Goal: Task Accomplishment & Management: Manage account settings

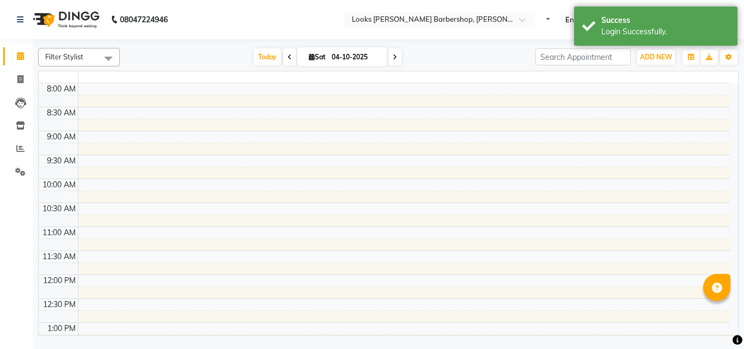
select select "en"
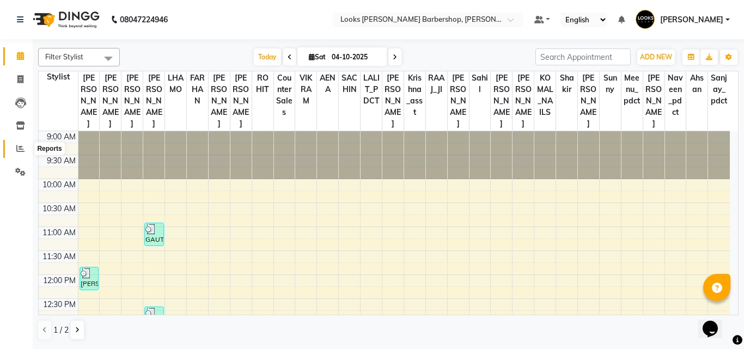
click at [21, 148] on icon at bounding box center [20, 148] width 8 height 8
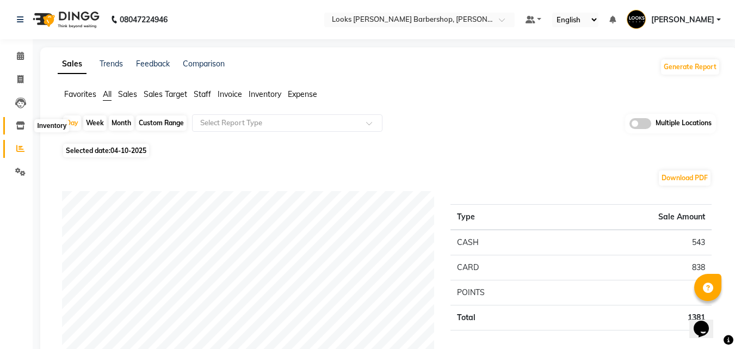
click at [19, 126] on icon at bounding box center [20, 125] width 9 height 8
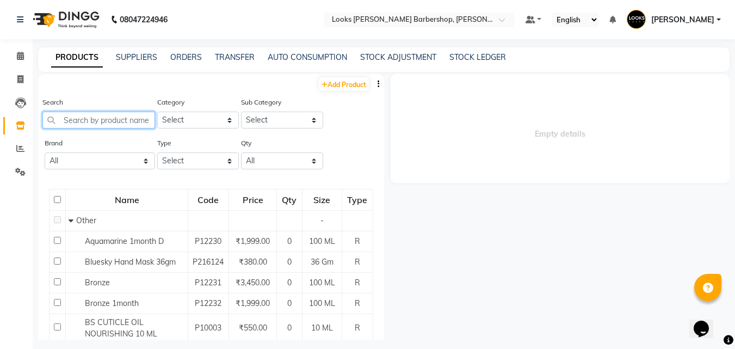
click at [124, 122] on input "text" at bounding box center [98, 120] width 113 height 17
click at [241, 59] on link "TRANSFER" at bounding box center [235, 57] width 40 height 10
select select "sender"
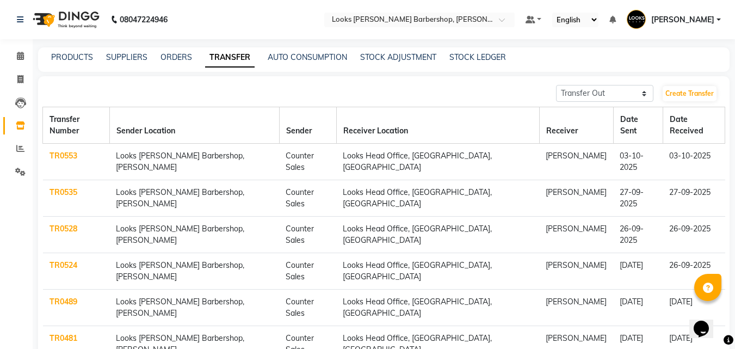
click at [60, 151] on link "TR0553" at bounding box center [64, 156] width 28 height 10
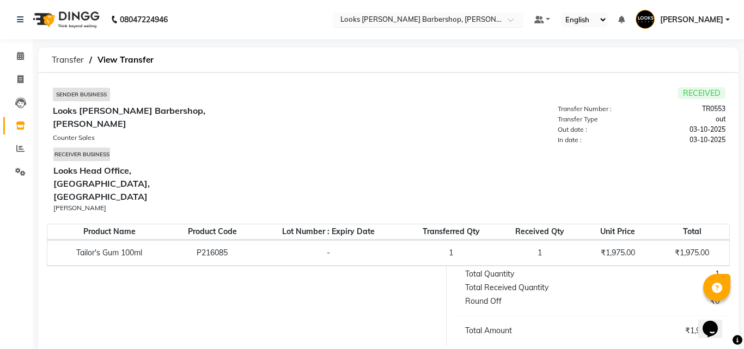
click at [500, 22] on div at bounding box center [428, 20] width 191 height 11
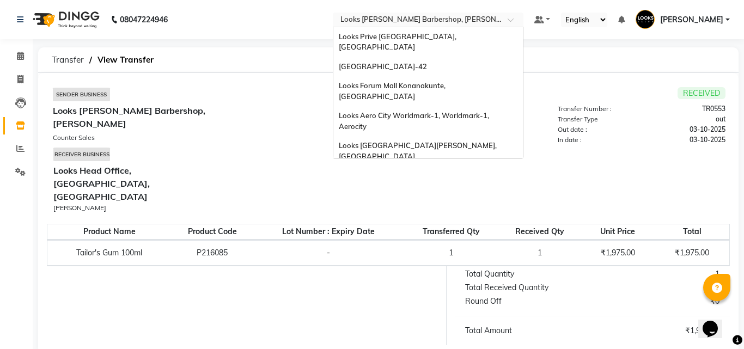
scroll to position [1194, 0]
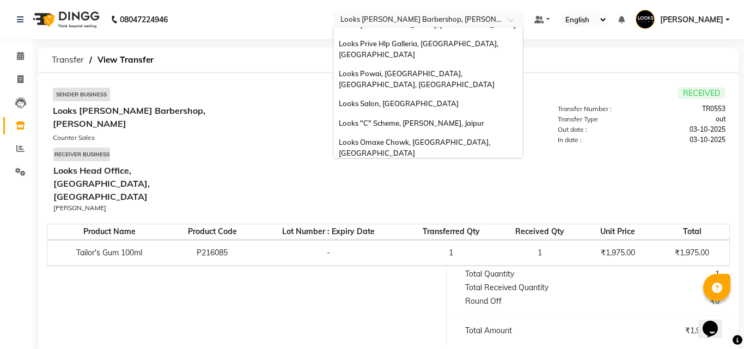
click at [233, 107] on div "Looks [PERSON_NAME] Barbershop, [PERSON_NAME]" at bounding box center [220, 117] width 335 height 32
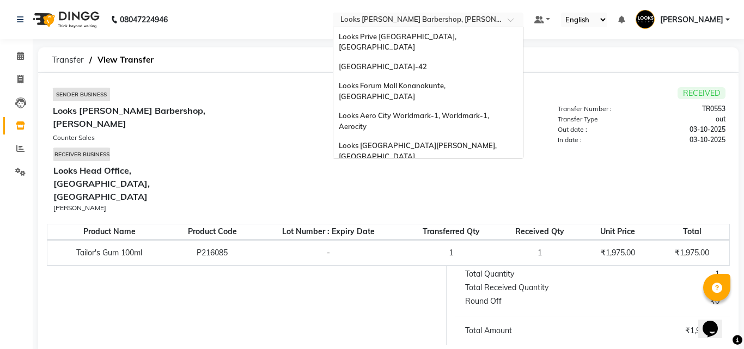
click at [363, 26] on div "Select Location × Looks Karol Bagh Barbershop, Karol Bagh" at bounding box center [428, 20] width 191 height 15
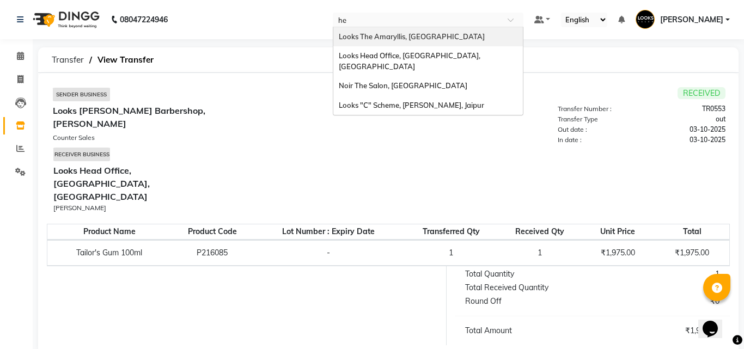
scroll to position [0, 0]
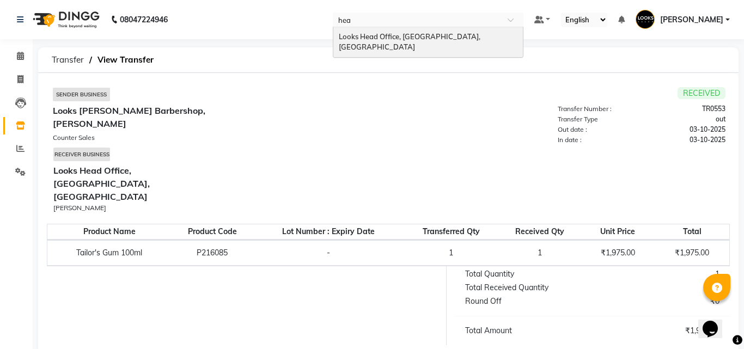
type input "head"
click at [360, 30] on div "Looks Head Office, [GEOGRAPHIC_DATA], [GEOGRAPHIC_DATA]" at bounding box center [427, 42] width 189 height 30
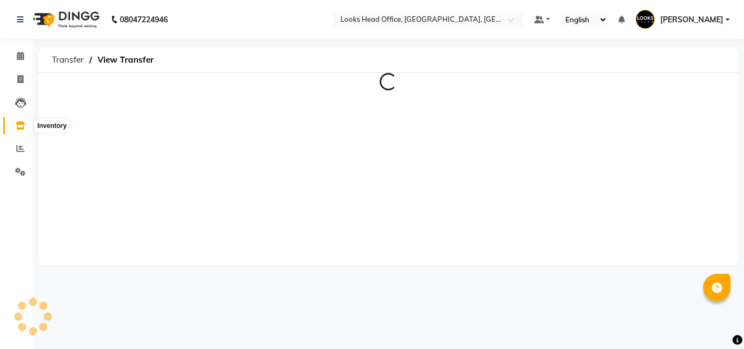
select select "en"
click at [16, 124] on icon at bounding box center [20, 125] width 9 height 8
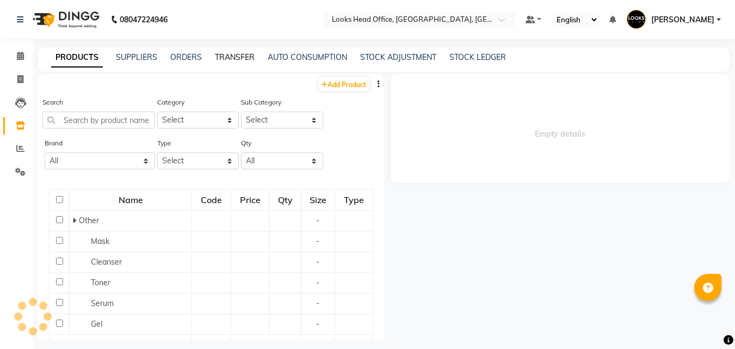
select select
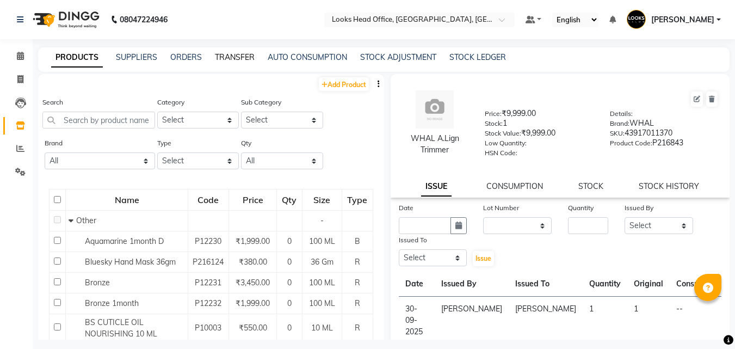
click at [236, 57] on link "TRANSFER" at bounding box center [235, 57] width 40 height 10
select select "sender"
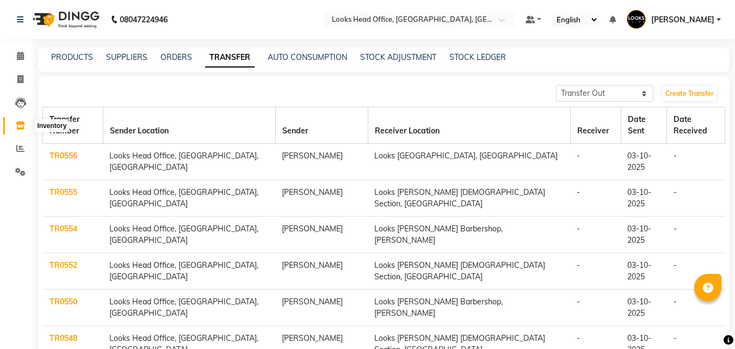
click at [17, 123] on icon at bounding box center [20, 125] width 9 height 8
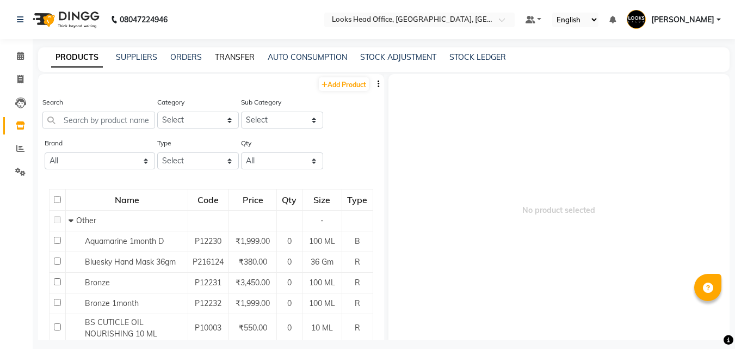
click at [236, 54] on link "TRANSFER" at bounding box center [235, 57] width 40 height 10
select select "sender"
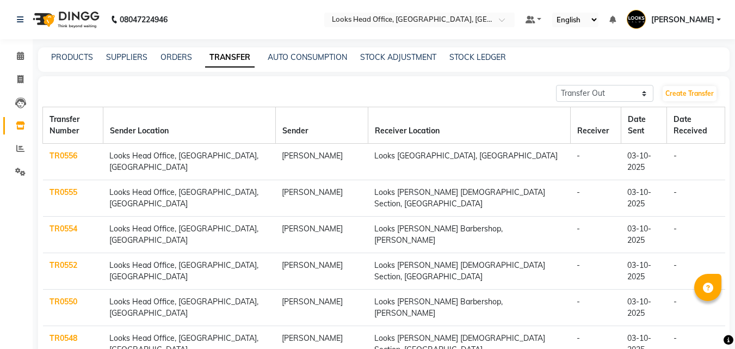
click at [69, 151] on link "TR0556" at bounding box center [64, 156] width 28 height 10
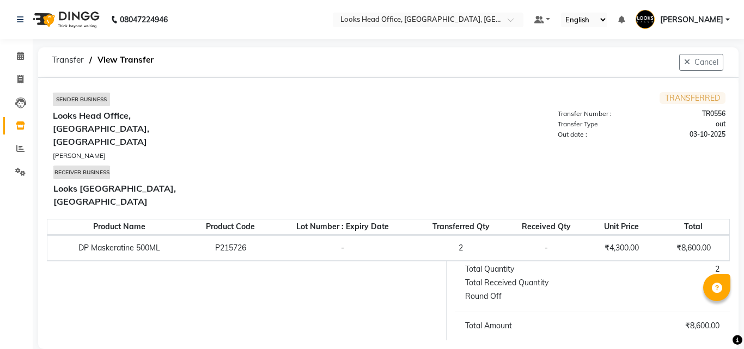
select select "sender"
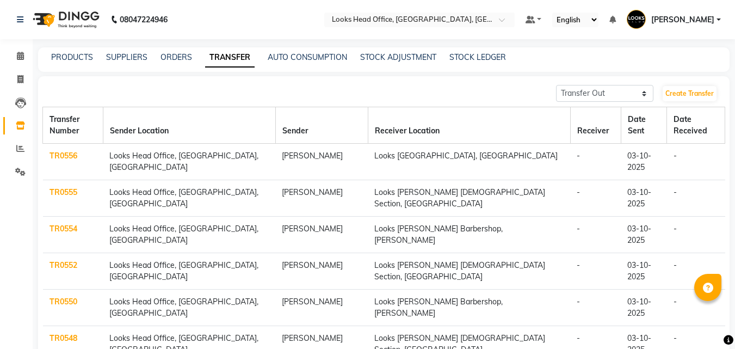
click at [59, 187] on link "TR0555" at bounding box center [64, 192] width 28 height 10
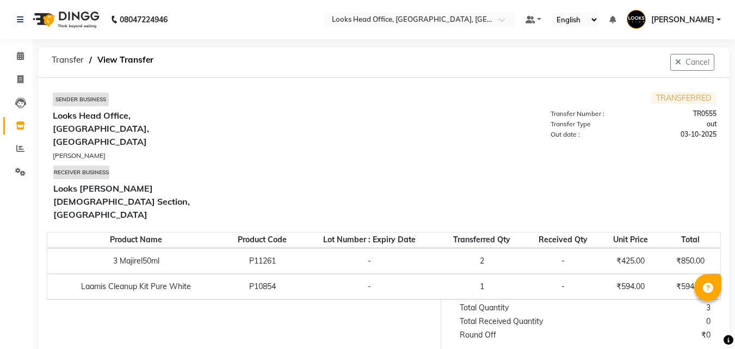
select select "sender"
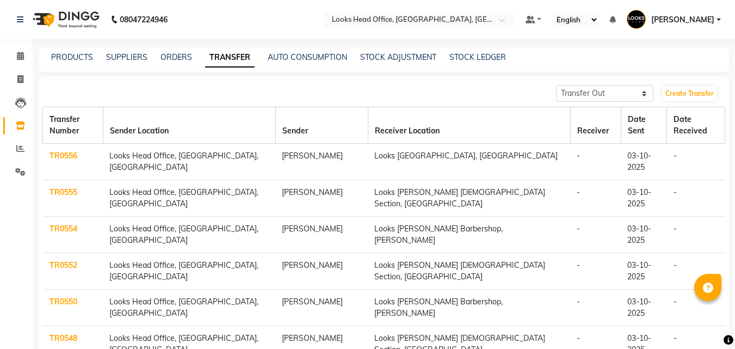
click at [70, 224] on link "TR0554" at bounding box center [64, 229] width 28 height 10
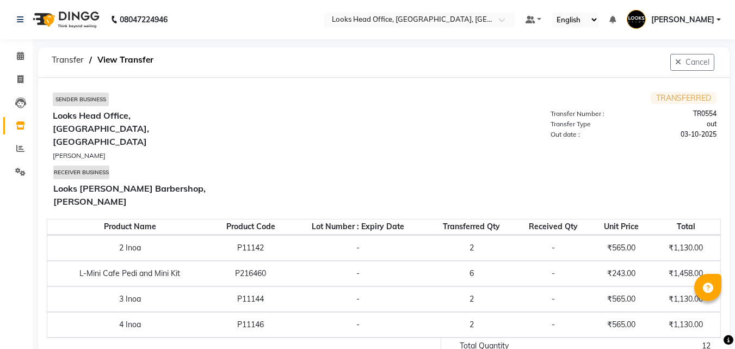
select select "sender"
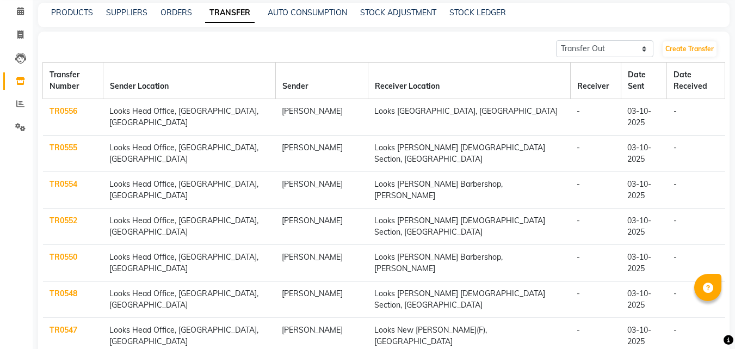
scroll to position [85, 0]
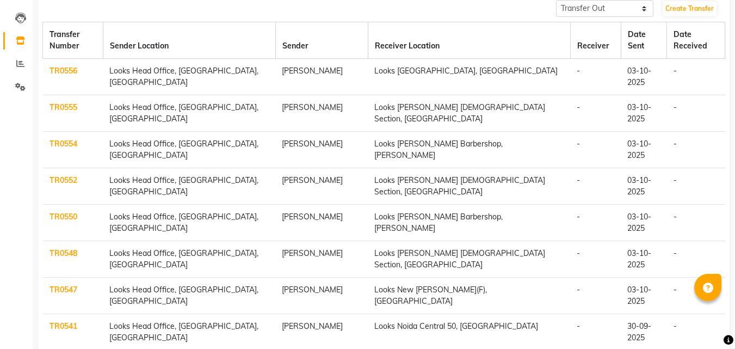
click at [55, 285] on link "TR0547" at bounding box center [64, 290] width 28 height 10
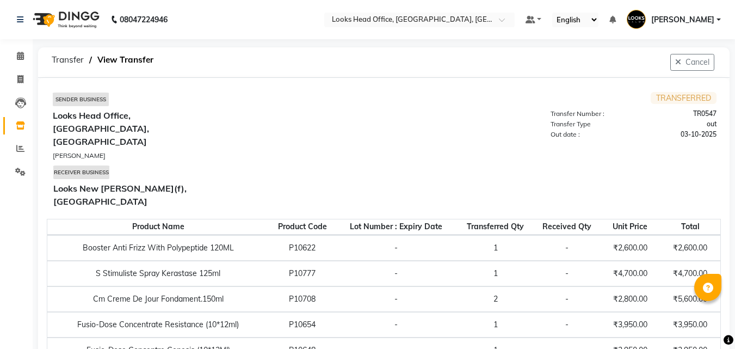
select select "sender"
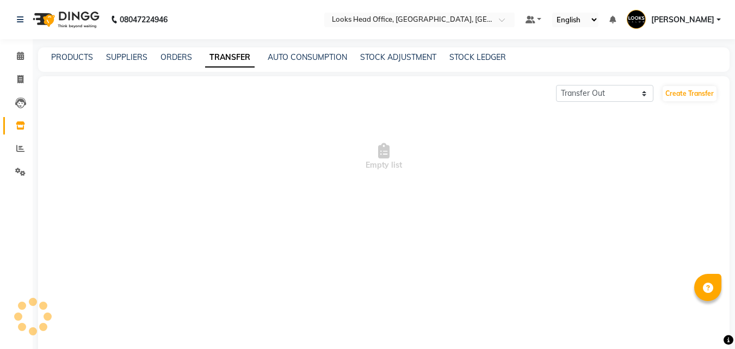
scroll to position [70, 0]
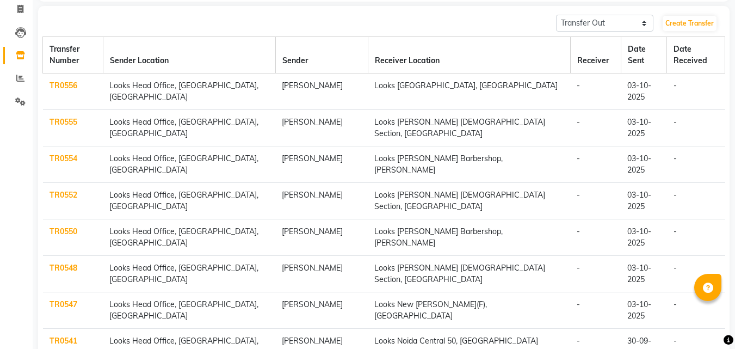
click at [59, 336] on link "TR0541" at bounding box center [64, 341] width 28 height 10
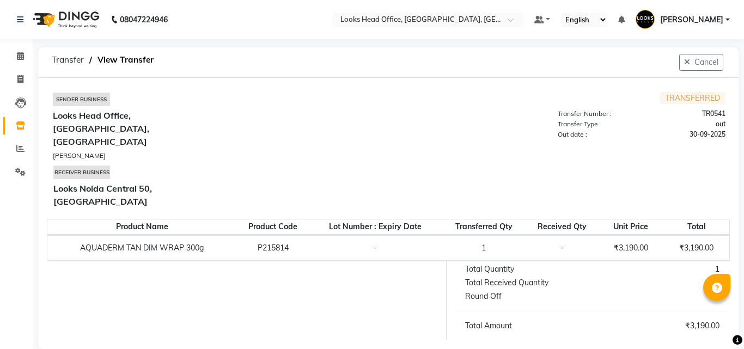
select select "sender"
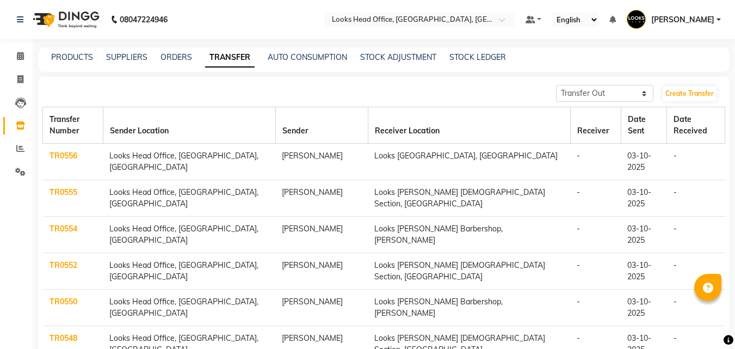
click at [65, 297] on link "TR0550" at bounding box center [64, 302] width 28 height 10
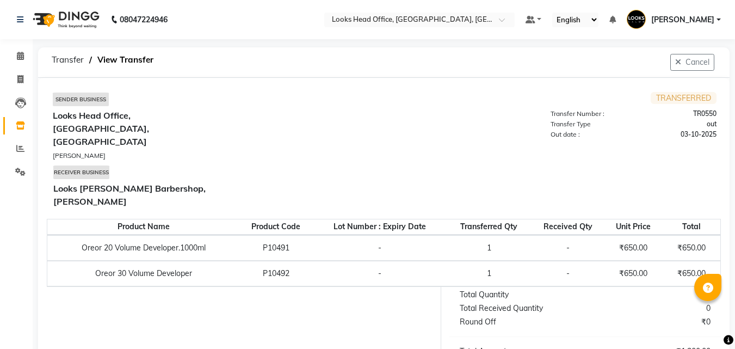
select select "sender"
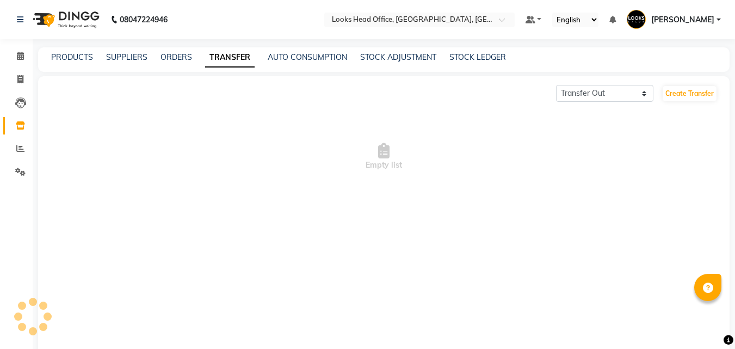
scroll to position [18, 0]
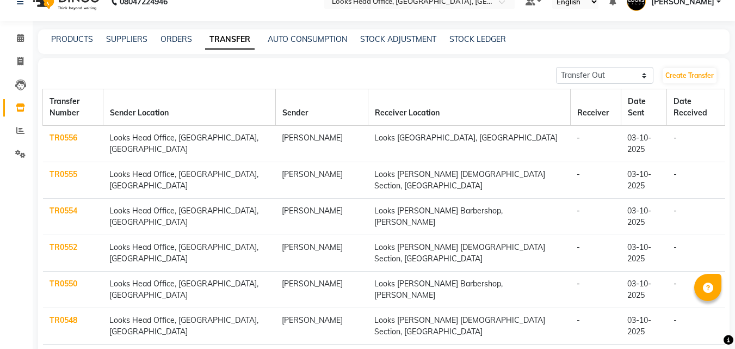
click at [56, 315] on link "TR0548" at bounding box center [64, 320] width 28 height 10
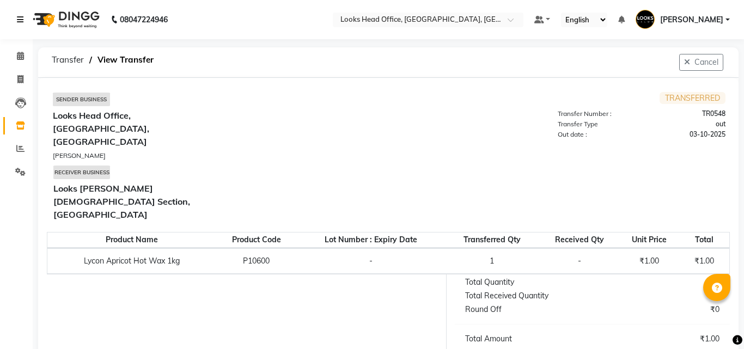
select select "sender"
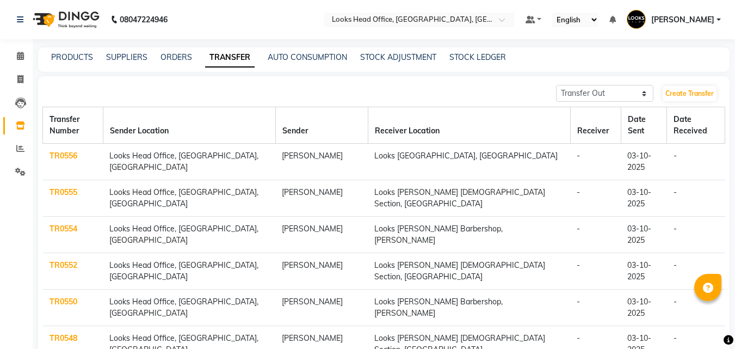
click at [57, 224] on link "TR0554" at bounding box center [64, 229] width 28 height 10
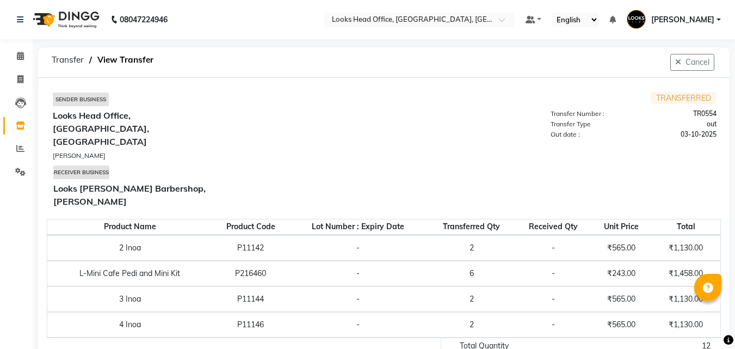
select select "sender"
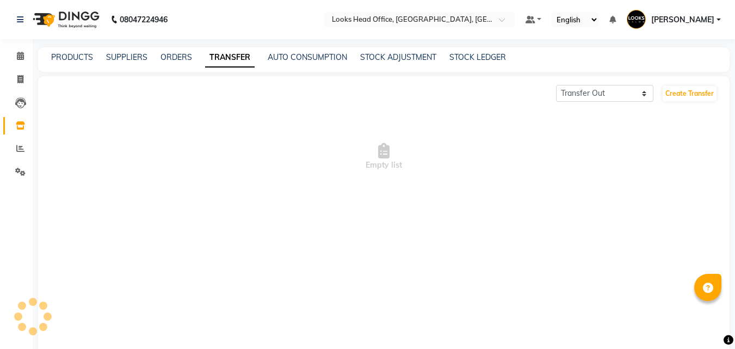
scroll to position [18, 0]
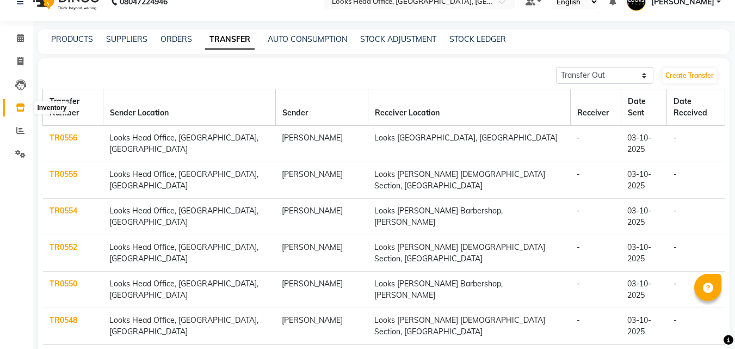
click at [20, 103] on icon at bounding box center [20, 107] width 9 height 8
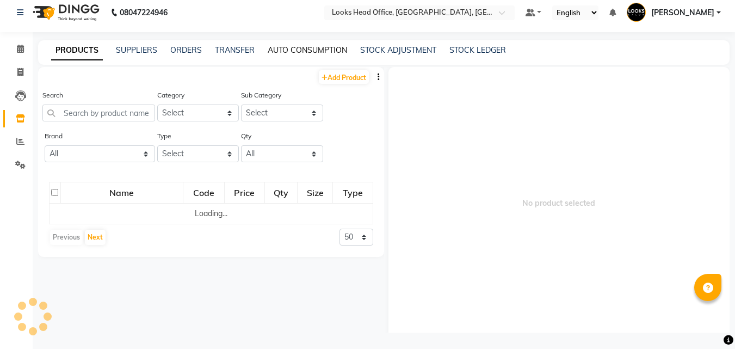
scroll to position [7, 0]
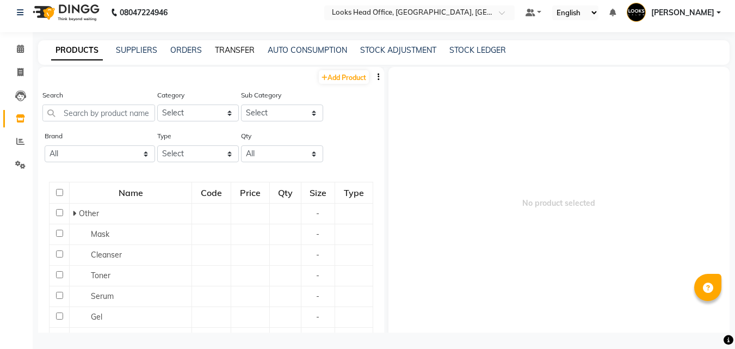
click at [234, 47] on link "TRANSFER" at bounding box center [235, 50] width 40 height 10
select select "sender"
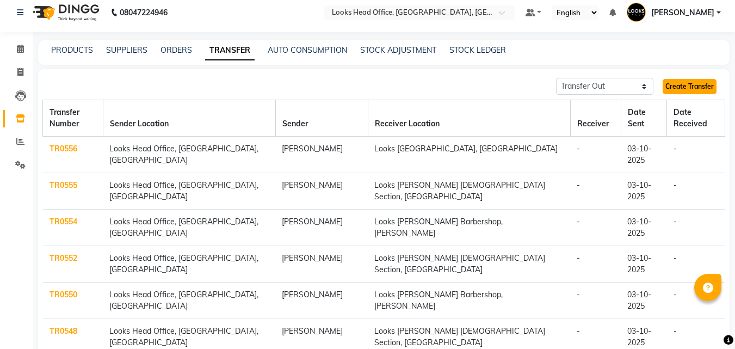
click at [694, 88] on link "Create Transfer" at bounding box center [690, 86] width 54 height 15
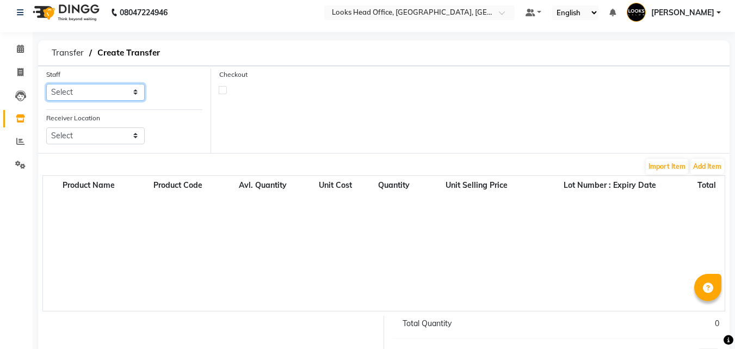
click at [99, 91] on select "Select Accounts Reports [PERSON_NAME] [PERSON_NAME] [PERSON_NAME] Dingg Support…" at bounding box center [95, 92] width 99 height 17
select select "54603"
click at [46, 84] on select "Select Accounts Reports [PERSON_NAME] [PERSON_NAME] [PERSON_NAME] Dingg Support…" at bounding box center [95, 92] width 99 height 17
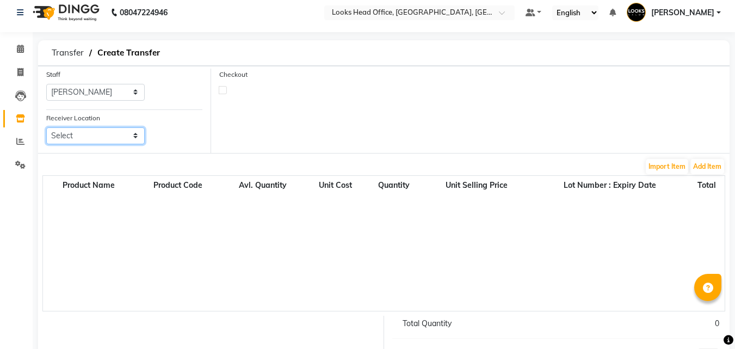
click at [84, 138] on select "Select Looks Prive [GEOGRAPHIC_DATA], [GEOGRAPHIC_DATA] [GEOGRAPHIC_DATA]-42 [G…" at bounding box center [95, 135] width 99 height 17
select select "3843"
click at [46, 127] on select "Select Looks Prive [GEOGRAPHIC_DATA], [GEOGRAPHIC_DATA] [GEOGRAPHIC_DATA]-42 [G…" at bounding box center [95, 135] width 99 height 17
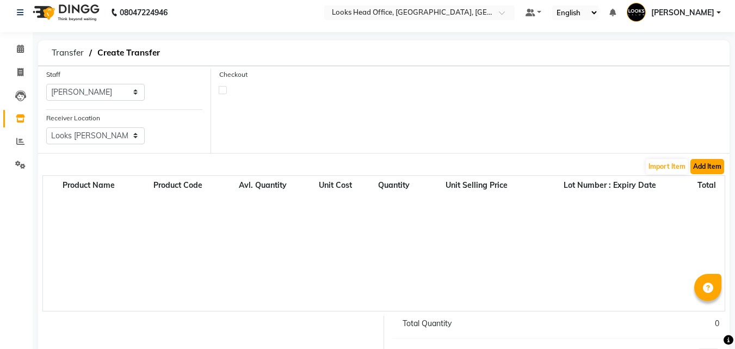
click at [707, 161] on button "Add Item" at bounding box center [708, 166] width 34 height 15
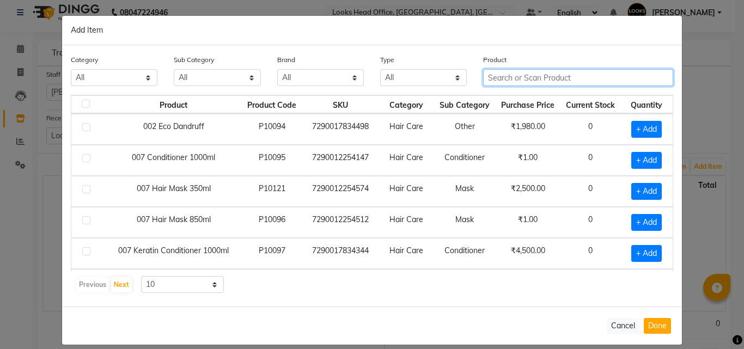
click at [523, 80] on input "text" at bounding box center [578, 77] width 190 height 17
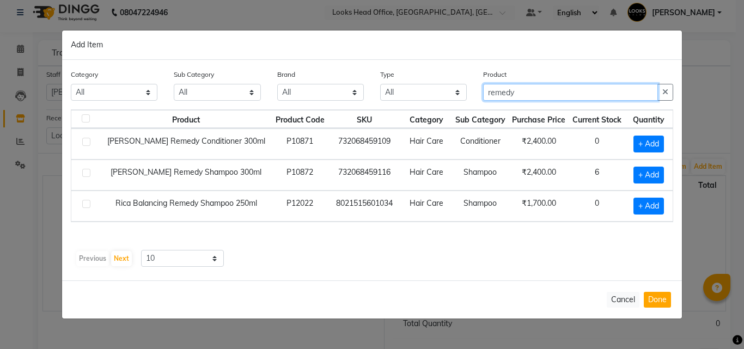
type input "remedy"
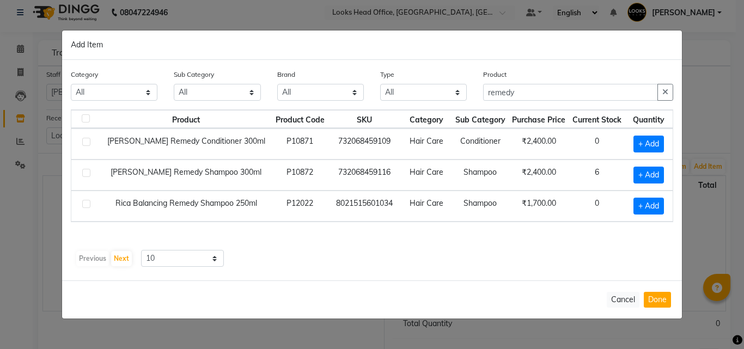
click at [83, 141] on label at bounding box center [86, 142] width 8 height 8
click at [83, 141] on input "checkbox" at bounding box center [85, 142] width 7 height 7
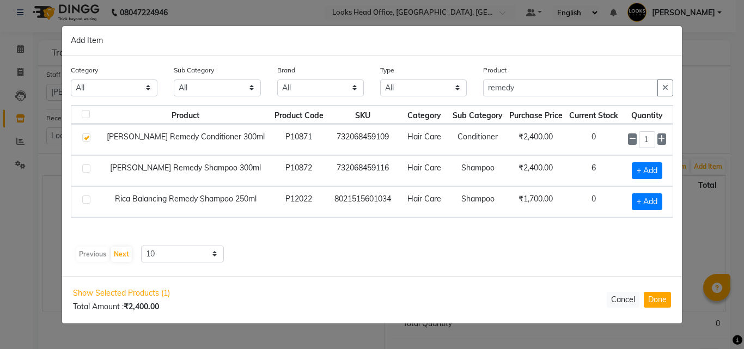
click at [87, 140] on label at bounding box center [86, 137] width 8 height 8
click at [87, 140] on input "checkbox" at bounding box center [85, 137] width 7 height 7
checkbox input "false"
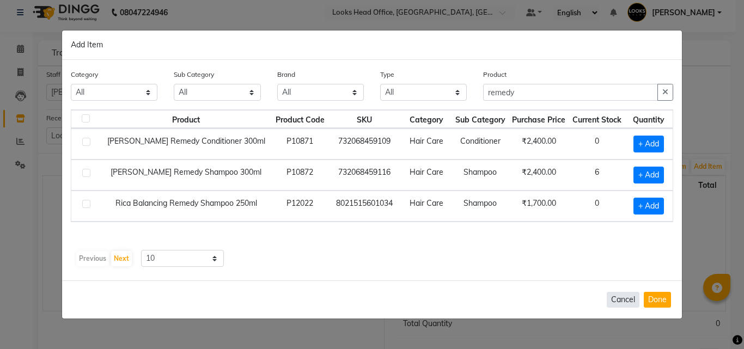
click at [624, 294] on button "Cancel" at bounding box center [622, 300] width 33 height 16
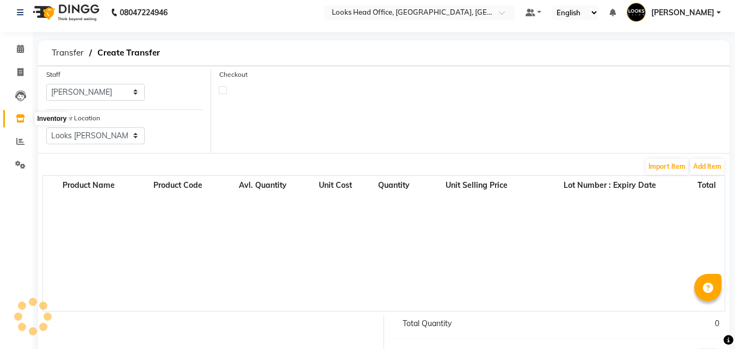
click at [18, 123] on span at bounding box center [20, 119] width 19 height 13
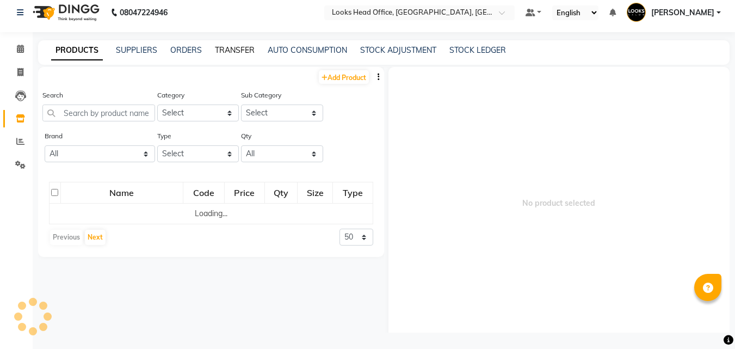
click at [240, 54] on link "TRANSFER" at bounding box center [235, 50] width 40 height 10
select select "sender"
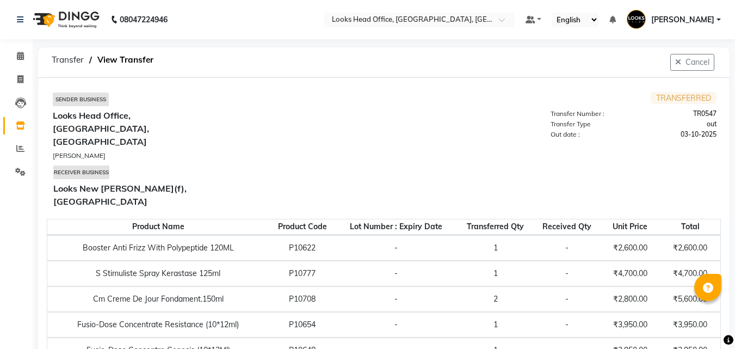
select select "sender"
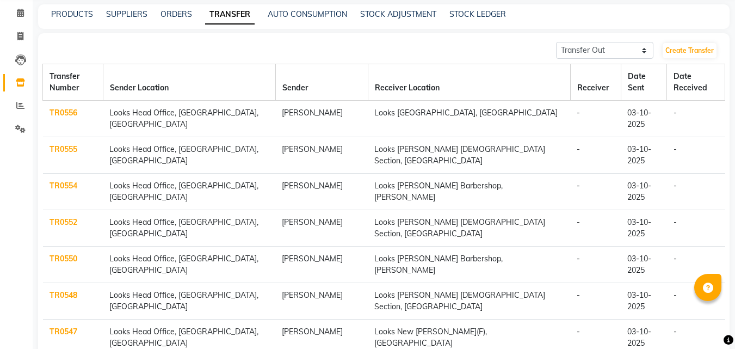
scroll to position [62, 0]
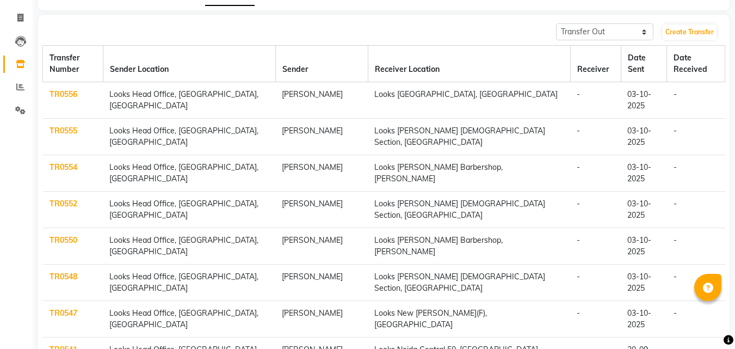
click at [66, 272] on link "TR0548" at bounding box center [64, 277] width 28 height 10
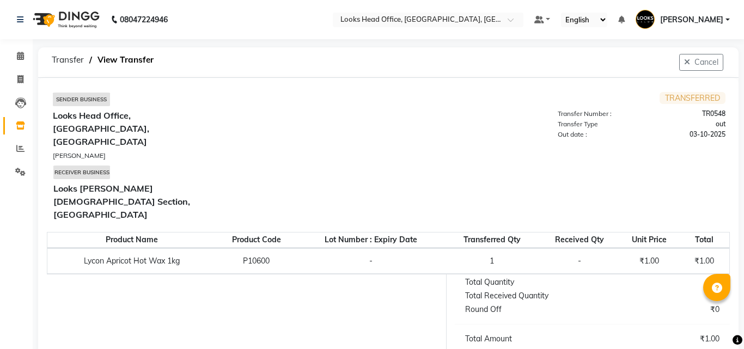
select select "sender"
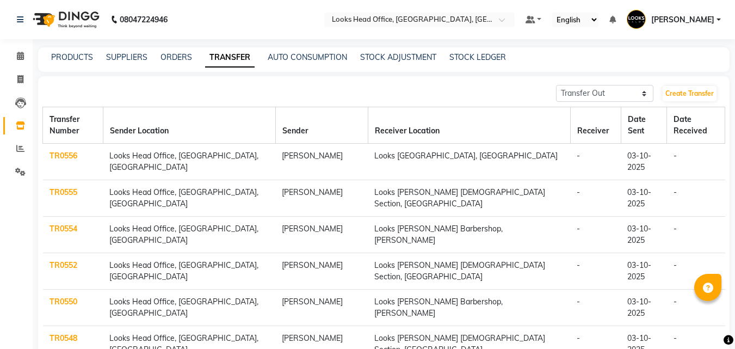
click at [69, 297] on link "TR0550" at bounding box center [64, 302] width 28 height 10
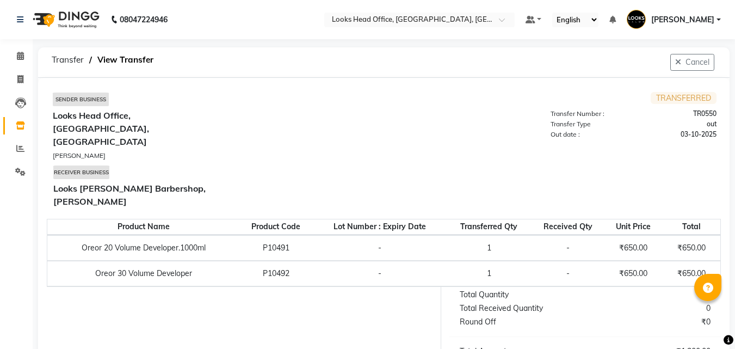
select select "sender"
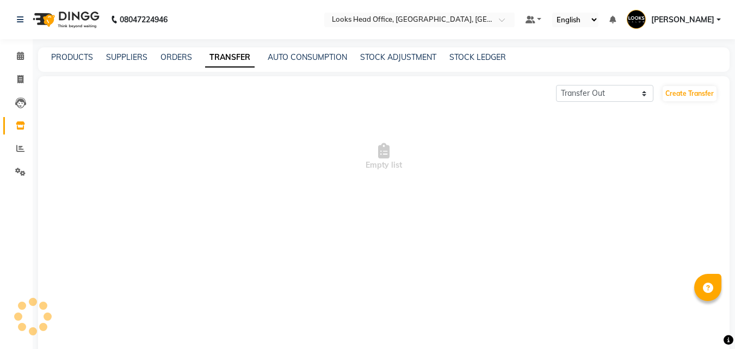
scroll to position [18, 0]
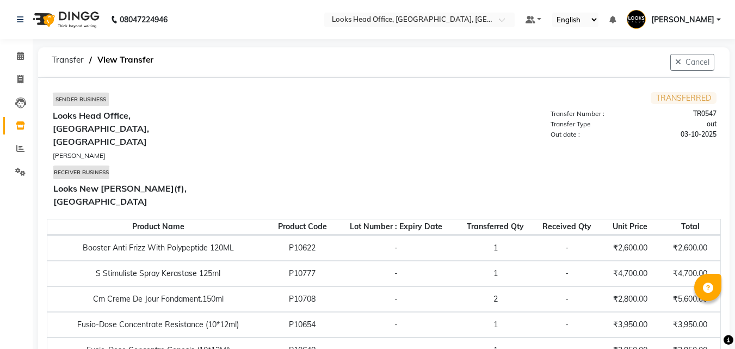
select select "sender"
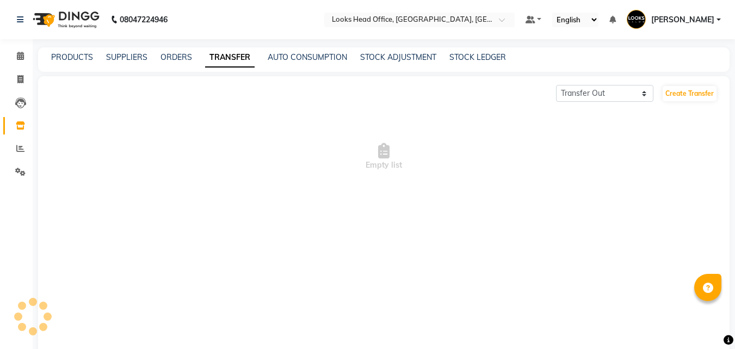
scroll to position [18, 0]
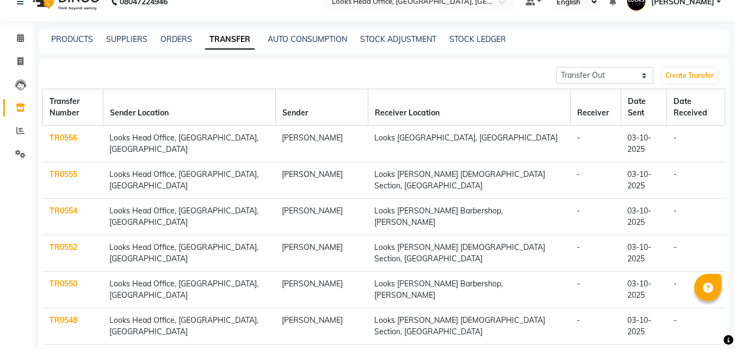
click at [59, 242] on link "TR0552" at bounding box center [64, 247] width 28 height 10
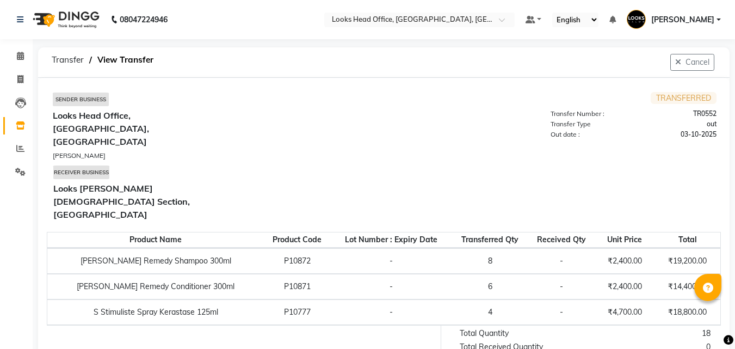
select select "sender"
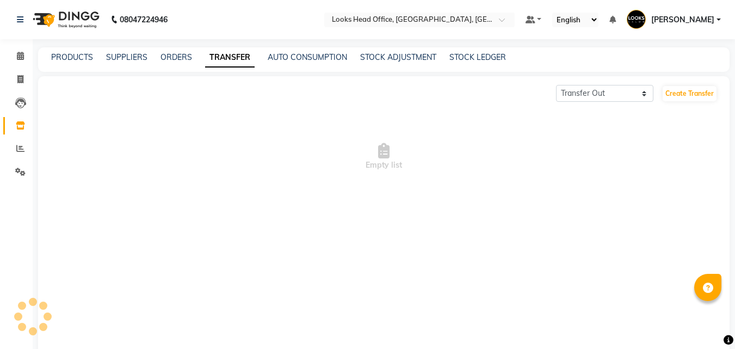
scroll to position [18, 0]
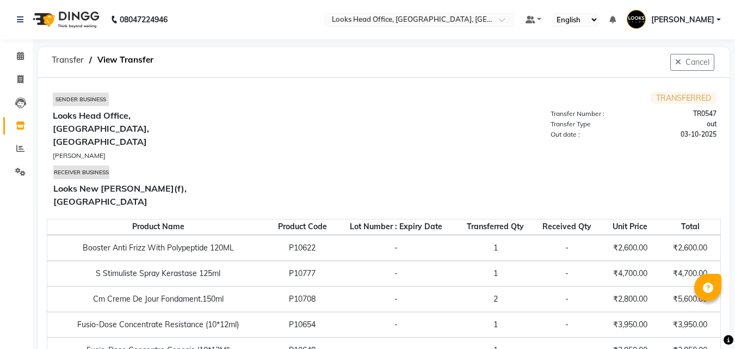
select select "sender"
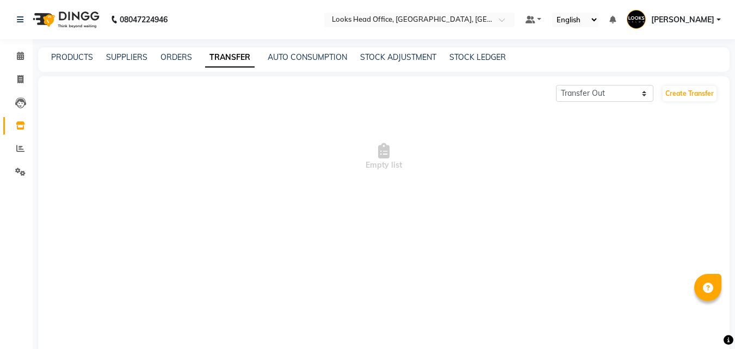
scroll to position [18, 0]
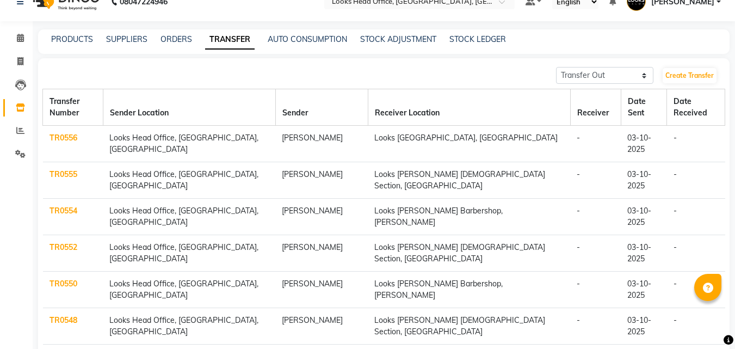
click at [67, 206] on link "TR0554" at bounding box center [64, 211] width 28 height 10
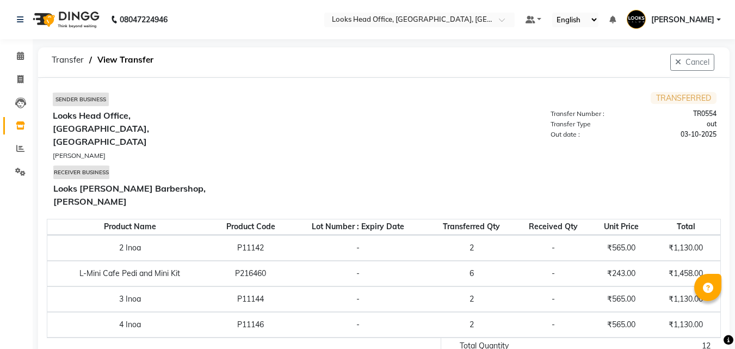
select select "sender"
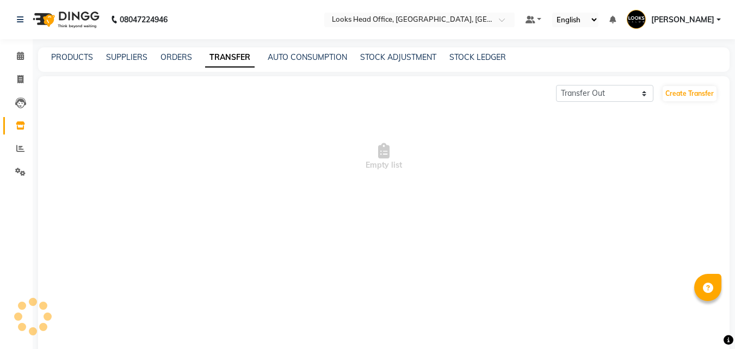
scroll to position [18, 0]
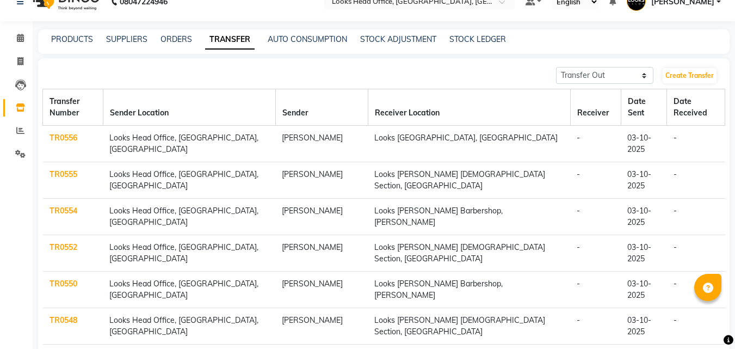
click at [68, 169] on link "TR0555" at bounding box center [64, 174] width 28 height 10
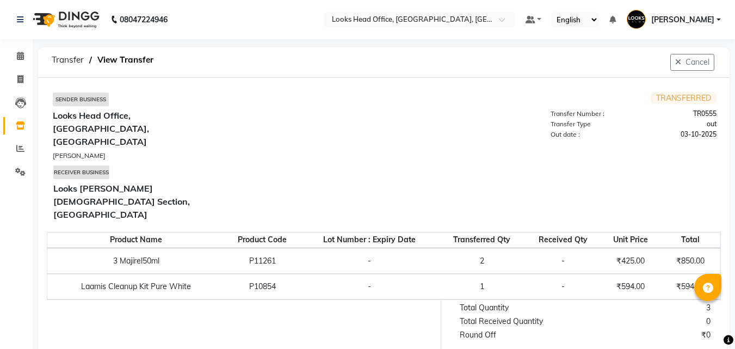
scroll to position [5, 0]
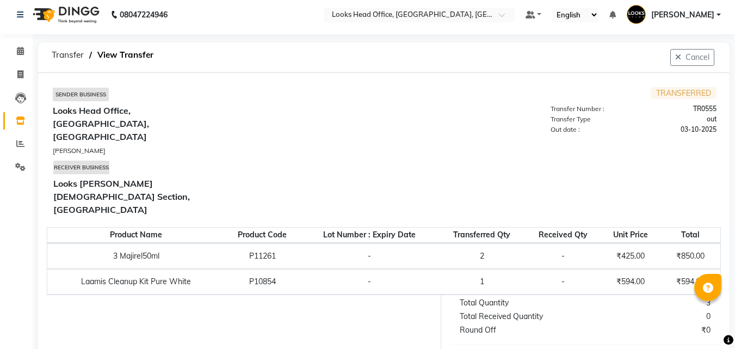
select select "sender"
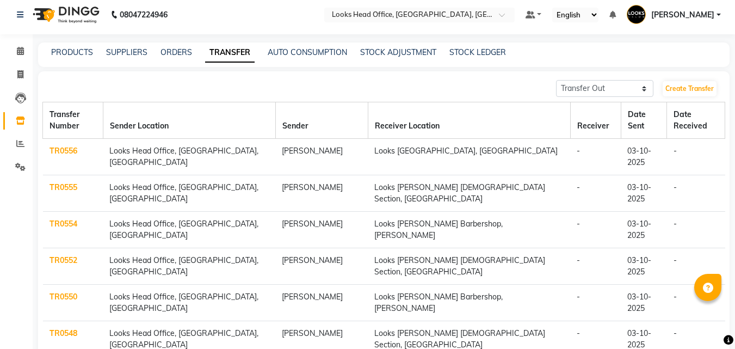
click at [70, 146] on link "TR0556" at bounding box center [64, 151] width 28 height 10
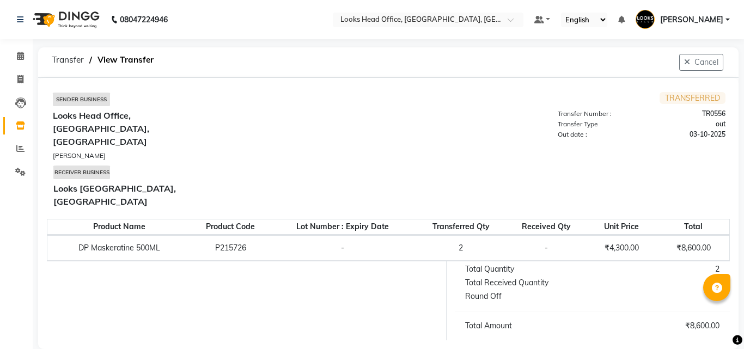
select select "sender"
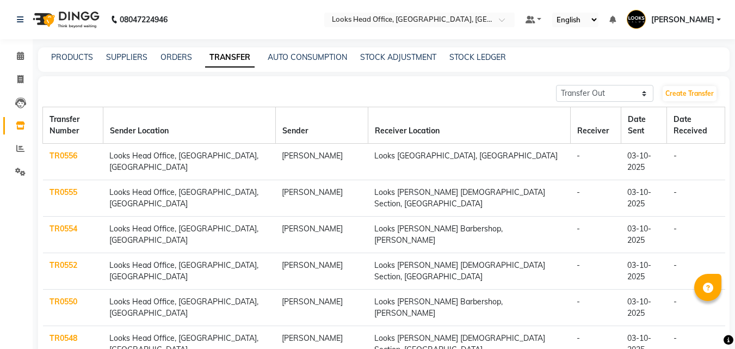
click at [75, 260] on link "TR0552" at bounding box center [64, 265] width 28 height 10
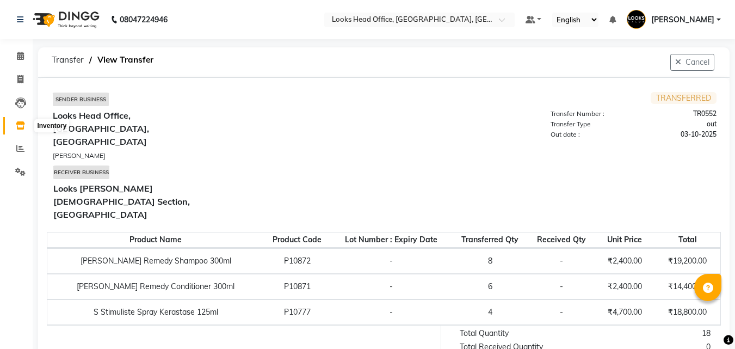
click at [21, 131] on span at bounding box center [20, 126] width 19 height 13
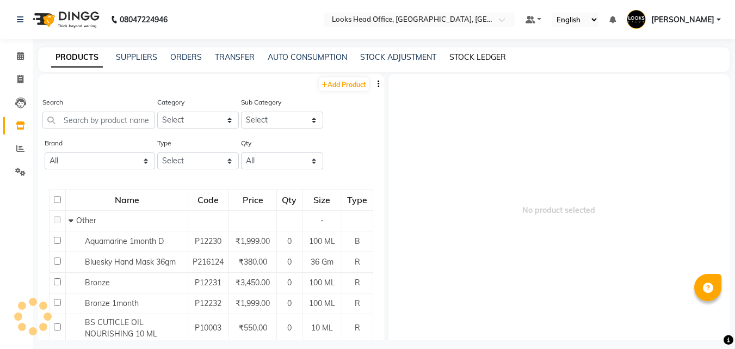
click at [474, 59] on link "STOCK LEDGER" at bounding box center [478, 57] width 57 height 10
select select "all"
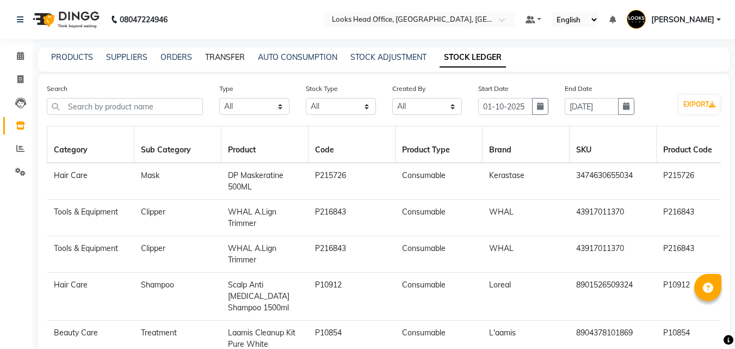
click at [229, 54] on link "TRANSFER" at bounding box center [225, 57] width 40 height 10
select select "sender"
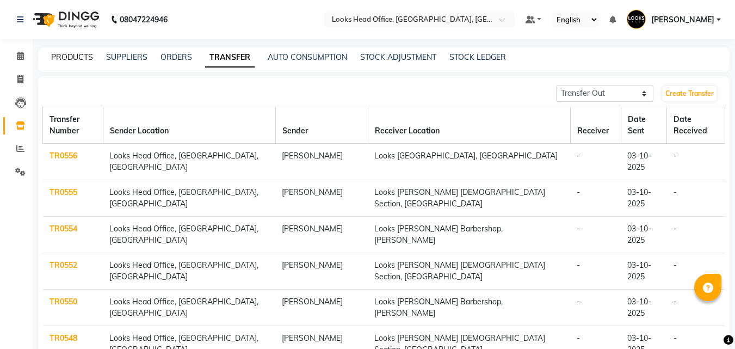
click at [70, 58] on link "PRODUCTS" at bounding box center [72, 57] width 42 height 10
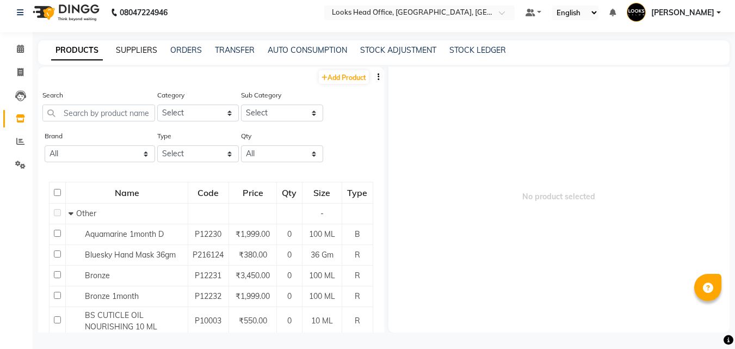
click at [137, 51] on link "SUPPLIERS" at bounding box center [136, 50] width 41 height 10
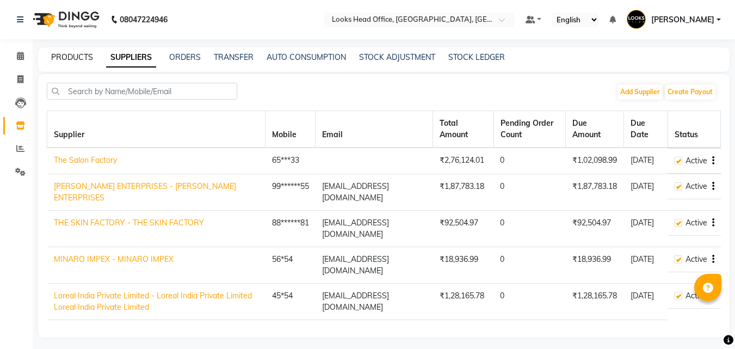
click at [68, 58] on link "PRODUCTS" at bounding box center [72, 57] width 42 height 10
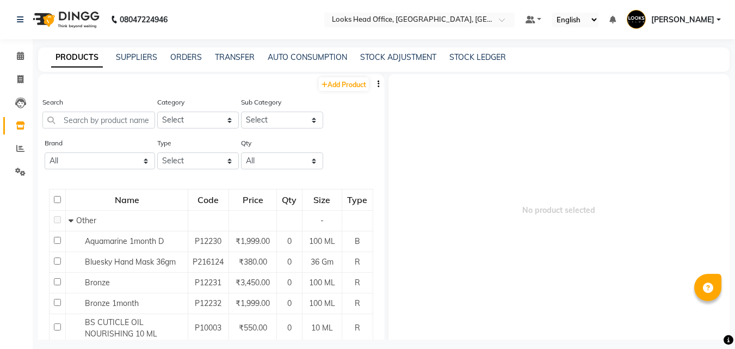
click at [548, 185] on span "No product selected" at bounding box center [560, 210] width 342 height 272
click at [237, 61] on link "TRANSFER" at bounding box center [235, 57] width 40 height 10
select select "sender"
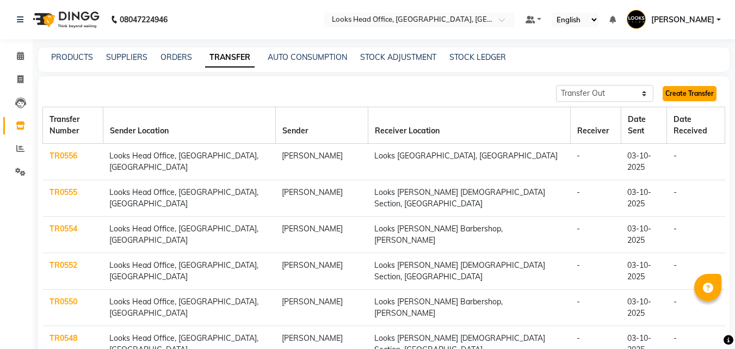
click at [698, 92] on link "Create Transfer" at bounding box center [690, 93] width 54 height 15
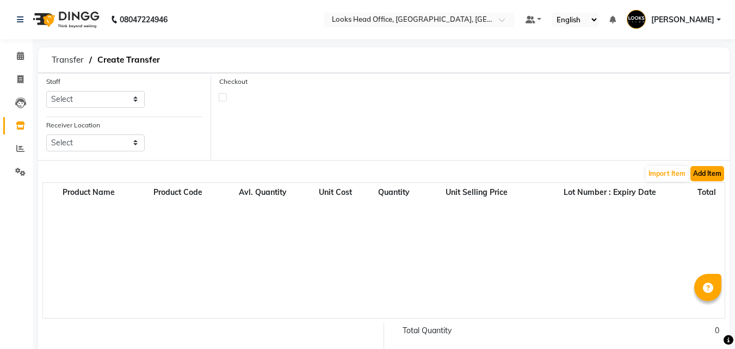
click at [708, 180] on button "Add Item" at bounding box center [708, 173] width 34 height 15
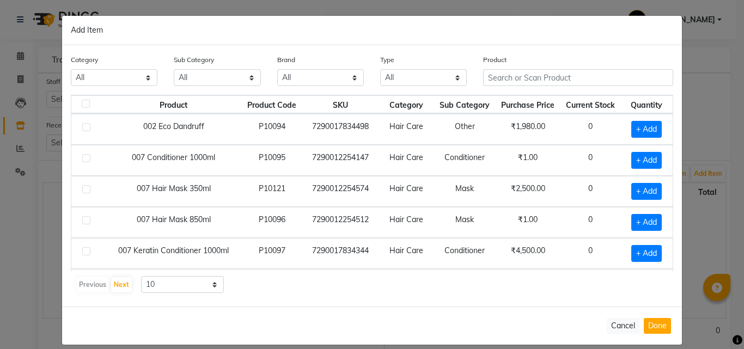
click at [582, 88] on div "Product" at bounding box center [578, 74] width 206 height 41
click at [519, 85] on input "text" at bounding box center [578, 77] width 190 height 17
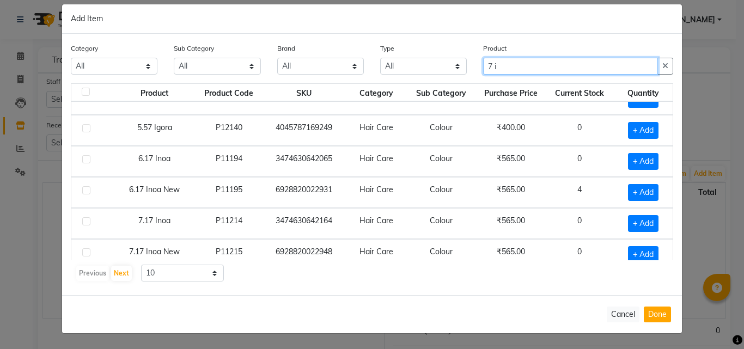
scroll to position [44, 0]
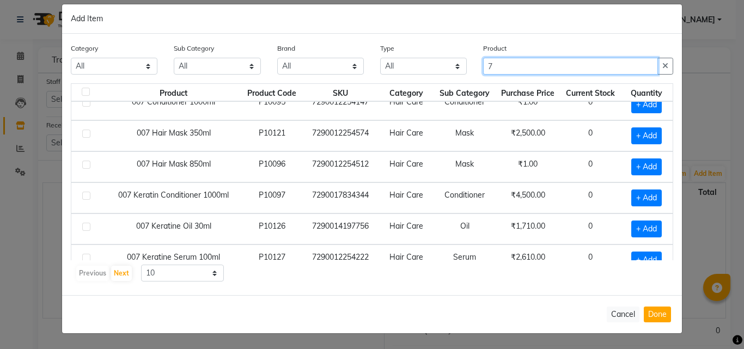
type input "7"
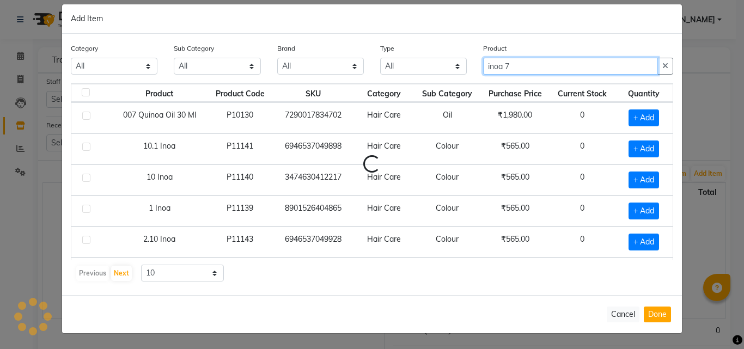
scroll to position [0, 0]
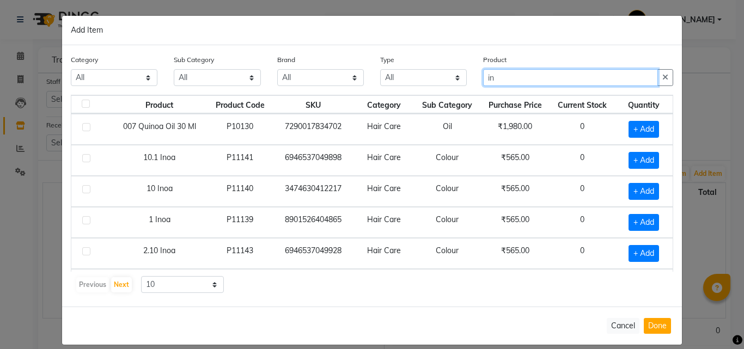
type input "i"
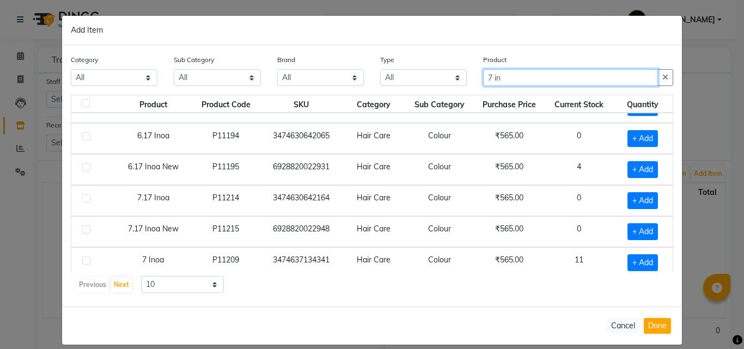
scroll to position [29, 0]
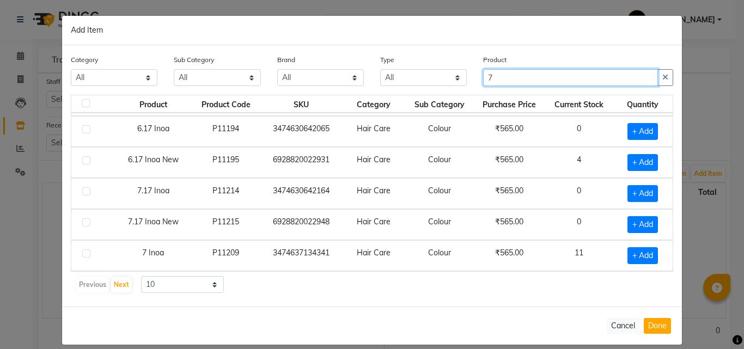
type input "7"
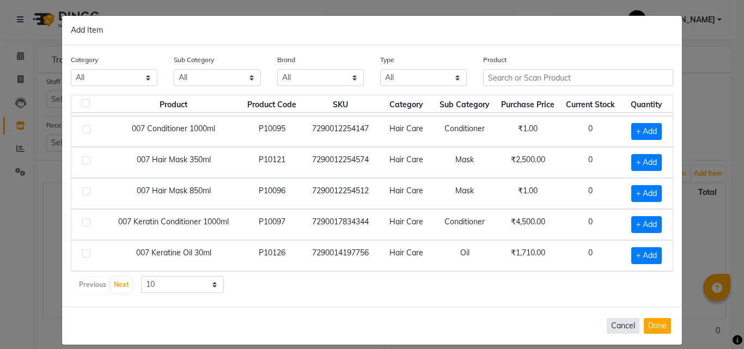
click at [614, 329] on button "Cancel" at bounding box center [622, 326] width 33 height 16
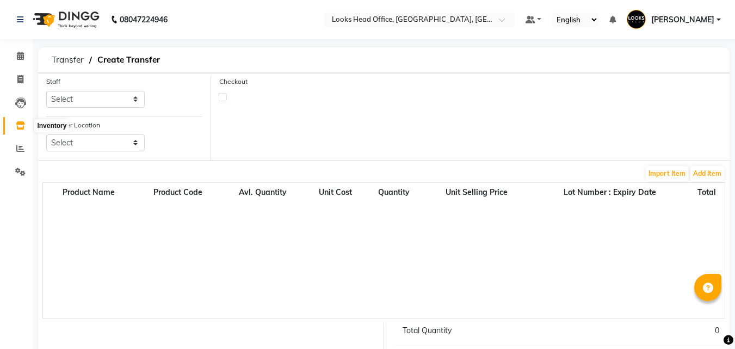
click at [20, 123] on icon at bounding box center [20, 125] width 9 height 8
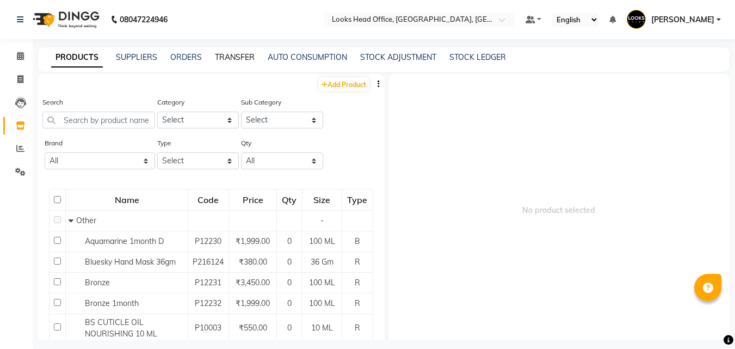
click at [237, 59] on link "TRANSFER" at bounding box center [235, 57] width 40 height 10
select select "sender"
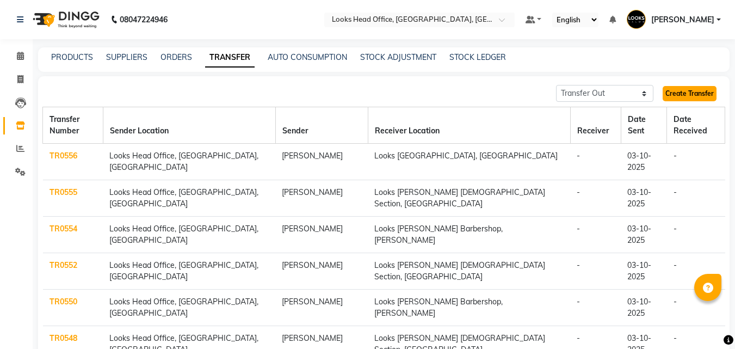
click at [683, 96] on link "Create Transfer" at bounding box center [690, 93] width 54 height 15
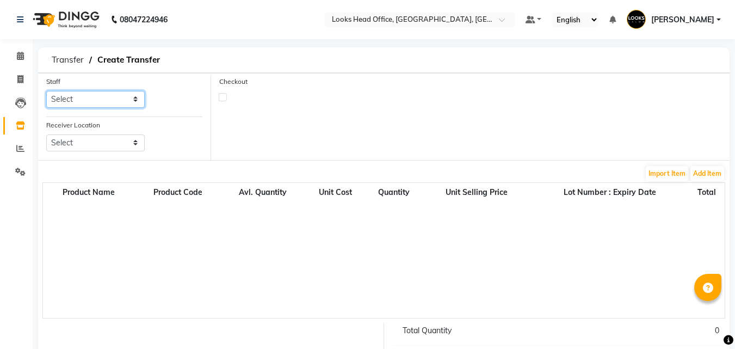
click at [73, 100] on select "Select Accounts Reports [PERSON_NAME] [PERSON_NAME] [PERSON_NAME] Dingg Support…" at bounding box center [95, 99] width 99 height 17
select select "54603"
click at [46, 91] on select "Select Accounts Reports [PERSON_NAME] [PERSON_NAME] [PERSON_NAME] Dingg Support…" at bounding box center [95, 99] width 99 height 17
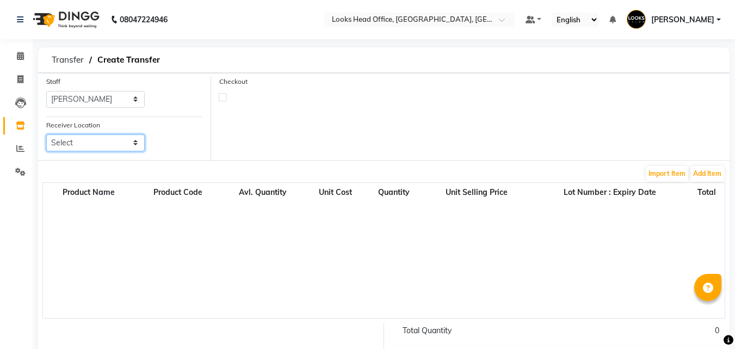
click at [103, 140] on select "Select Looks Prive [GEOGRAPHIC_DATA], [GEOGRAPHIC_DATA] [GEOGRAPHIC_DATA]-42 [G…" at bounding box center [95, 142] width 99 height 17
select select "1785"
click at [46, 134] on select "Select Looks Prive [GEOGRAPHIC_DATA], [GEOGRAPHIC_DATA] [GEOGRAPHIC_DATA]-42 [G…" at bounding box center [95, 142] width 99 height 17
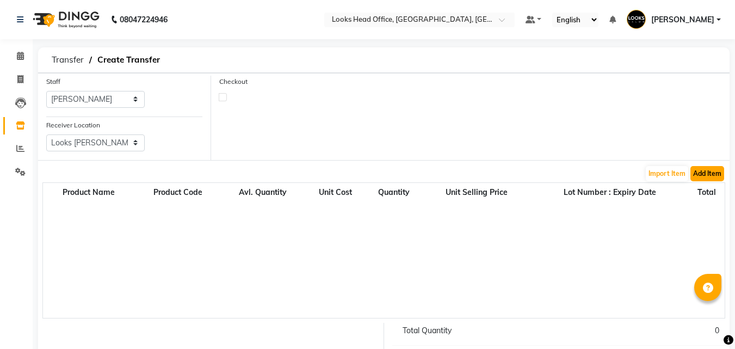
click at [705, 175] on button "Add Item" at bounding box center [708, 173] width 34 height 15
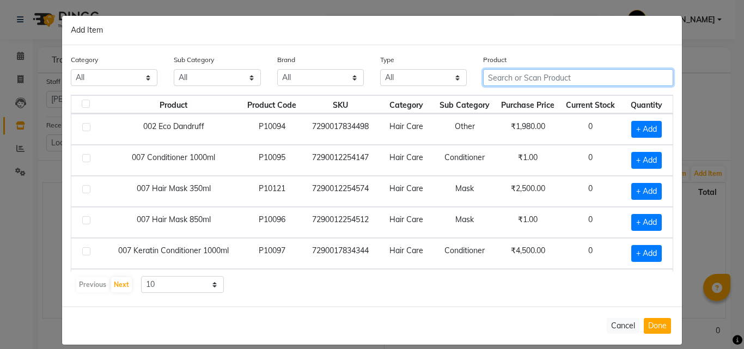
click at [501, 75] on input "text" at bounding box center [578, 77] width 190 height 17
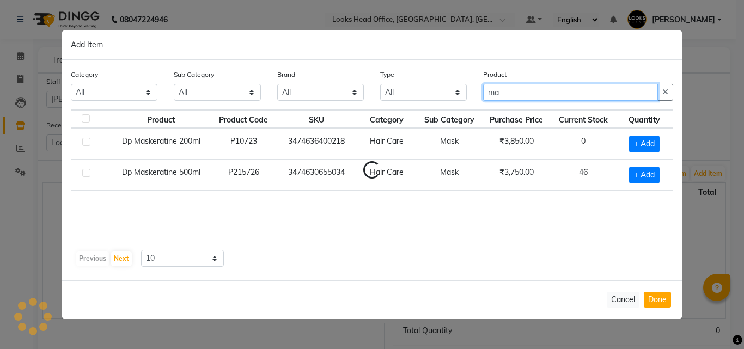
type input "m"
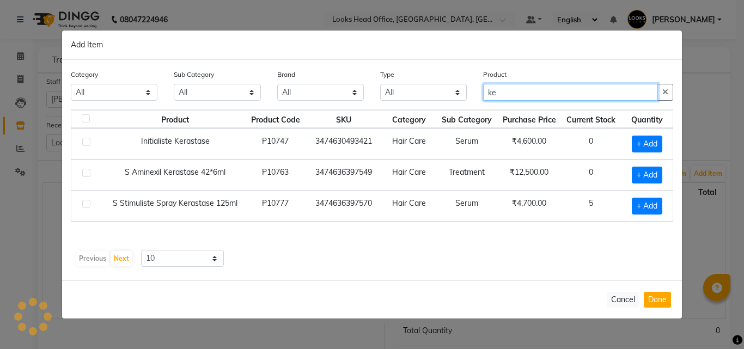
type input "k"
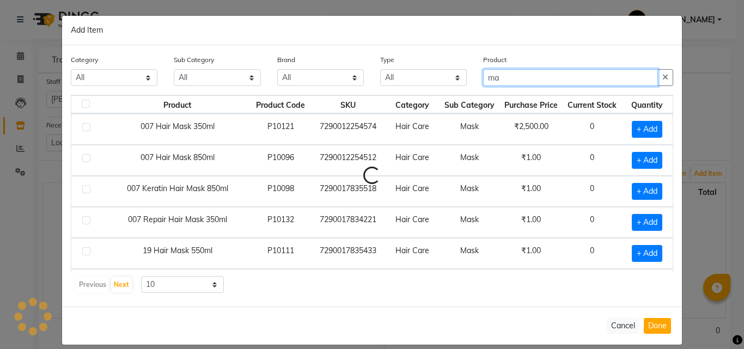
type input "m"
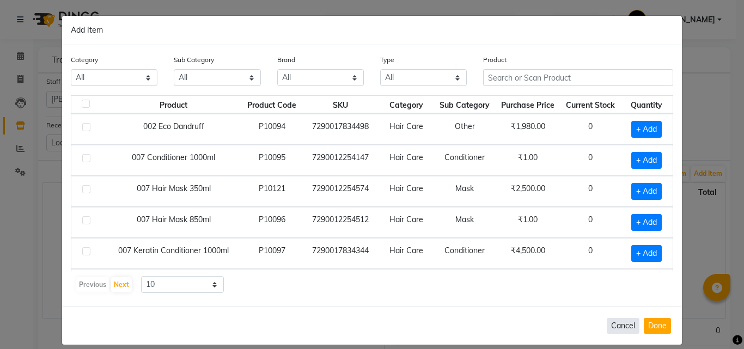
click at [622, 326] on button "Cancel" at bounding box center [622, 326] width 33 height 16
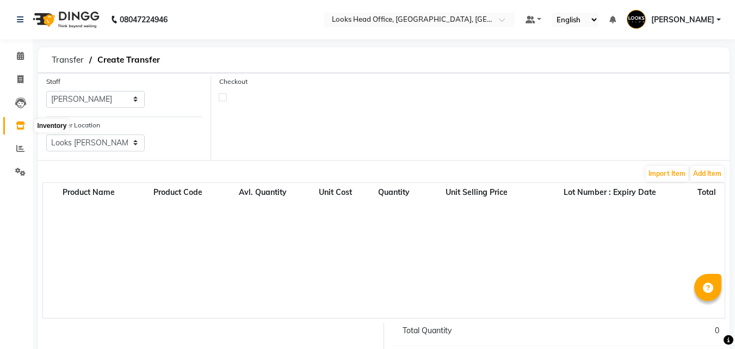
click at [19, 124] on icon at bounding box center [20, 125] width 9 height 8
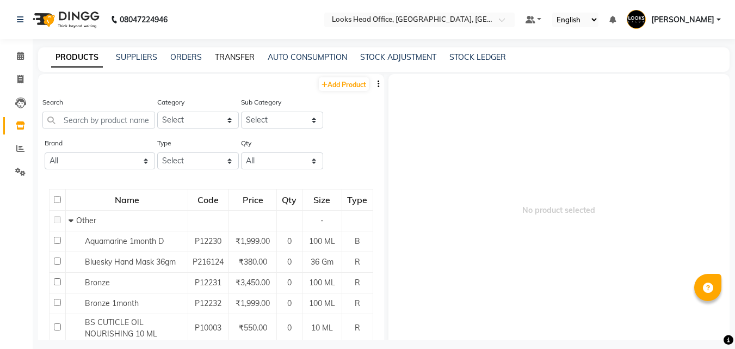
click at [229, 57] on link "TRANSFER" at bounding box center [235, 57] width 40 height 10
select select "sender"
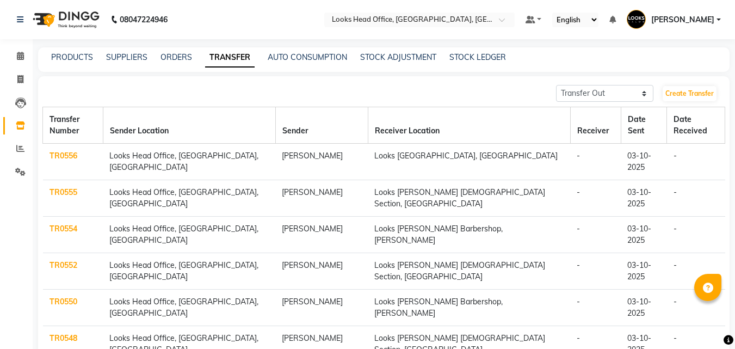
click at [63, 151] on link "TR0556" at bounding box center [64, 156] width 28 height 10
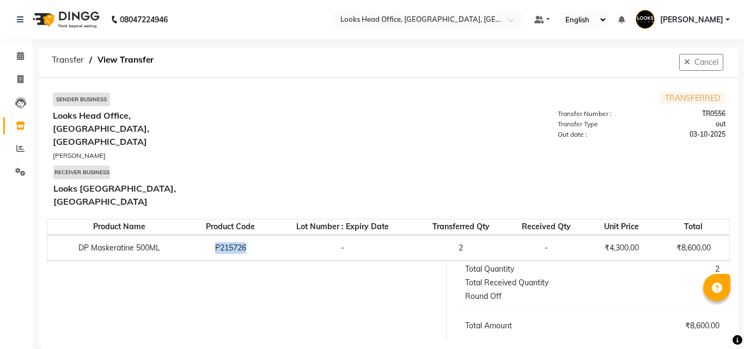
drag, startPoint x: 217, startPoint y: 208, endPoint x: 274, endPoint y: 245, distance: 67.8
click at [249, 235] on td "P215726" at bounding box center [230, 248] width 79 height 26
copy td "P215726"
click at [20, 125] on icon at bounding box center [20, 125] width 9 height 8
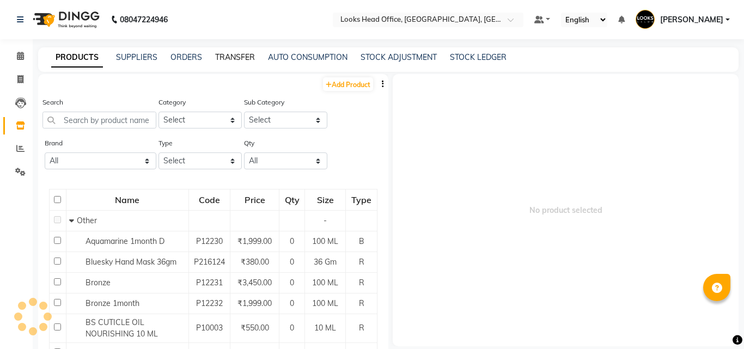
click at [226, 54] on link "TRANSFER" at bounding box center [235, 57] width 40 height 10
select select "sender"
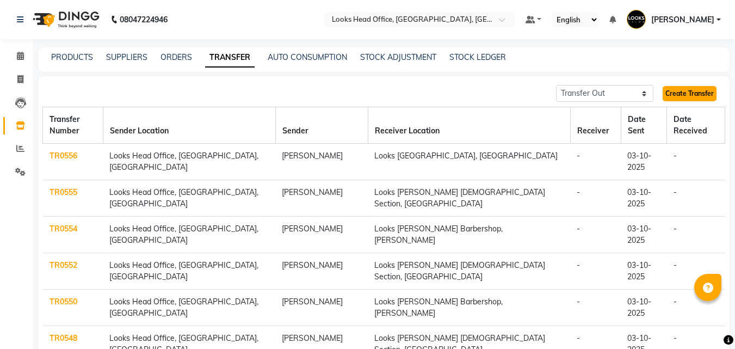
click at [673, 96] on link "Create Transfer" at bounding box center [690, 93] width 54 height 15
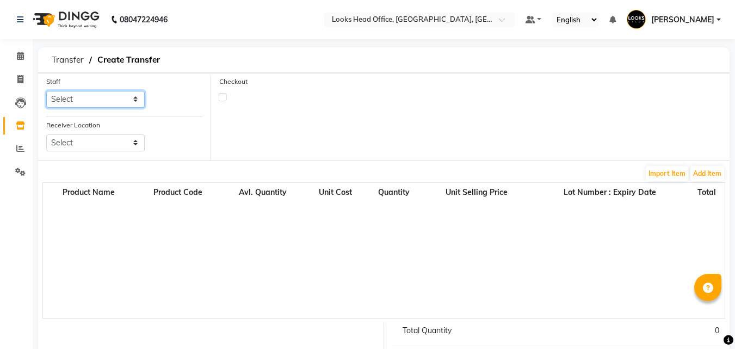
click at [124, 103] on select "Select Accounts Reports [PERSON_NAME] [PERSON_NAME] [PERSON_NAME] Dingg Support…" at bounding box center [95, 99] width 99 height 17
select select "54603"
click at [46, 91] on select "Select Accounts Reports [PERSON_NAME] [PERSON_NAME] [PERSON_NAME] Dingg Support…" at bounding box center [95, 99] width 99 height 17
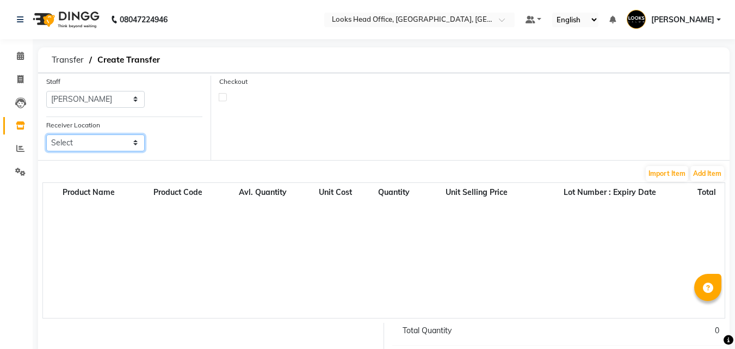
click at [125, 145] on select "Select Looks Prive [GEOGRAPHIC_DATA], [GEOGRAPHIC_DATA] [GEOGRAPHIC_DATA]-42 [G…" at bounding box center [95, 142] width 99 height 17
select select "1785"
click at [46, 134] on select "Select Looks Prive [GEOGRAPHIC_DATA], [GEOGRAPHIC_DATA] [GEOGRAPHIC_DATA]-42 [G…" at bounding box center [95, 142] width 99 height 17
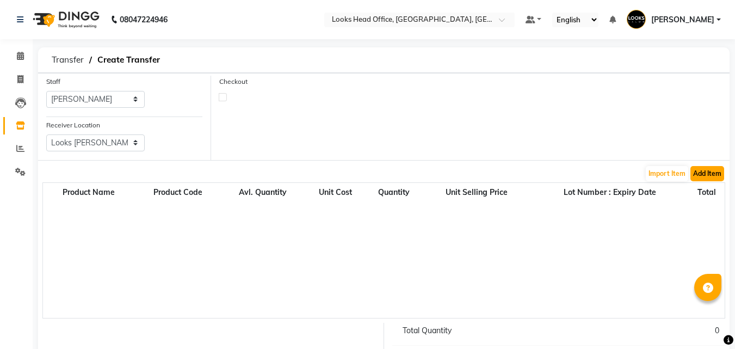
click at [717, 175] on button "Add Item" at bounding box center [708, 173] width 34 height 15
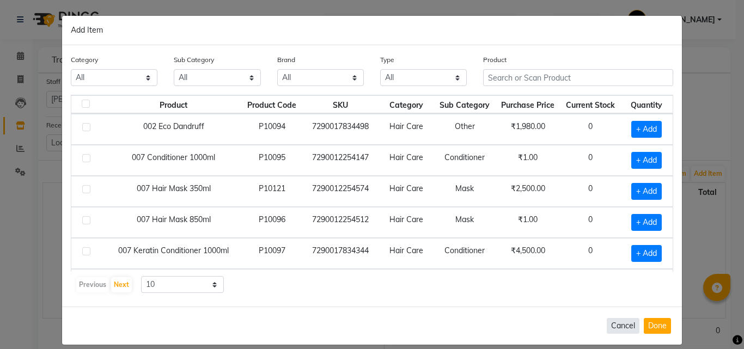
click at [618, 326] on button "Cancel" at bounding box center [622, 326] width 33 height 16
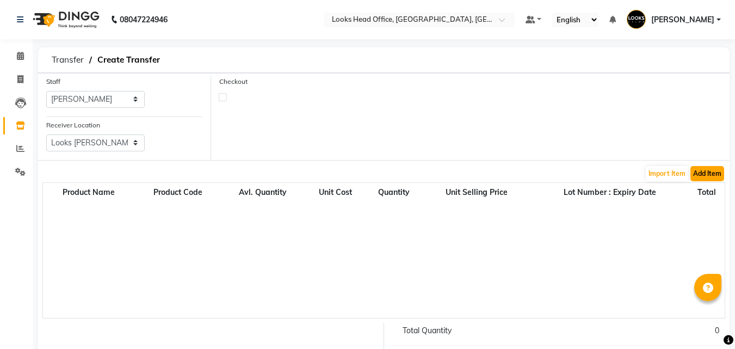
click at [713, 176] on button "Add Item" at bounding box center [708, 173] width 34 height 15
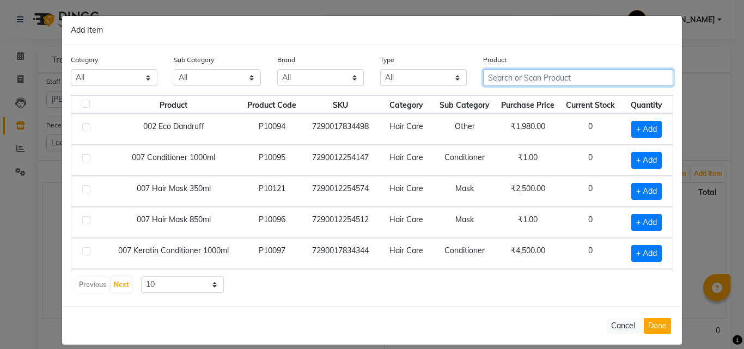
click at [513, 79] on input "text" at bounding box center [578, 77] width 190 height 17
paste input "P215726"
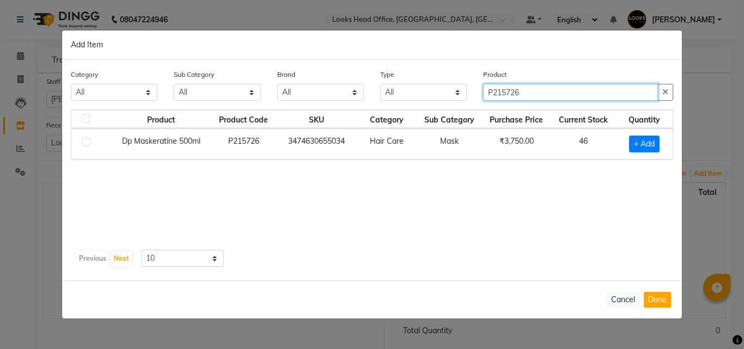
type input "P215726"
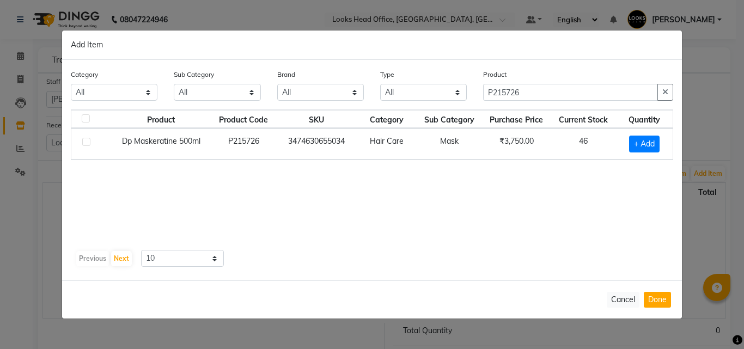
click at [85, 143] on label at bounding box center [86, 142] width 8 height 8
click at [85, 143] on input "checkbox" at bounding box center [85, 142] width 7 height 7
checkbox input "true"
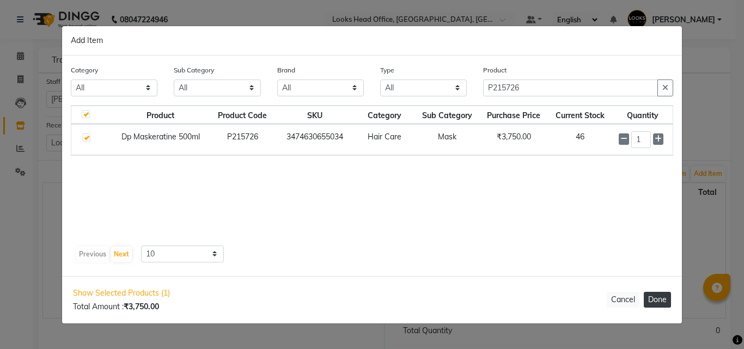
click at [665, 302] on button "Done" at bounding box center [656, 300] width 27 height 16
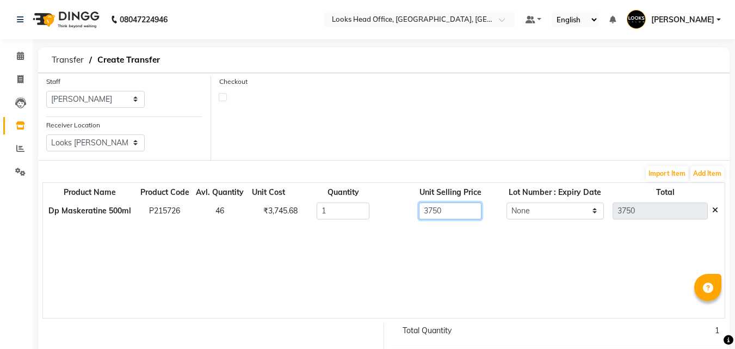
click at [453, 212] on input "3750" at bounding box center [450, 211] width 63 height 17
type input "3"
type input "4300"
click at [709, 172] on button "Add Item" at bounding box center [708, 173] width 34 height 15
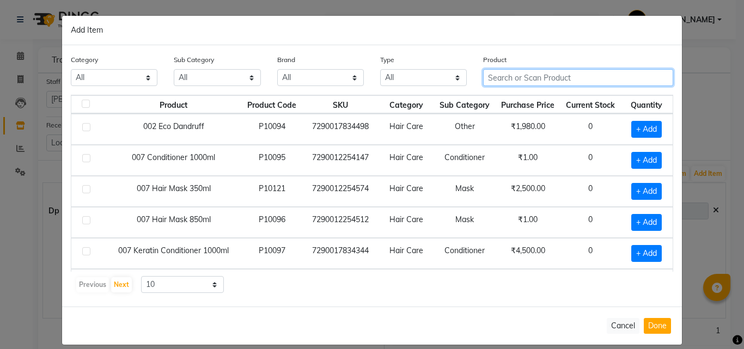
click at [518, 75] on input "text" at bounding box center [578, 77] width 190 height 17
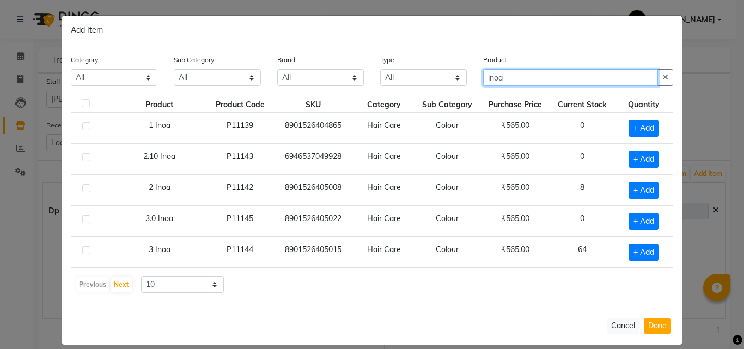
scroll to position [109, 0]
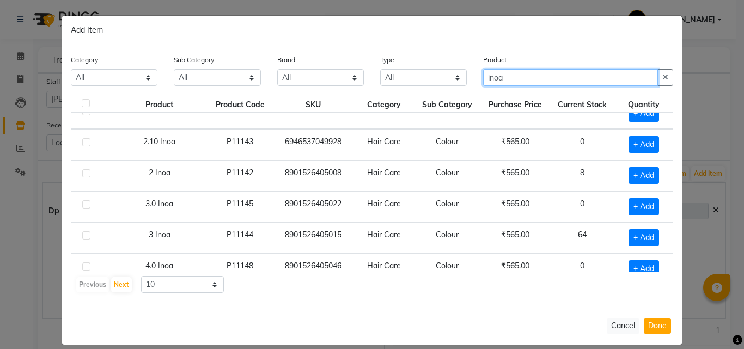
type input "inoa"
click at [84, 237] on label at bounding box center [86, 235] width 8 height 8
click at [84, 237] on input "checkbox" at bounding box center [85, 235] width 7 height 7
checkbox input "true"
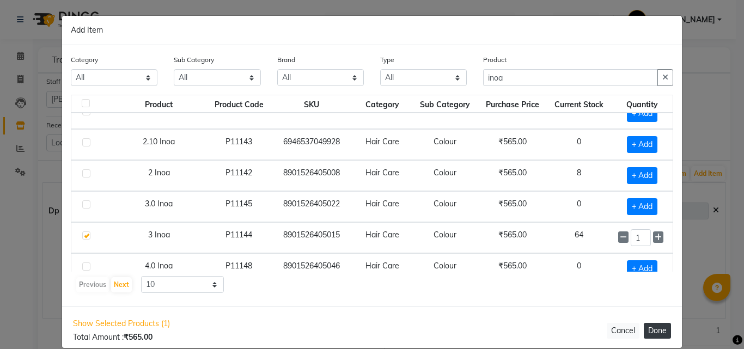
click at [649, 329] on button "Done" at bounding box center [656, 331] width 27 height 16
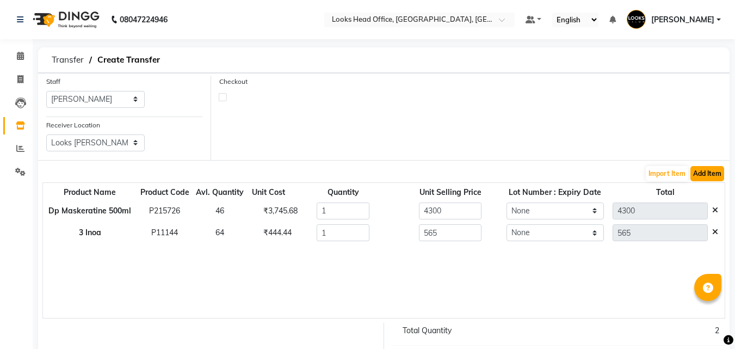
click at [706, 171] on button "Add Item" at bounding box center [708, 173] width 34 height 15
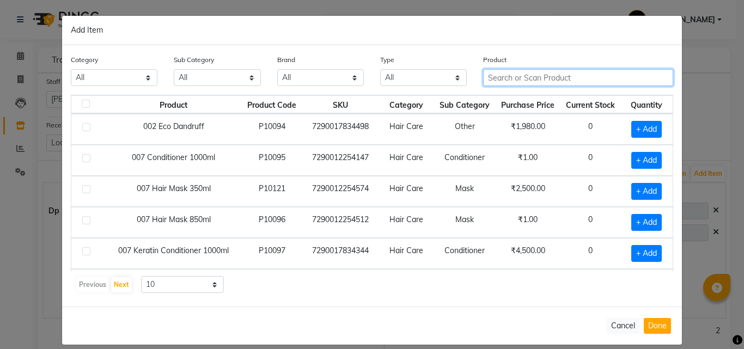
click at [526, 77] on input "text" at bounding box center [578, 77] width 190 height 17
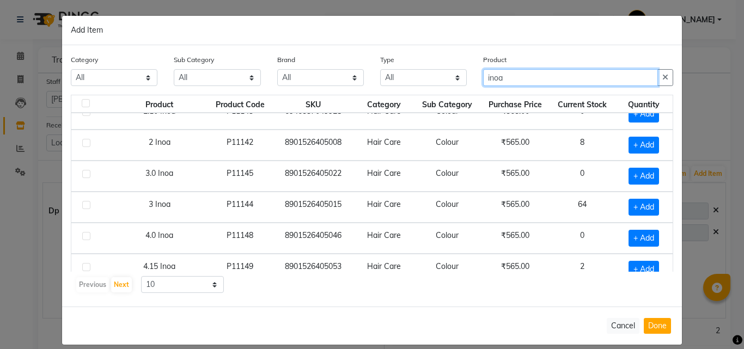
scroll to position [153, 0]
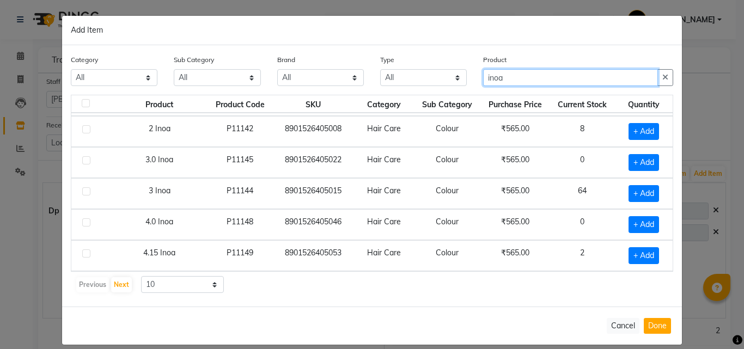
type input "inoa"
click at [82, 222] on label at bounding box center [86, 222] width 8 height 8
click at [82, 222] on input "checkbox" at bounding box center [85, 222] width 7 height 7
checkbox input "true"
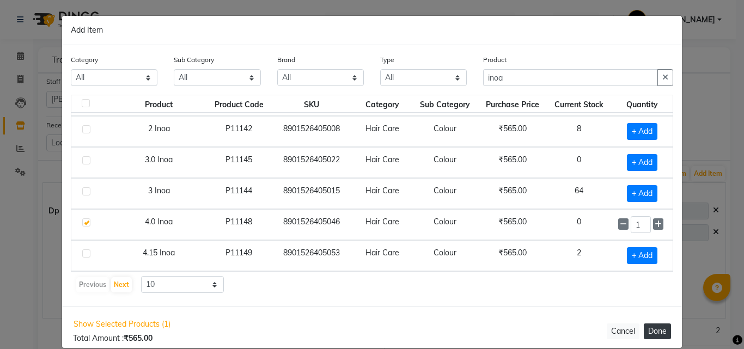
click at [657, 336] on button "Done" at bounding box center [656, 331] width 27 height 16
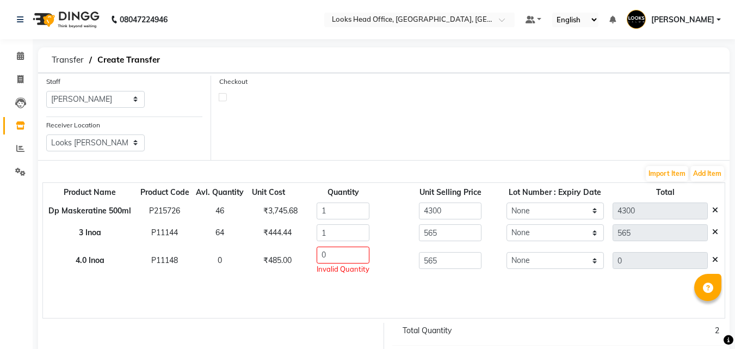
click at [719, 261] on icon at bounding box center [716, 260] width 6 height 8
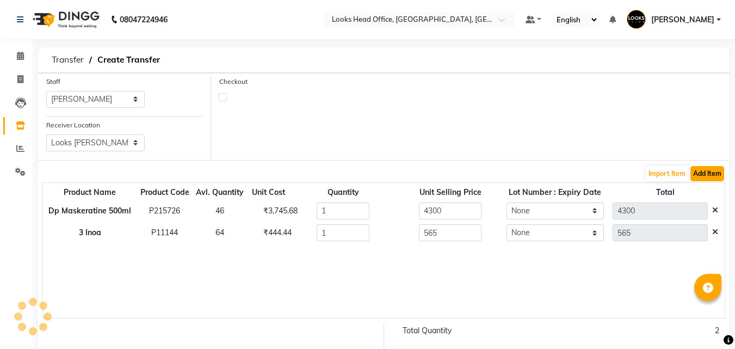
click at [706, 176] on button "Add Item" at bounding box center [708, 173] width 34 height 15
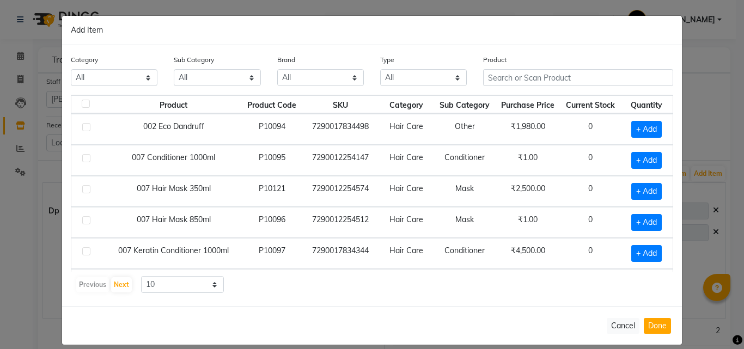
click at [500, 97] on th "Purchase Price" at bounding box center [527, 104] width 64 height 19
click at [495, 81] on input "text" at bounding box center [578, 77] width 190 height 17
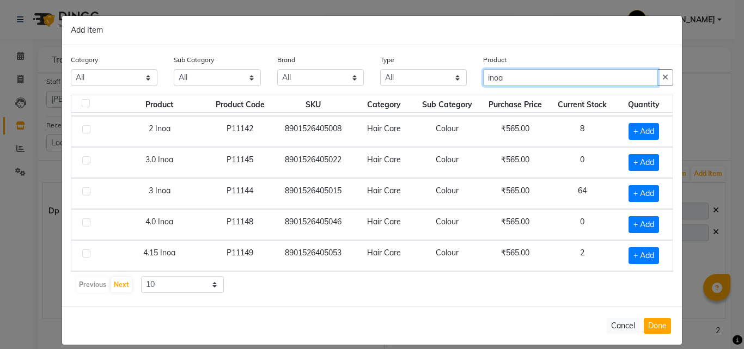
scroll to position [11, 0]
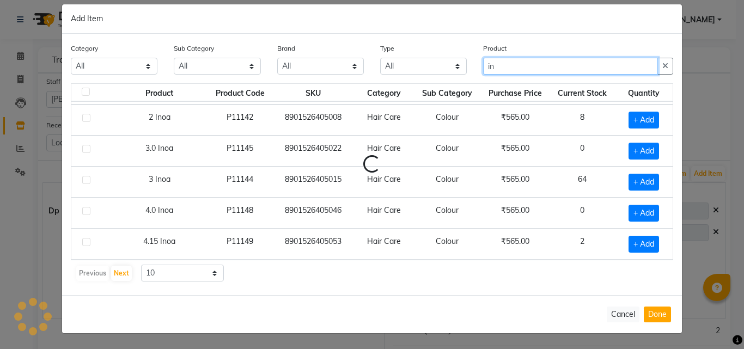
type input "i"
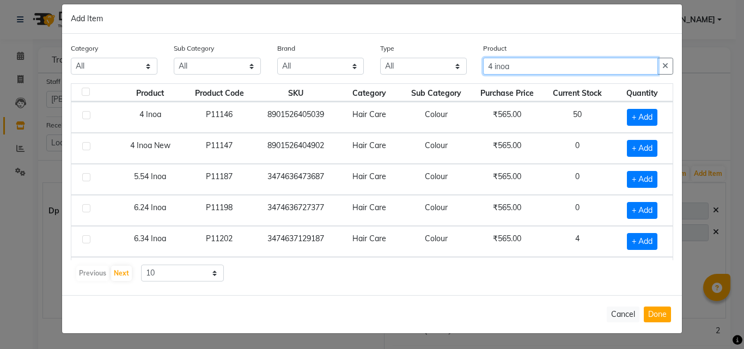
scroll to position [0, 0]
type input "4 inoa"
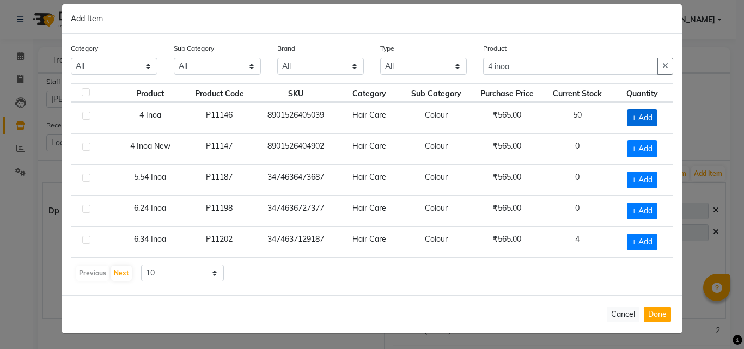
click at [632, 120] on span "+ Add" at bounding box center [642, 117] width 30 height 17
checkbox input "true"
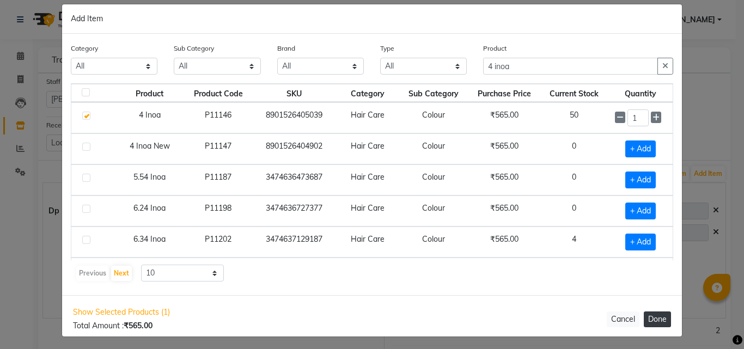
click at [661, 318] on button "Done" at bounding box center [656, 319] width 27 height 16
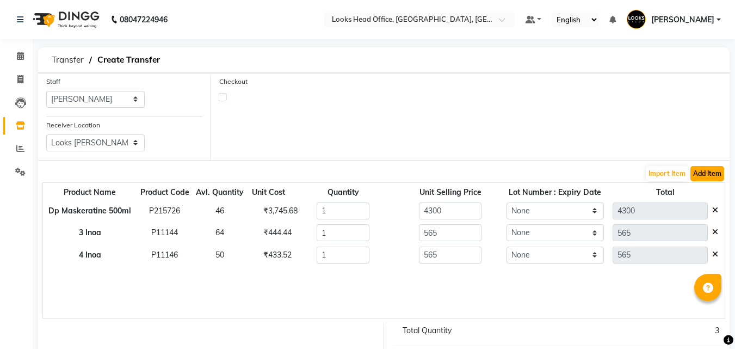
click at [710, 178] on button "Add Item" at bounding box center [708, 173] width 34 height 15
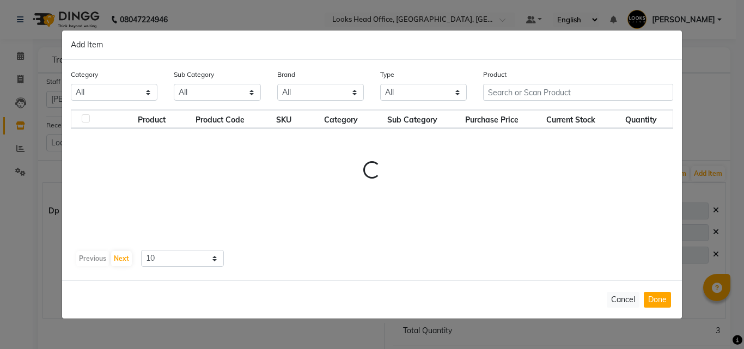
click at [506, 94] on div "Product" at bounding box center [578, 89] width 206 height 41
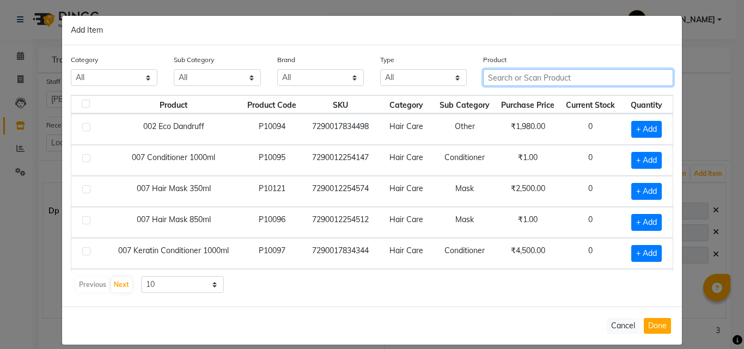
click at [514, 82] on input "text" at bounding box center [578, 77] width 190 height 17
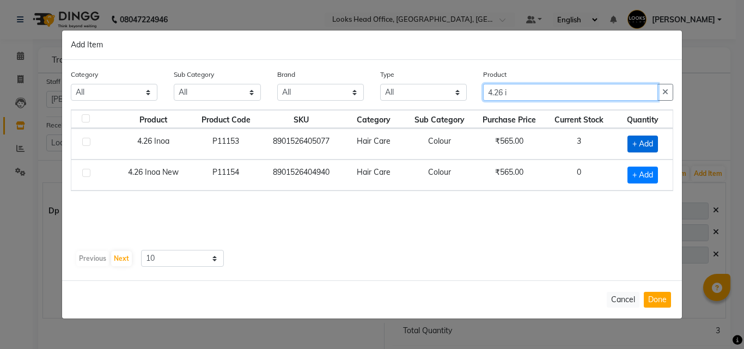
type input "4.26 i"
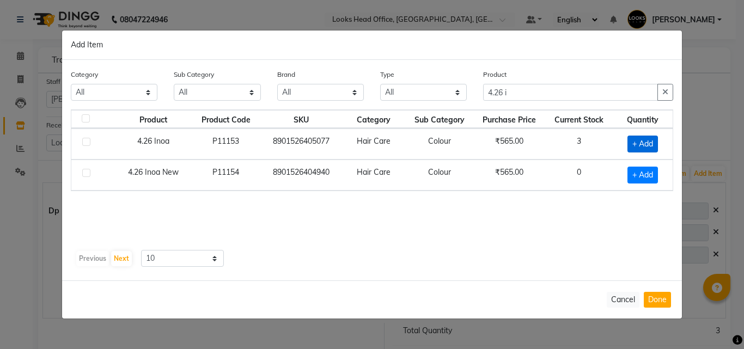
click at [647, 147] on span "+ Add" at bounding box center [642, 144] width 30 height 17
checkbox input "true"
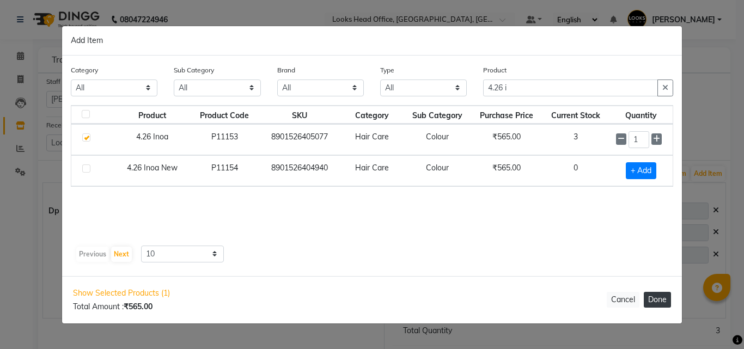
click at [660, 297] on button "Done" at bounding box center [656, 300] width 27 height 16
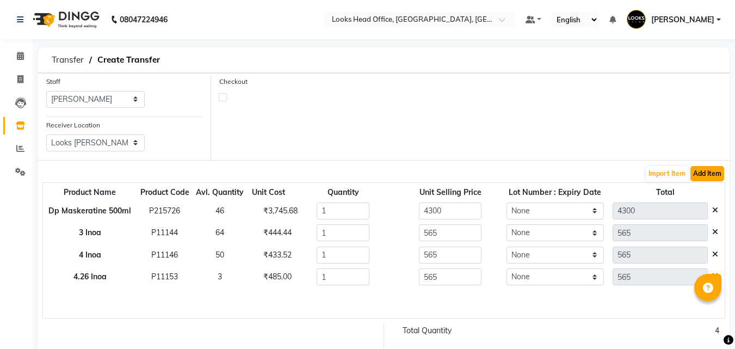
click at [709, 173] on button "Add Item" at bounding box center [708, 173] width 34 height 15
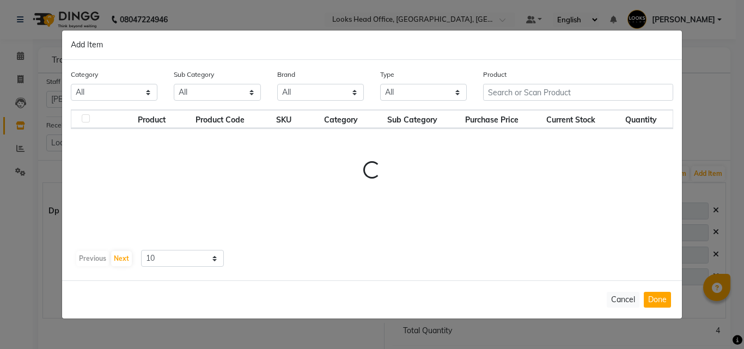
click at [546, 90] on div "Product" at bounding box center [578, 89] width 206 height 41
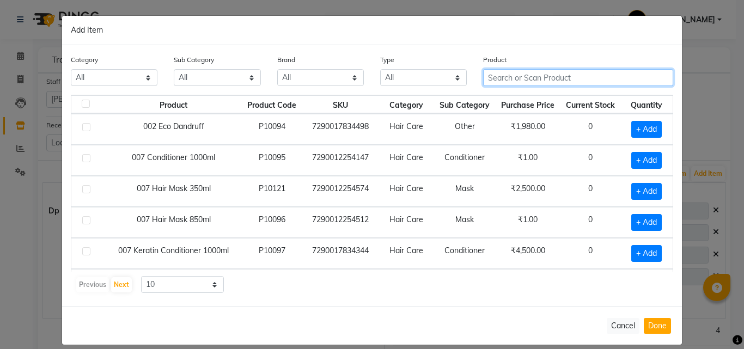
click at [533, 82] on input "text" at bounding box center [578, 77] width 190 height 17
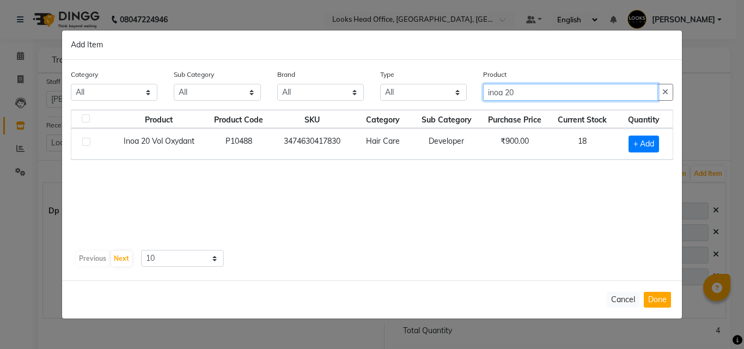
type input "inoa 20"
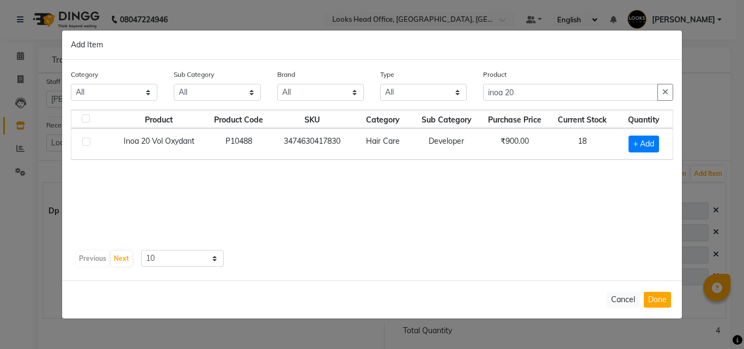
click at [87, 144] on label at bounding box center [86, 142] width 8 height 8
click at [87, 144] on input "checkbox" at bounding box center [85, 142] width 7 height 7
checkbox input "true"
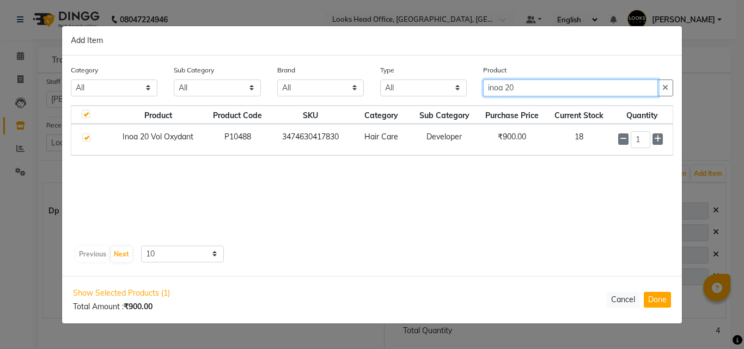
click at [528, 89] on input "inoa 20" at bounding box center [570, 87] width 175 height 17
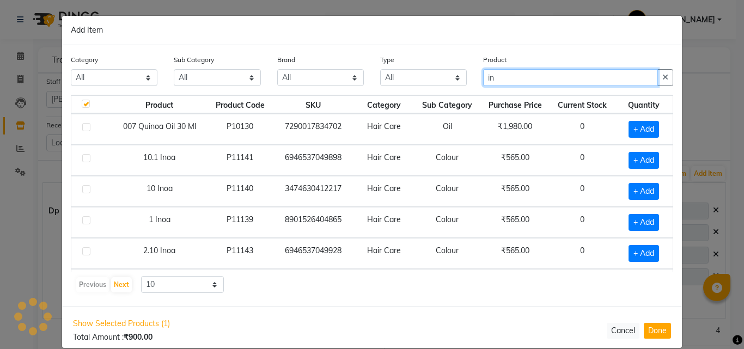
type input "i"
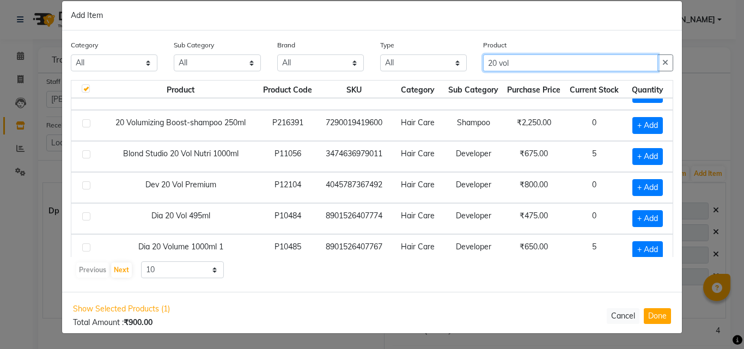
scroll to position [153, 0]
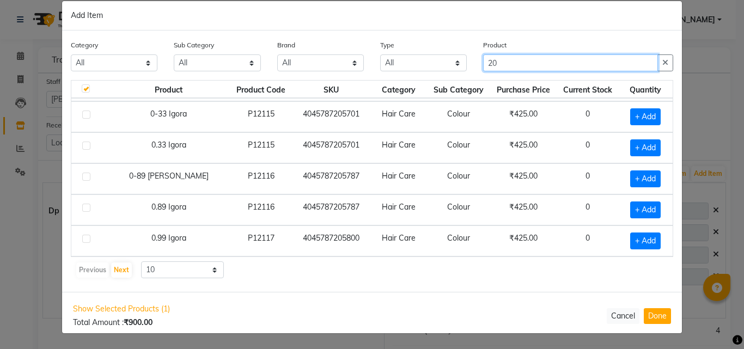
type input "2"
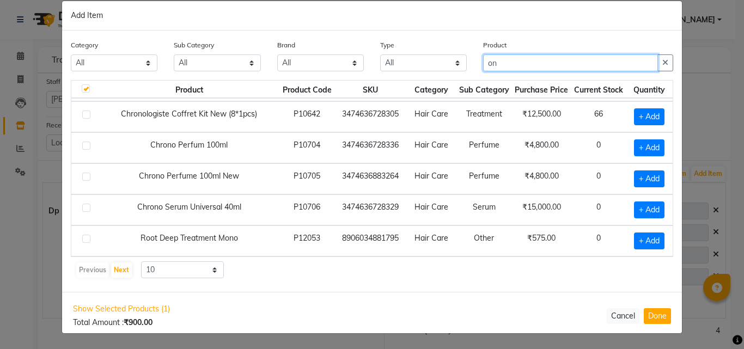
type input "o"
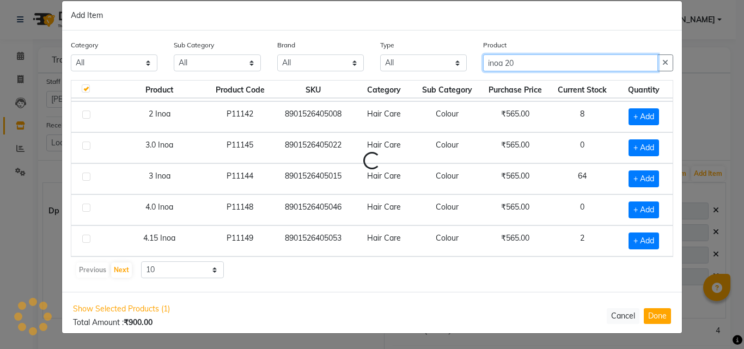
scroll to position [0, 0]
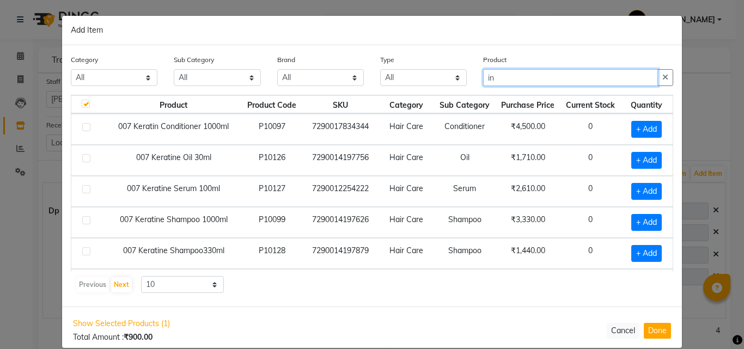
type input "i"
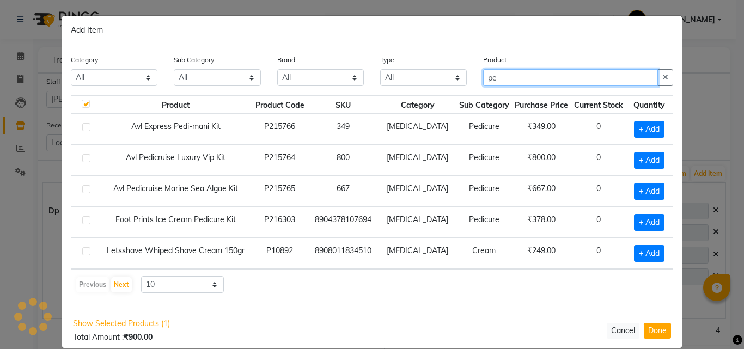
type input "p"
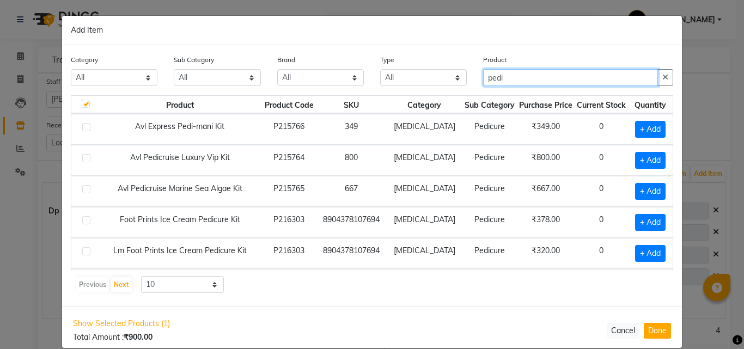
scroll to position [54, 0]
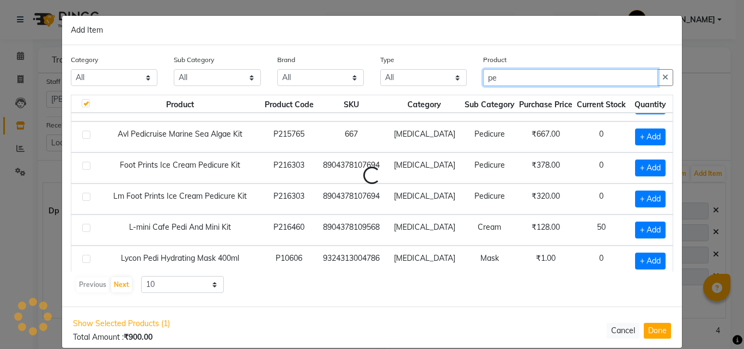
type input "p"
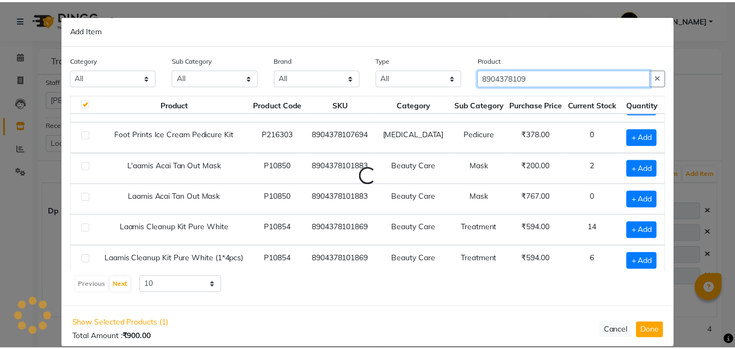
scroll to position [0, 0]
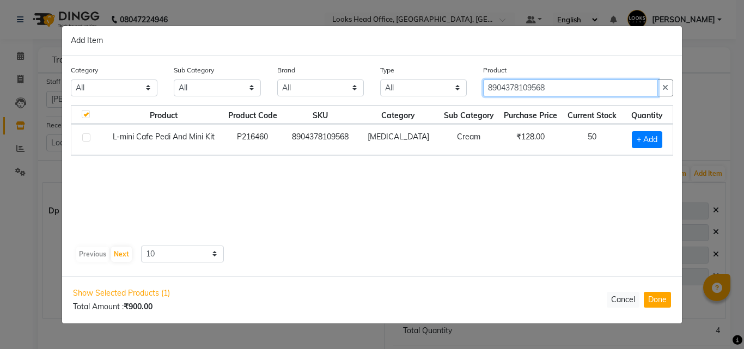
type input "8904378109568"
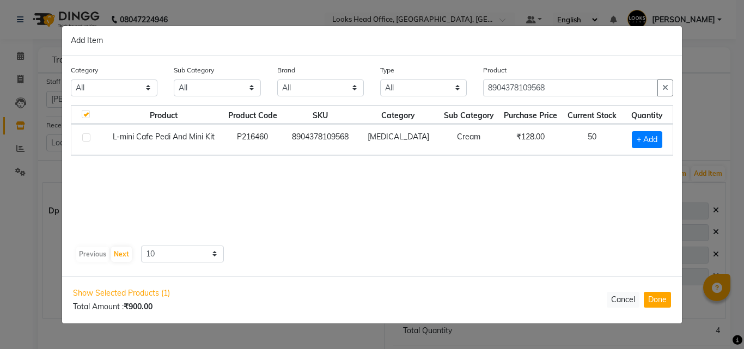
click at [83, 138] on label at bounding box center [86, 137] width 8 height 8
click at [83, 138] on input "checkbox" at bounding box center [85, 137] width 7 height 7
checkbox input "true"
click at [666, 305] on button "Done" at bounding box center [656, 300] width 27 height 16
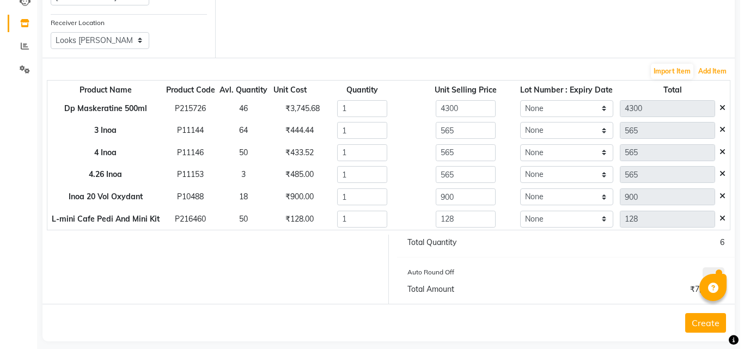
scroll to position [109, 0]
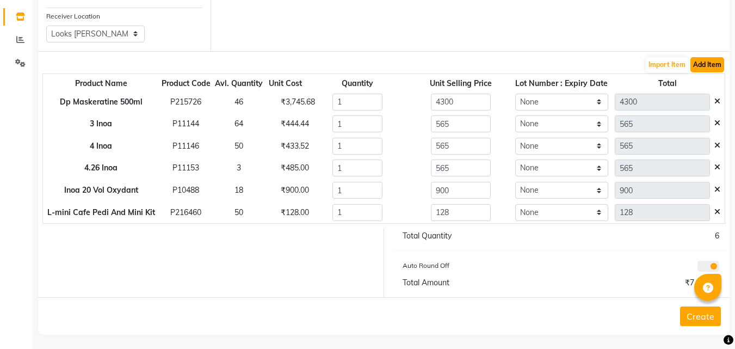
click at [712, 67] on button "Add Item" at bounding box center [708, 64] width 34 height 15
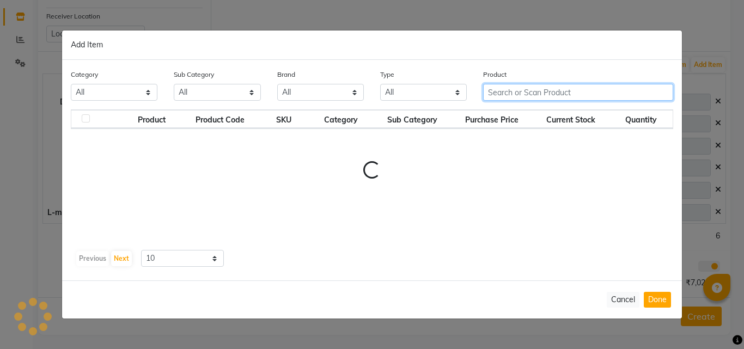
click at [559, 88] on input "text" at bounding box center [578, 92] width 190 height 17
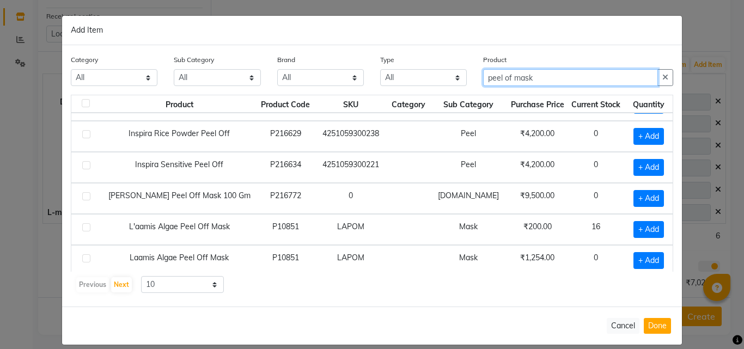
scroll to position [0, 0]
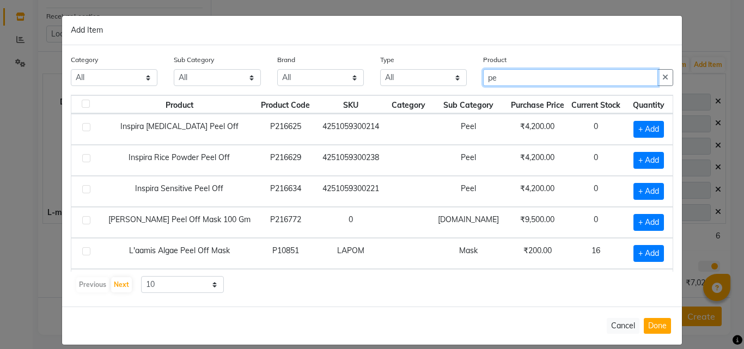
type input "p"
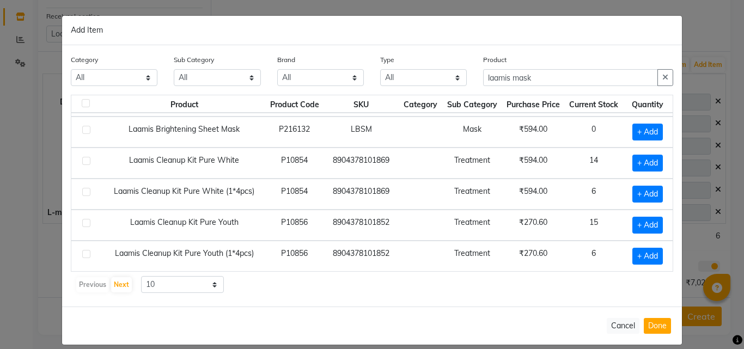
scroll to position [153, 0]
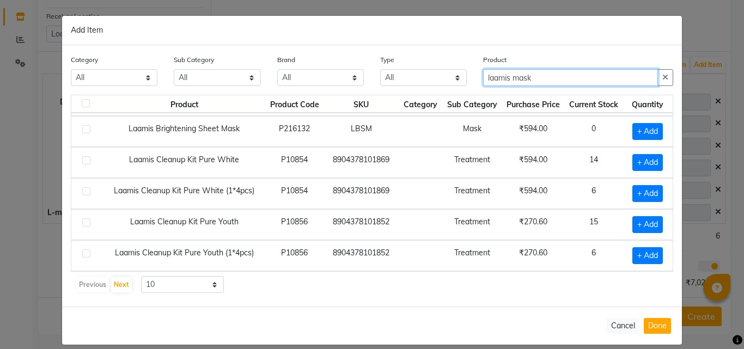
drag, startPoint x: 504, startPoint y: 82, endPoint x: 623, endPoint y: 92, distance: 119.1
click at [504, 81] on input "laamis mask" at bounding box center [570, 77] width 175 height 17
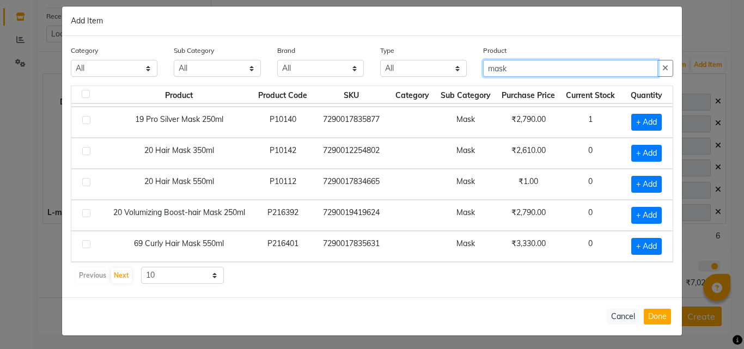
scroll to position [11, 0]
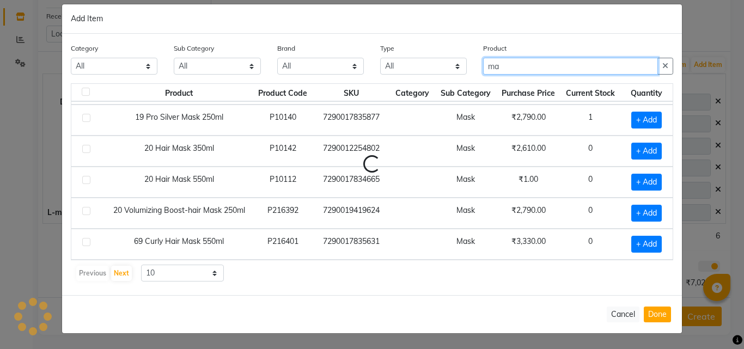
type input "m"
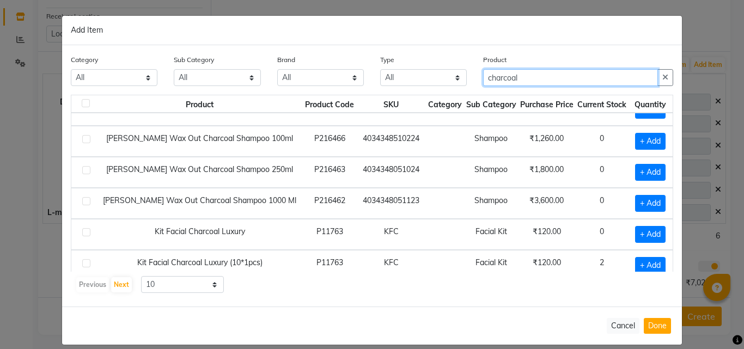
scroll to position [0, 0]
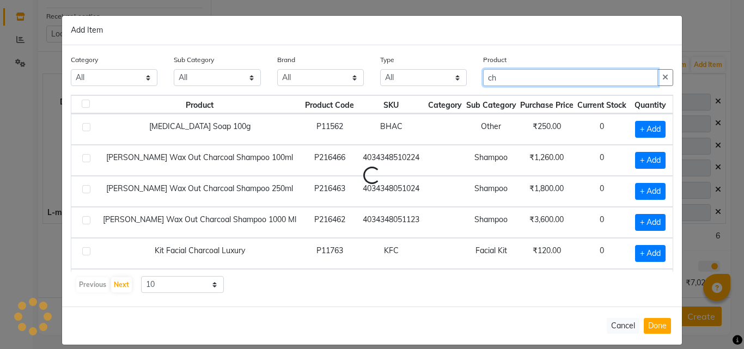
type input "c"
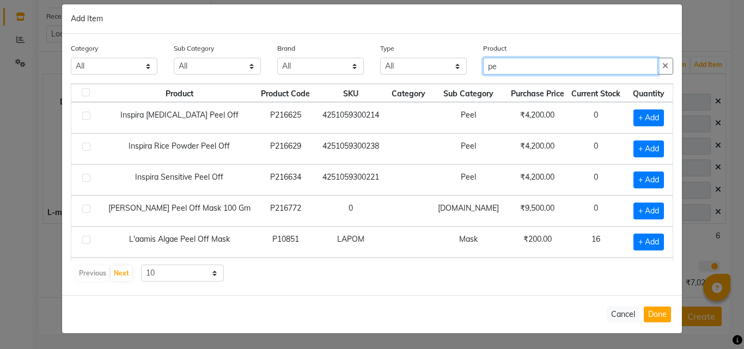
type input "p"
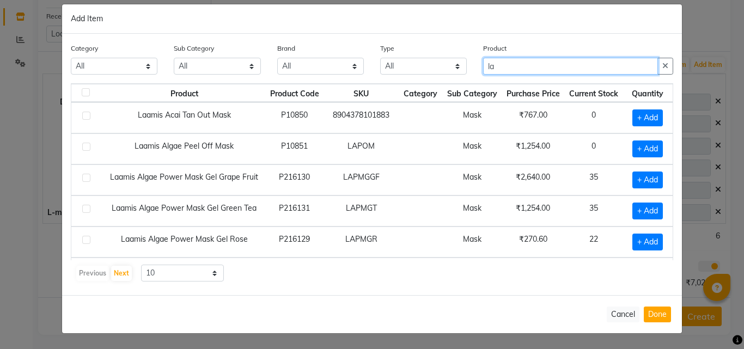
type input "l"
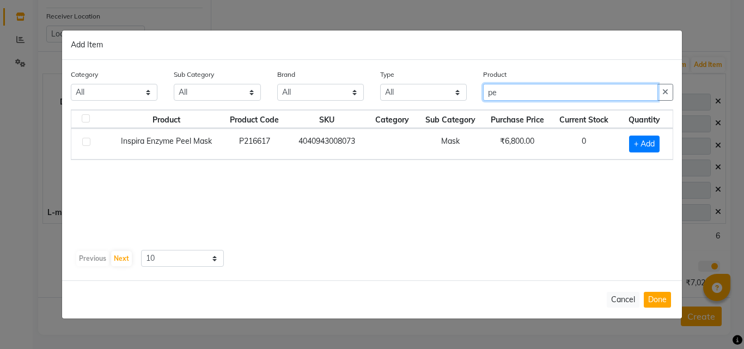
type input "p"
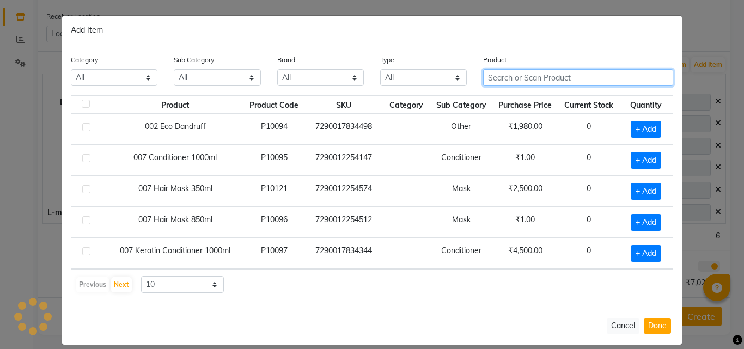
type input "m"
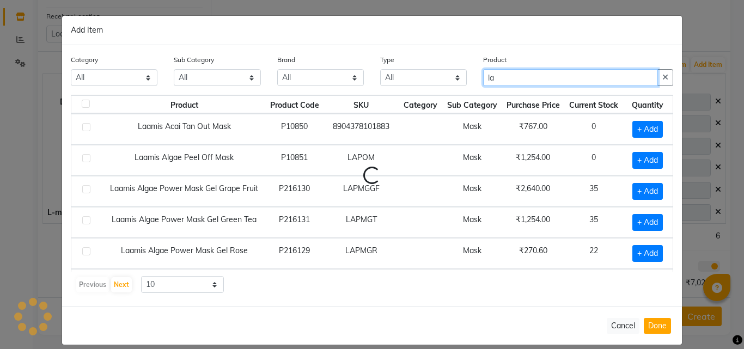
type input "l"
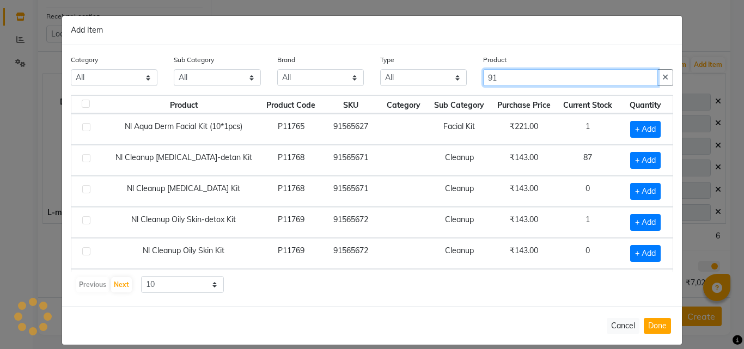
type input "9"
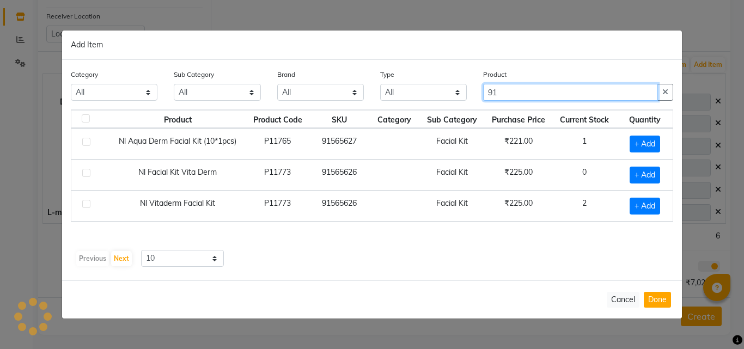
type input "9"
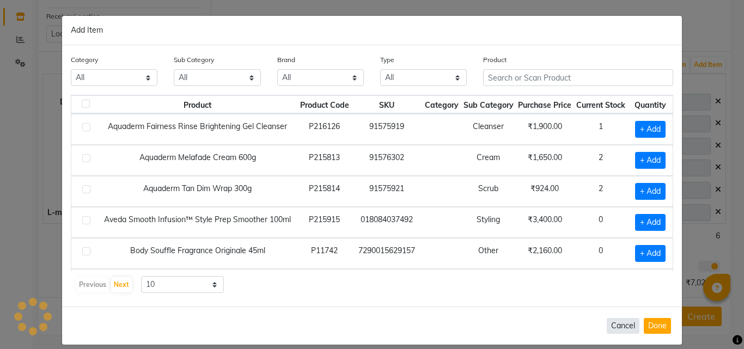
click at [611, 320] on button "Cancel" at bounding box center [622, 326] width 33 height 16
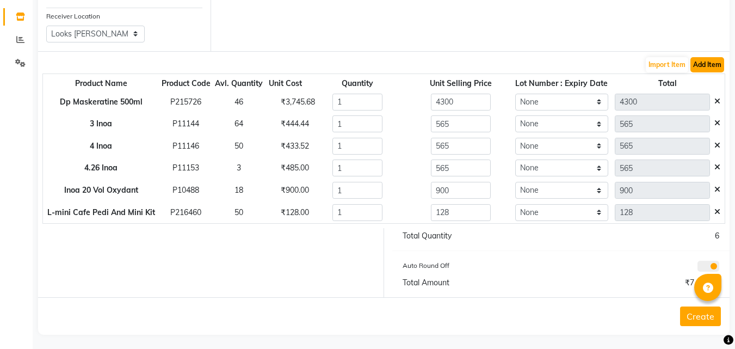
click at [702, 60] on button "Add Item" at bounding box center [708, 64] width 34 height 15
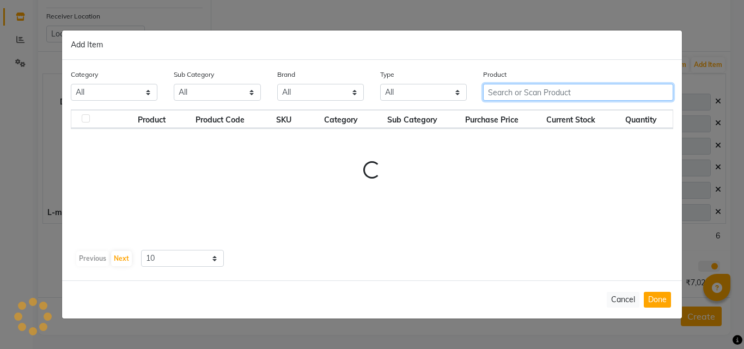
click at [532, 95] on input "text" at bounding box center [578, 92] width 190 height 17
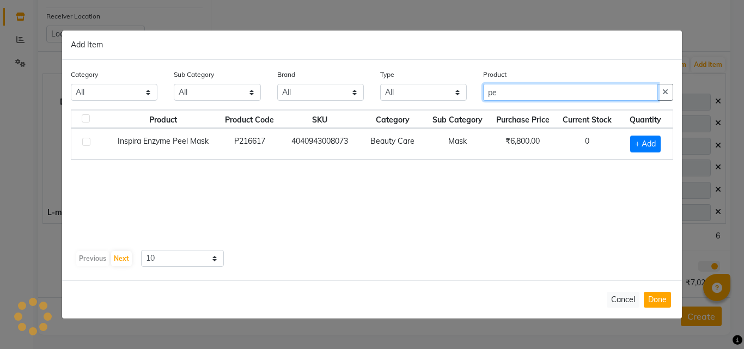
type input "p"
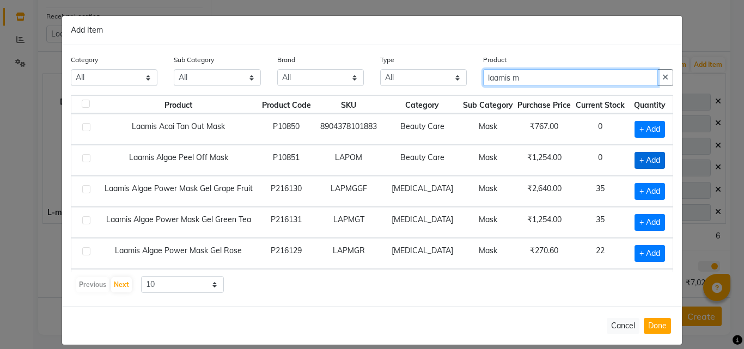
type input "laamis m"
click at [636, 157] on span "+ Add" at bounding box center [649, 160] width 30 height 17
checkbox input "true"
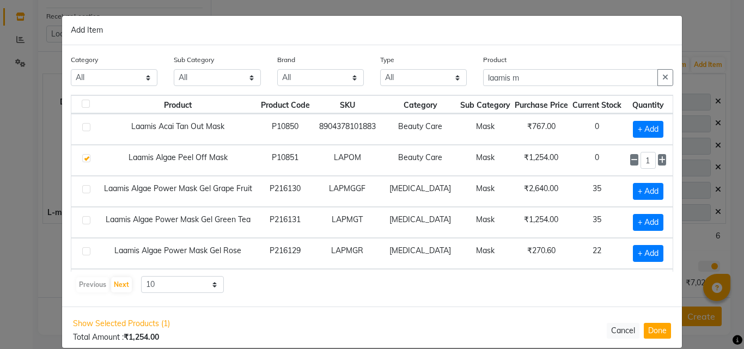
drag, startPoint x: 654, startPoint y: 334, endPoint x: 387, endPoint y: 261, distance: 277.2
click at [637, 329] on div "Show Selected Products (1) Total Amount : ₹1,254.00 Cancel Done" at bounding box center [372, 329] width 620 height 47
click at [648, 334] on button "Done" at bounding box center [656, 331] width 27 height 16
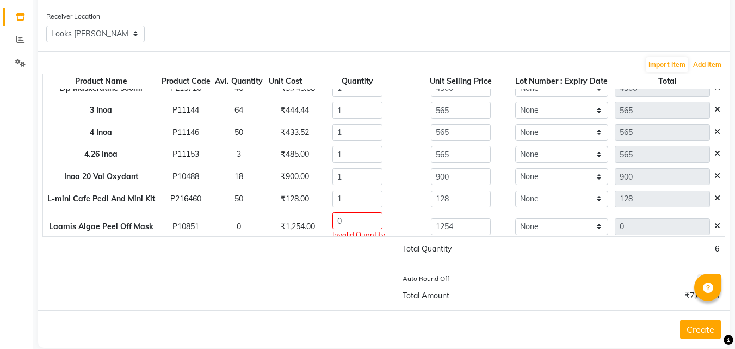
scroll to position [21, 0]
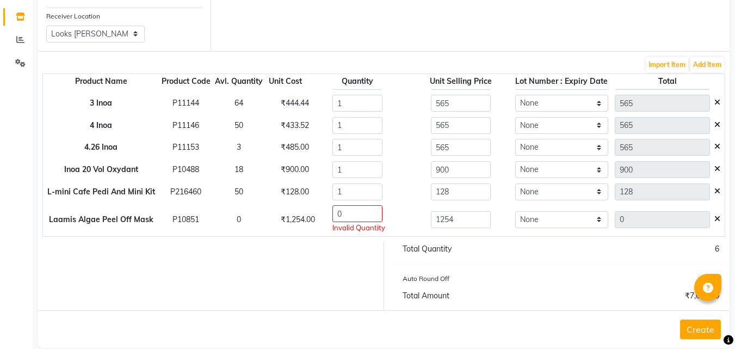
click at [715, 221] on icon at bounding box center [718, 219] width 6 height 8
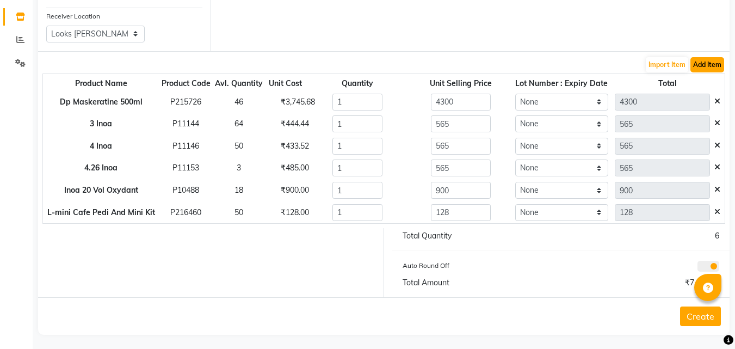
click at [713, 65] on button "Add Item" at bounding box center [708, 64] width 34 height 15
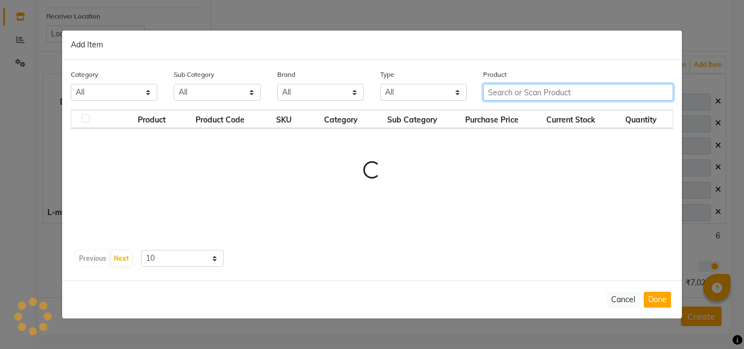
click at [530, 88] on input "text" at bounding box center [578, 92] width 190 height 17
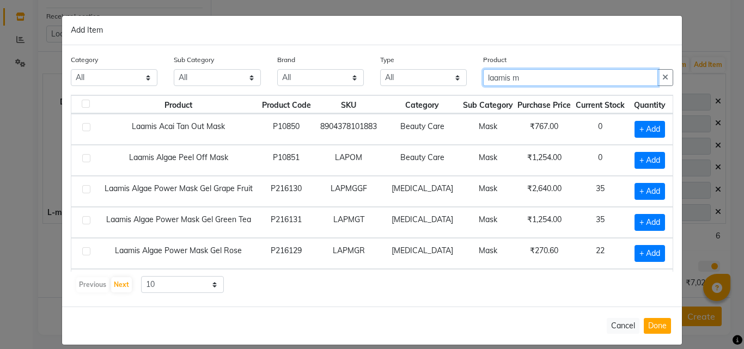
type input "laamis m"
click at [86, 253] on label at bounding box center [86, 251] width 8 height 8
click at [86, 253] on input "checkbox" at bounding box center [85, 251] width 7 height 7
checkbox input "true"
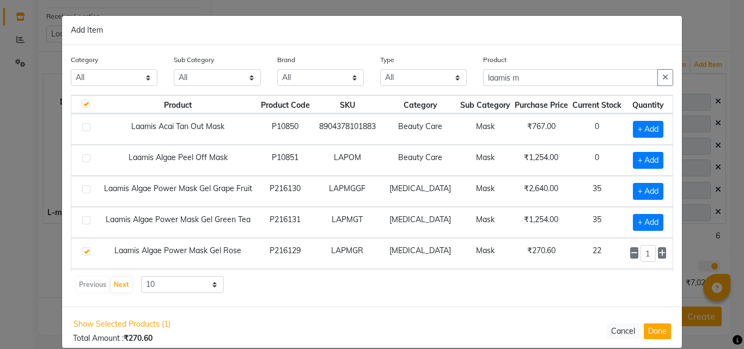
checkbox input "true"
click at [658, 331] on button "Done" at bounding box center [656, 331] width 27 height 16
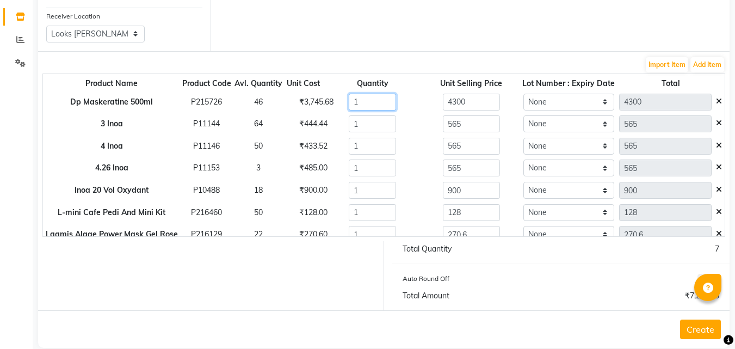
click at [363, 102] on input "1" at bounding box center [372, 102] width 47 height 17
click at [371, 124] on input "1" at bounding box center [372, 123] width 47 height 17
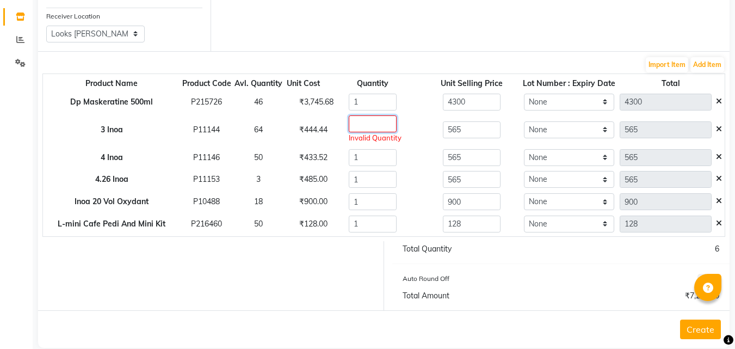
type input "4"
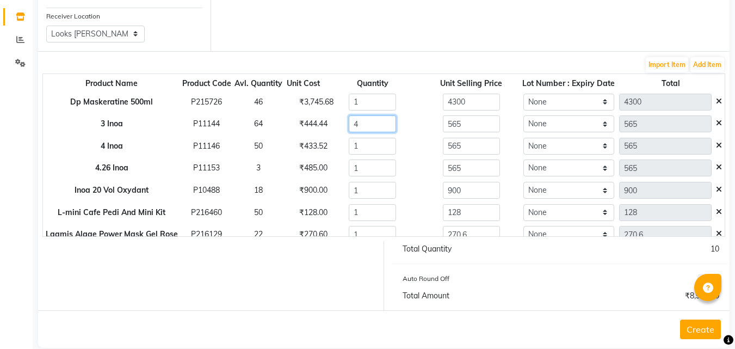
type input "2260"
type input "4"
click at [360, 218] on input "1" at bounding box center [372, 212] width 47 height 17
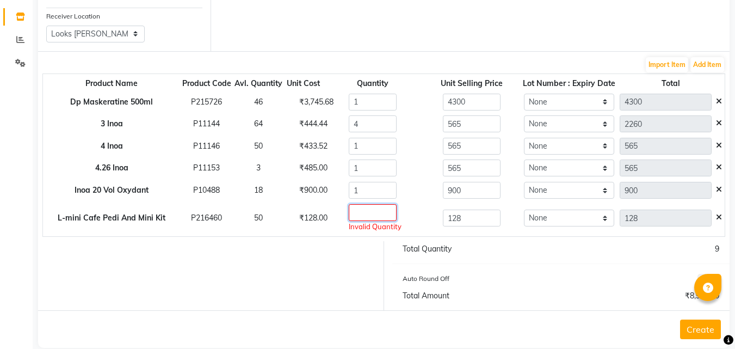
type input "4"
type input "512"
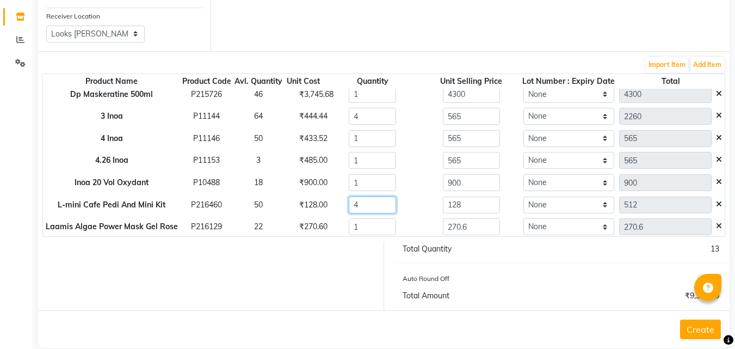
scroll to position [9, 0]
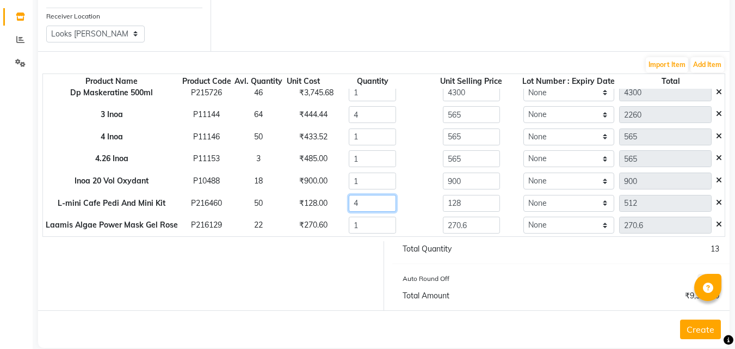
type input "4"
click at [369, 230] on input "1" at bounding box center [372, 225] width 47 height 17
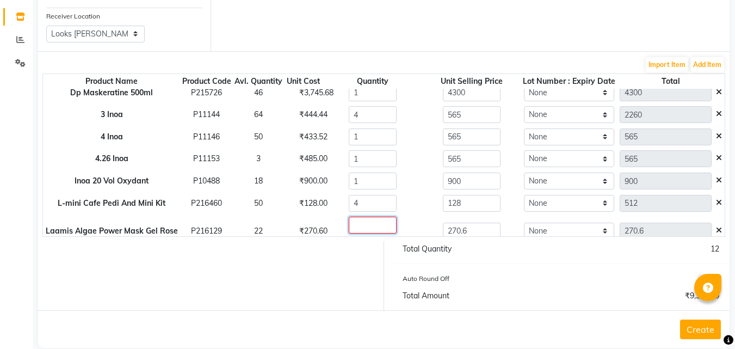
type input "6"
type input "1623.6"
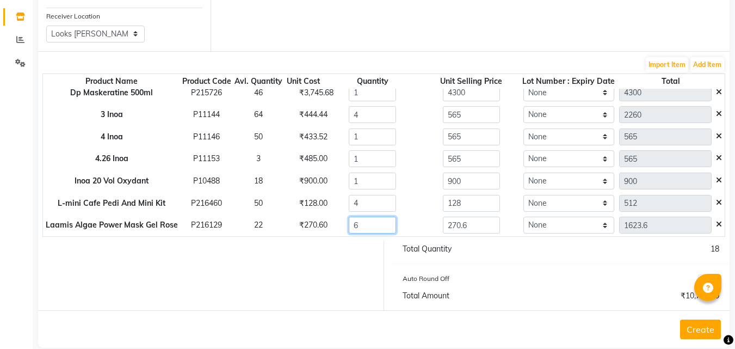
type input "6"
click at [480, 224] on input "270.6" at bounding box center [471, 225] width 57 height 17
type input "2"
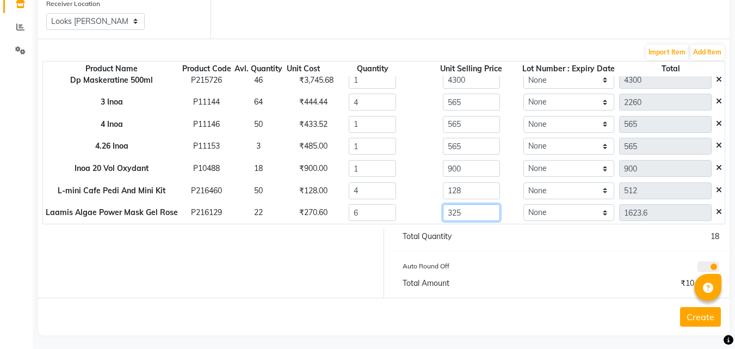
scroll to position [126, 0]
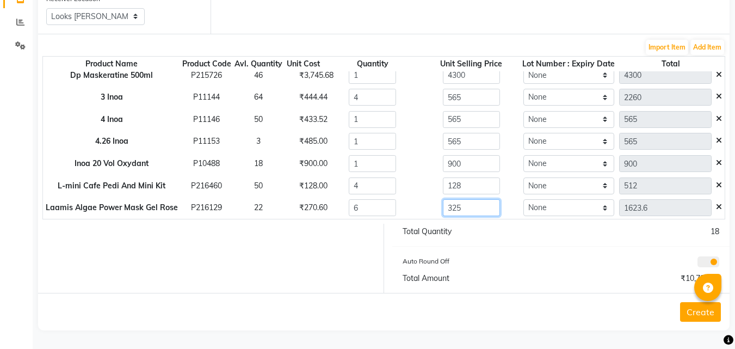
type input "325"
type input "1950"
click at [700, 318] on button "Create" at bounding box center [700, 312] width 41 height 20
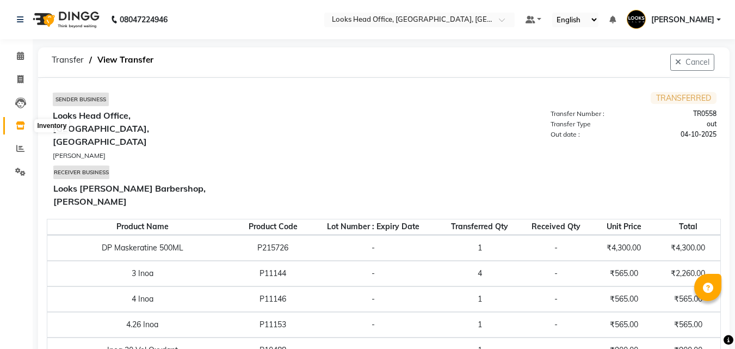
click at [19, 130] on span at bounding box center [20, 126] width 19 height 13
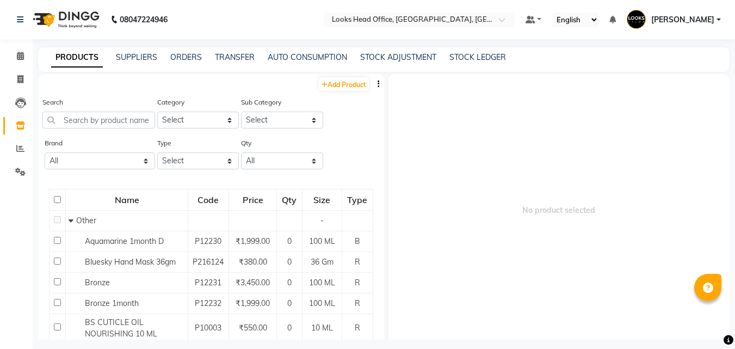
click at [489, 163] on span "No product selected" at bounding box center [560, 210] width 342 height 272
click at [227, 60] on link "TRANSFER" at bounding box center [235, 57] width 40 height 10
select select "sender"
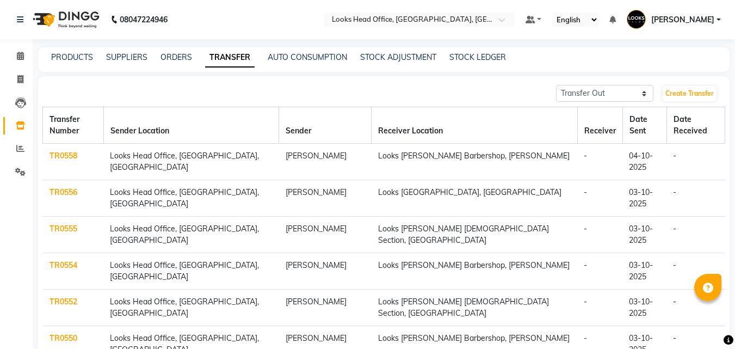
click at [69, 151] on link "TR0558" at bounding box center [64, 156] width 28 height 10
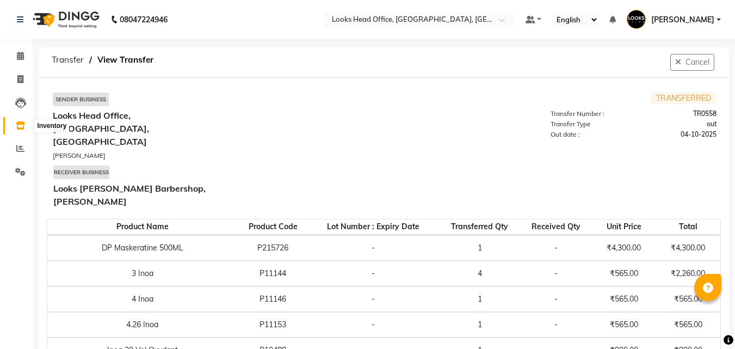
click at [20, 127] on icon at bounding box center [20, 125] width 9 height 8
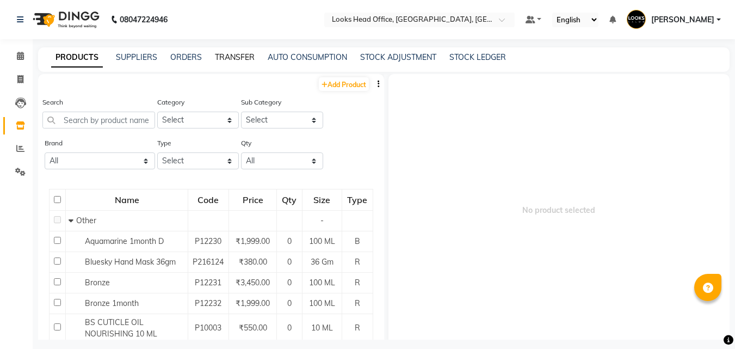
click at [233, 57] on link "TRANSFER" at bounding box center [235, 57] width 40 height 10
select select "sender"
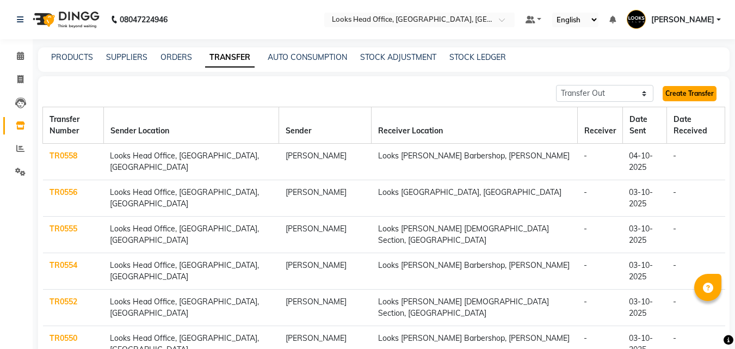
click at [690, 96] on link "Create Transfer" at bounding box center [690, 93] width 54 height 15
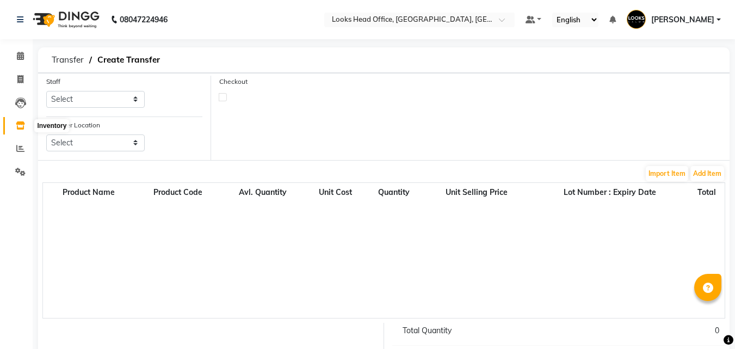
click at [20, 124] on icon at bounding box center [20, 125] width 9 height 8
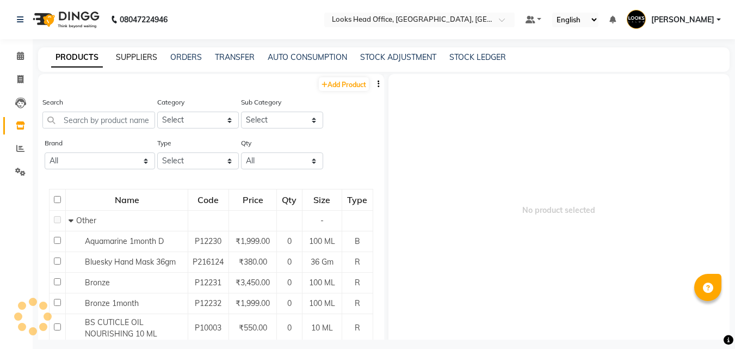
click at [144, 57] on link "SUPPLIERS" at bounding box center [136, 57] width 41 height 10
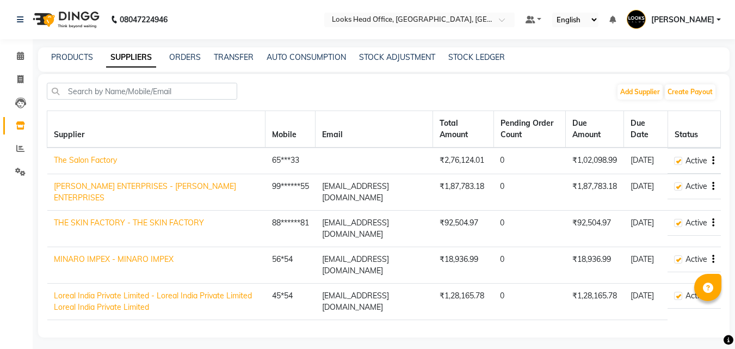
click at [103, 158] on link "The Salon Factory" at bounding box center [85, 160] width 63 height 10
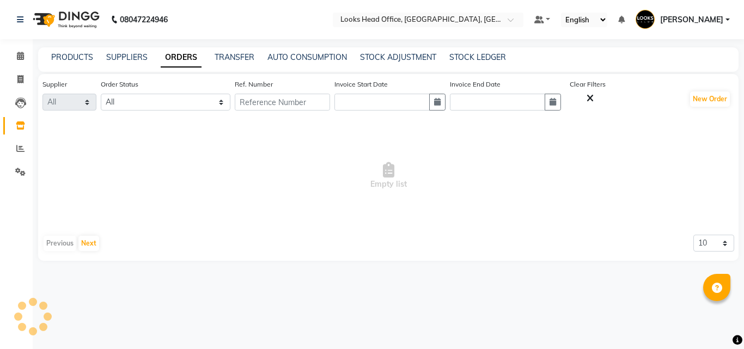
select select "1313"
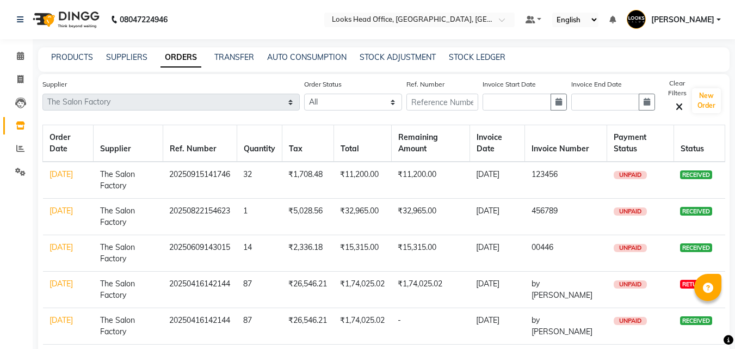
scroll to position [54, 0]
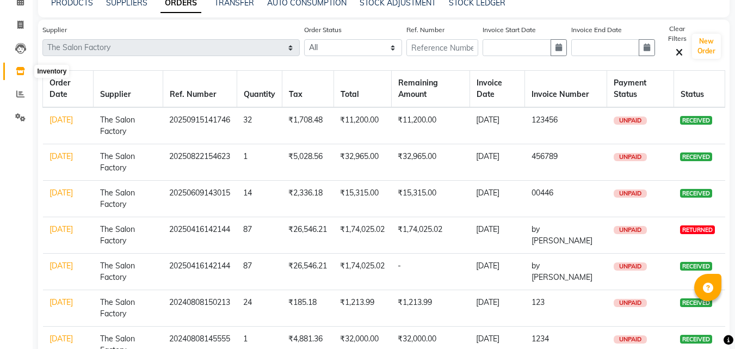
click at [19, 72] on icon at bounding box center [20, 71] width 9 height 8
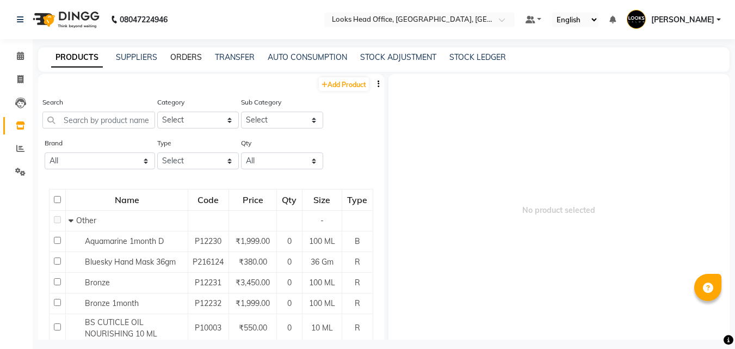
click at [192, 52] on link "ORDERS" at bounding box center [186, 57] width 32 height 10
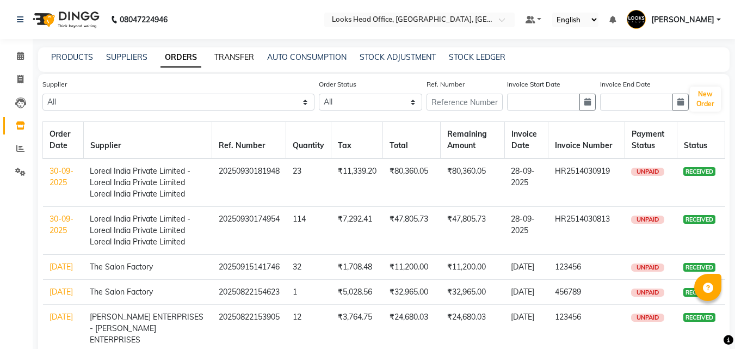
click at [247, 60] on link "TRANSFER" at bounding box center [234, 57] width 40 height 10
select select "sender"
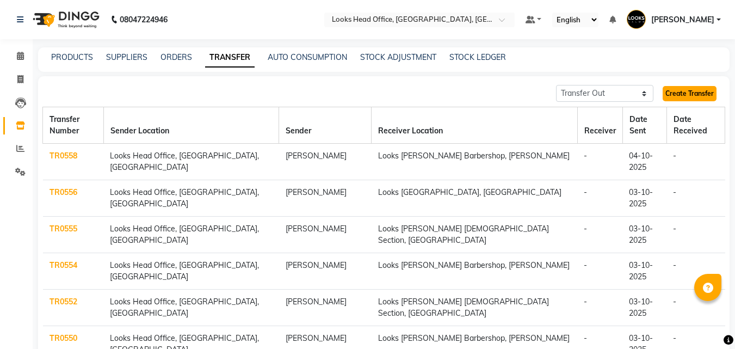
click at [697, 95] on link "Create Transfer" at bounding box center [690, 93] width 54 height 15
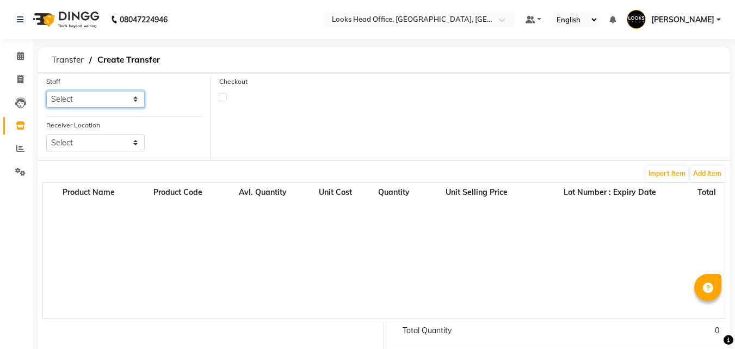
click at [118, 104] on select "Select Accounts Reports [PERSON_NAME] [PERSON_NAME] [PERSON_NAME] Dingg Support…" at bounding box center [95, 99] width 99 height 17
select select "54603"
click at [46, 91] on select "Select Accounts Reports [PERSON_NAME] [PERSON_NAME] [PERSON_NAME] Dingg Support…" at bounding box center [95, 99] width 99 height 17
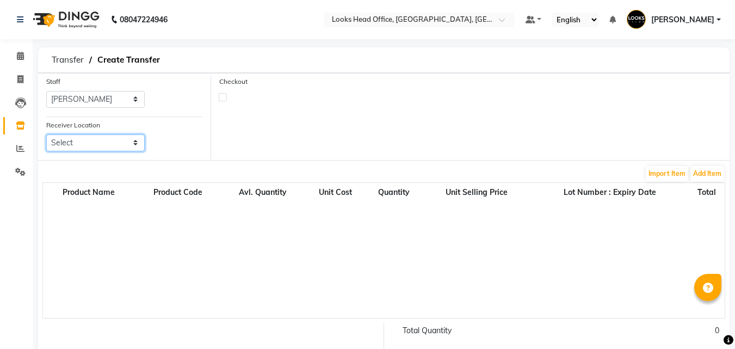
click at [108, 142] on select "Select Looks Prive [GEOGRAPHIC_DATA], [GEOGRAPHIC_DATA] [GEOGRAPHIC_DATA]-42 [G…" at bounding box center [95, 142] width 99 height 17
select select "1785"
click at [46, 134] on select "Select Looks Prive [GEOGRAPHIC_DATA], [GEOGRAPHIC_DATA] [GEOGRAPHIC_DATA]-42 [G…" at bounding box center [95, 142] width 99 height 17
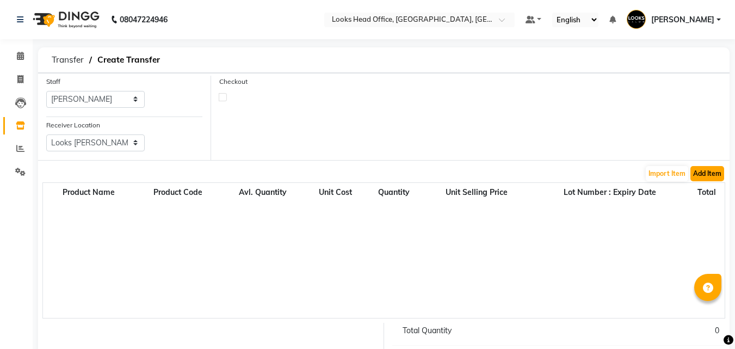
click at [702, 177] on button "Add Item" at bounding box center [708, 173] width 34 height 15
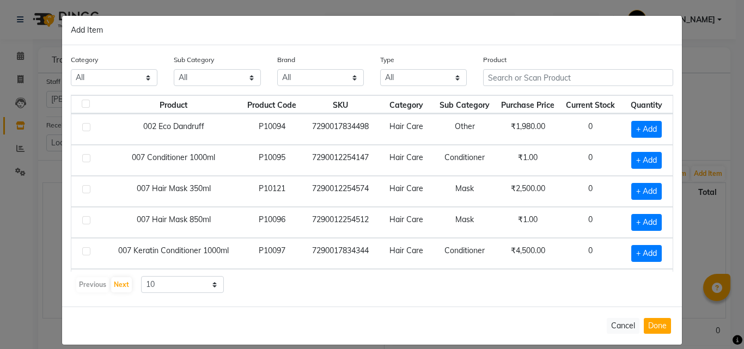
click at [506, 95] on table "Product Product Code SKU Category Sub Category Purchase Price Current Stock Qua…" at bounding box center [372, 260] width 602 height 330
click at [507, 85] on input "text" at bounding box center [578, 77] width 190 height 17
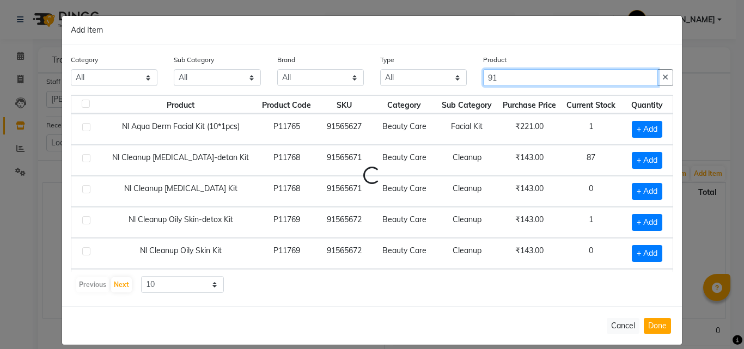
type input "9"
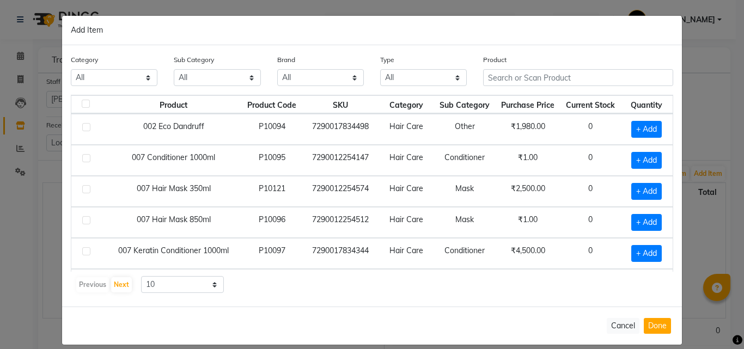
click at [327, 293] on div "Previous Next 10 50 100" at bounding box center [371, 284] width 593 height 17
click at [624, 333] on button "Cancel" at bounding box center [622, 326] width 33 height 16
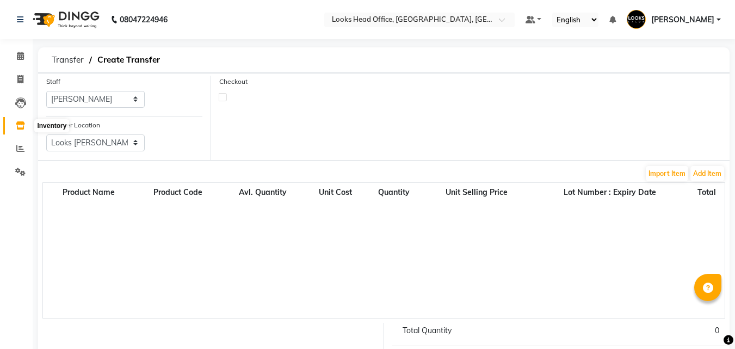
click at [23, 128] on icon at bounding box center [20, 125] width 9 height 8
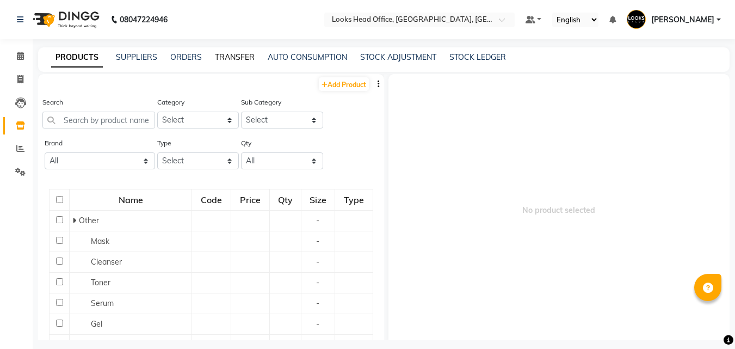
click at [235, 60] on link "TRANSFER" at bounding box center [235, 57] width 40 height 10
select select "sender"
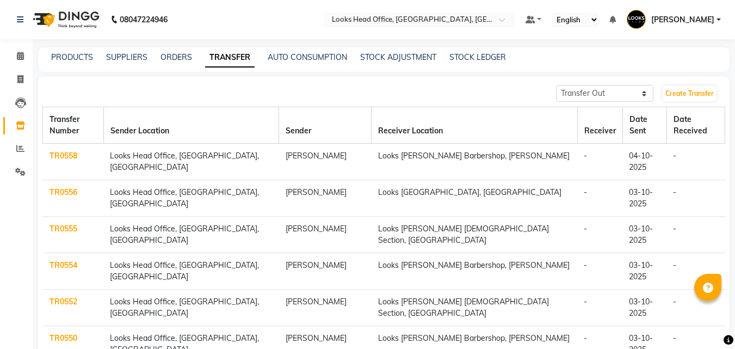
click at [647, 146] on td "04-10-2025" at bounding box center [645, 162] width 44 height 36
click at [61, 151] on link "TR0558" at bounding box center [64, 156] width 28 height 10
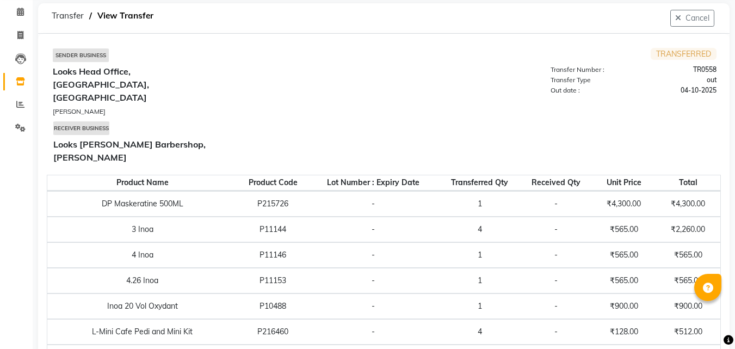
scroll to position [37, 0]
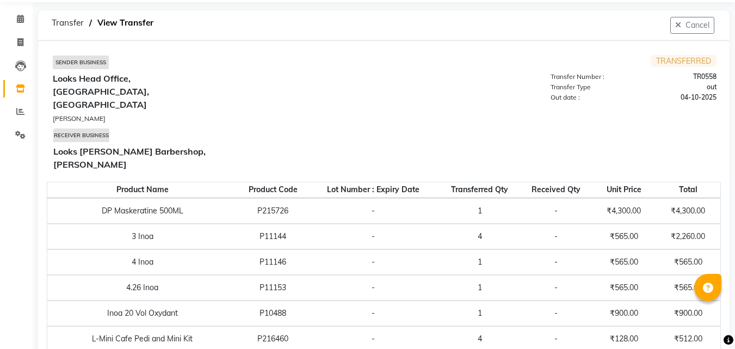
click at [386, 122] on td "TRANSFERRED Transfer Number : TR0558 Transfer Type out Out date : [DATE]" at bounding box center [550, 115] width 332 height 121
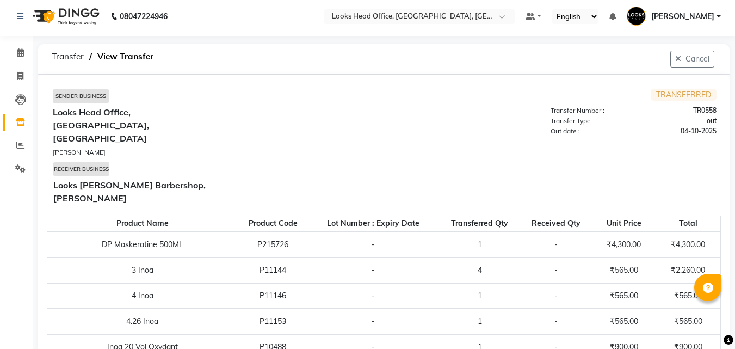
scroll to position [0, 0]
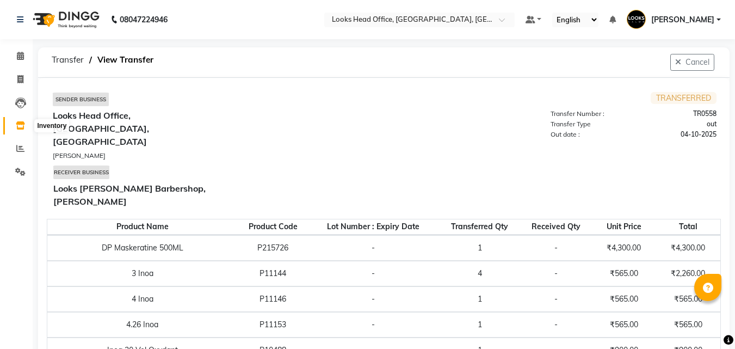
click at [22, 125] on icon at bounding box center [20, 125] width 9 height 8
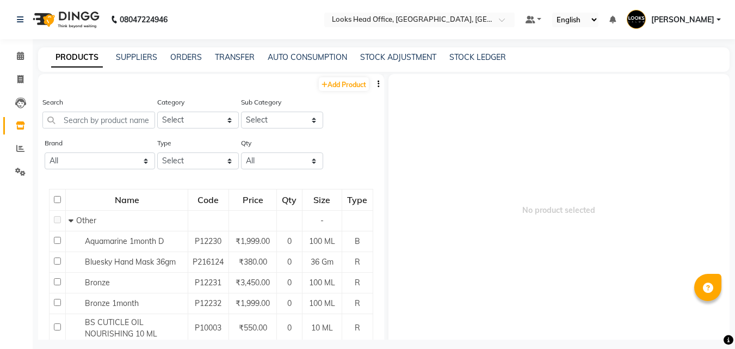
drag, startPoint x: 228, startPoint y: 120, endPoint x: 19, endPoint y: 198, distance: 222.9
click at [19, 198] on div "Calendar Invoice Leads Inventory Reports Settings Completed InProgress Upcoming…" at bounding box center [73, 185] width 147 height 309
click at [489, 55] on link "STOCK LEDGER" at bounding box center [478, 57] width 57 height 10
select select "all"
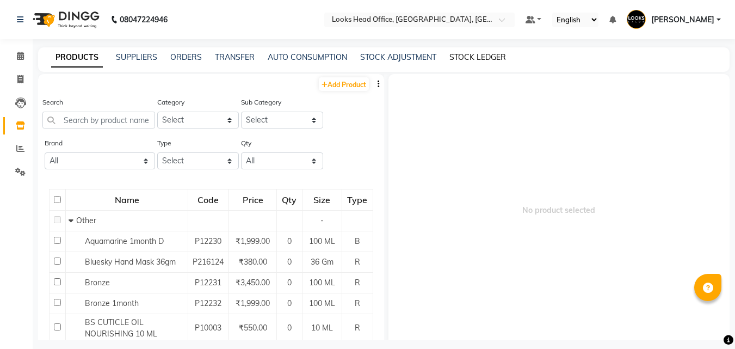
select select "all"
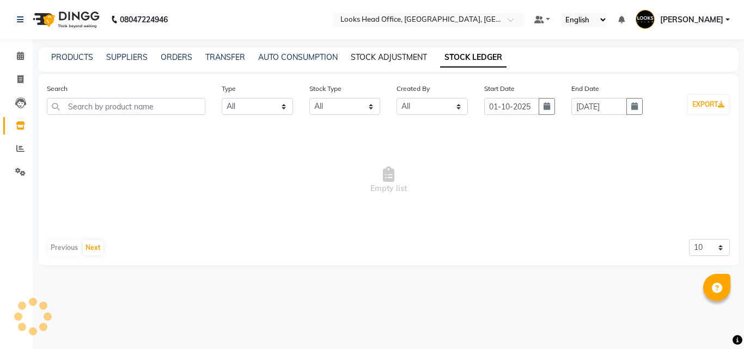
click at [390, 60] on link "STOCK ADJUSTMENT" at bounding box center [389, 57] width 76 height 10
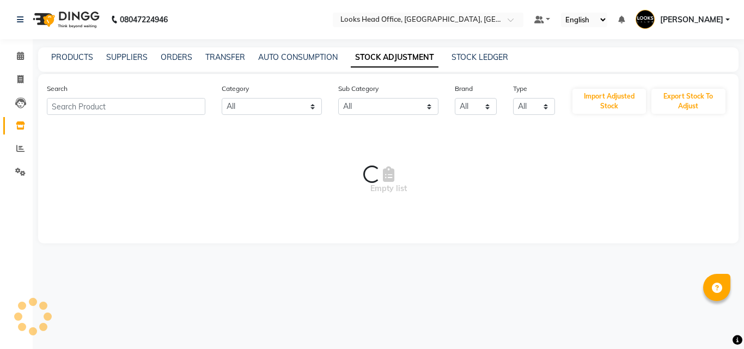
click at [305, 71] on main "PRODUCTS SUPPLIERS ORDERS TRANSFER AUTO CONSUMPTION STOCK ADJUSTMENT STOCK LEDG…" at bounding box center [388, 153] width 711 height 212
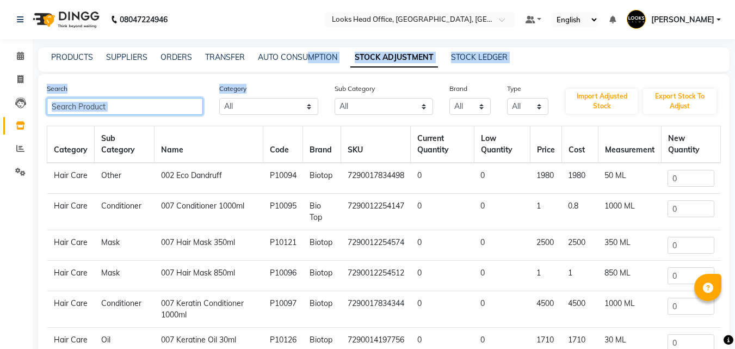
click at [88, 108] on input "text" at bounding box center [125, 106] width 156 height 17
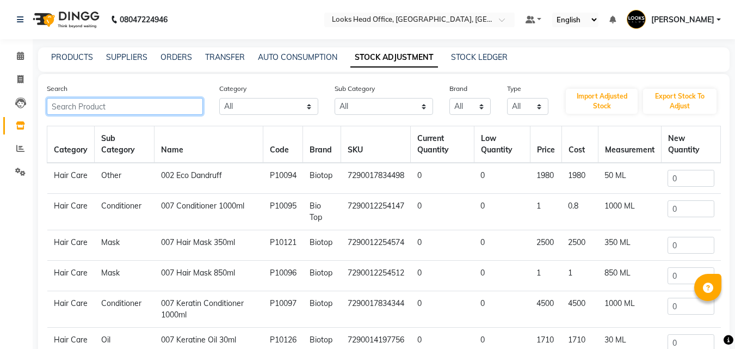
click at [88, 108] on input "text" at bounding box center [125, 106] width 156 height 17
click at [89, 107] on input "text" at bounding box center [125, 106] width 156 height 17
click at [65, 84] on label "Search" at bounding box center [57, 89] width 21 height 10
click at [83, 112] on input "text" at bounding box center [125, 106] width 156 height 17
type input "g"
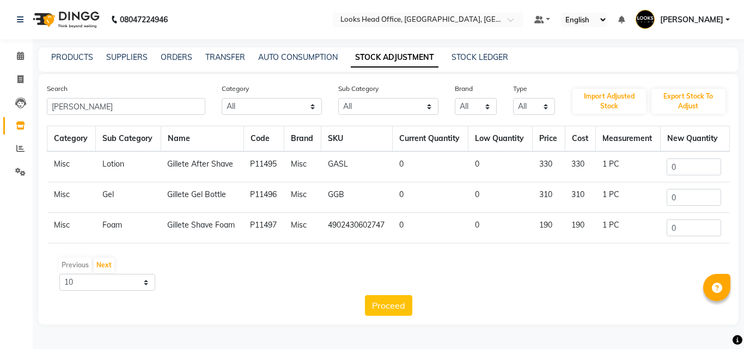
click at [175, 167] on td "Gillete After Shave" at bounding box center [202, 166] width 83 height 31
click at [177, 174] on td "Gillete After Shave" at bounding box center [202, 166] width 83 height 31
click at [622, 169] on td "1 PC" at bounding box center [628, 166] width 65 height 31
click at [714, 169] on input "0" at bounding box center [693, 166] width 54 height 17
click at [677, 168] on input "0" at bounding box center [693, 166] width 54 height 17
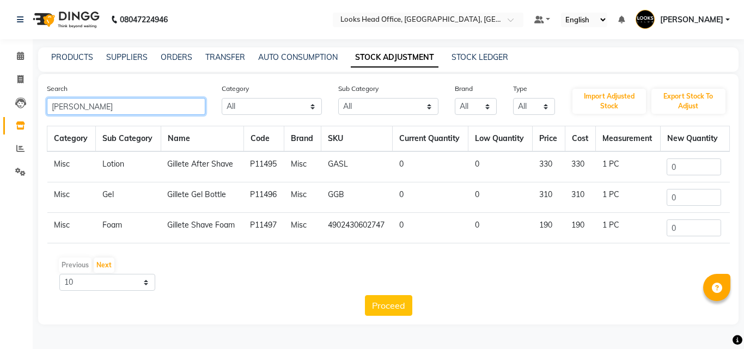
click at [96, 122] on div "Search GIL Category All Skin Personal Care Hair Threading Loreal Bio Top Cons. …" at bounding box center [388, 199] width 700 height 250
type input "G"
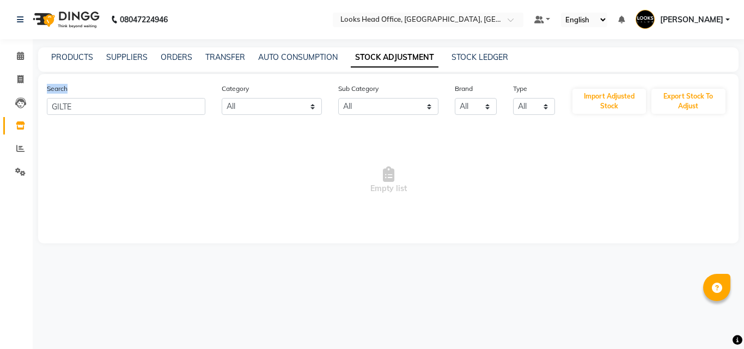
drag, startPoint x: 70, startPoint y: 85, endPoint x: 70, endPoint y: 102, distance: 16.9
click at [70, 102] on div "Search GILTE" at bounding box center [126, 99] width 175 height 32
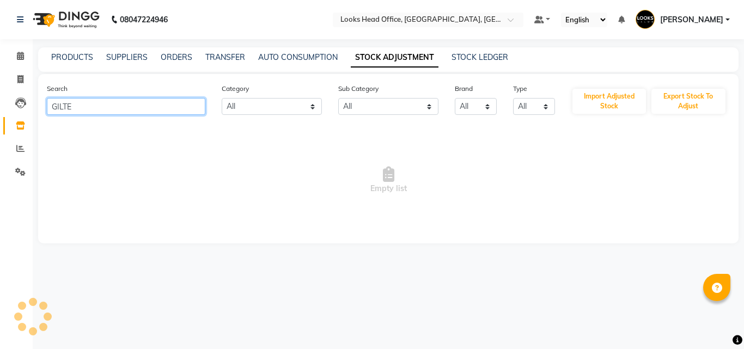
click at [61, 111] on input "GILTE" at bounding box center [126, 106] width 158 height 17
click at [76, 111] on input "GILTE" at bounding box center [126, 106] width 158 height 17
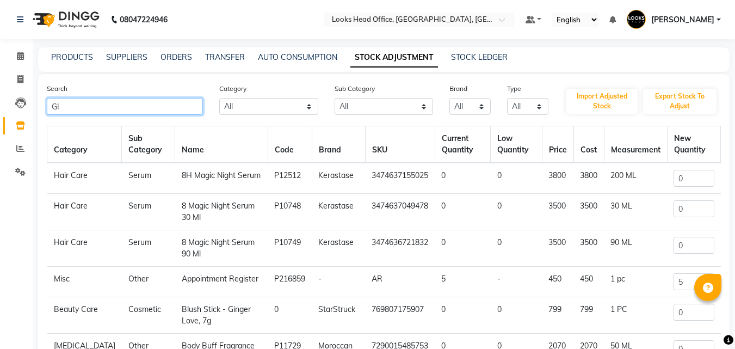
type input "G"
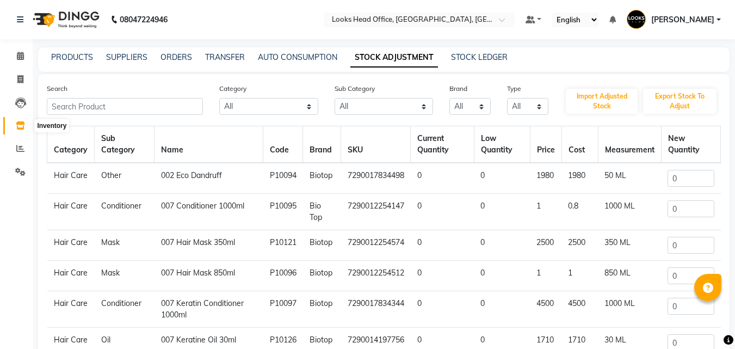
click at [13, 127] on span at bounding box center [20, 126] width 19 height 13
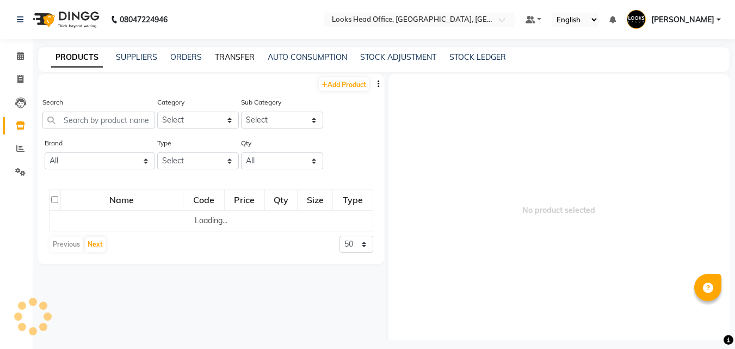
click at [237, 57] on link "TRANSFER" at bounding box center [235, 57] width 40 height 10
select select "sender"
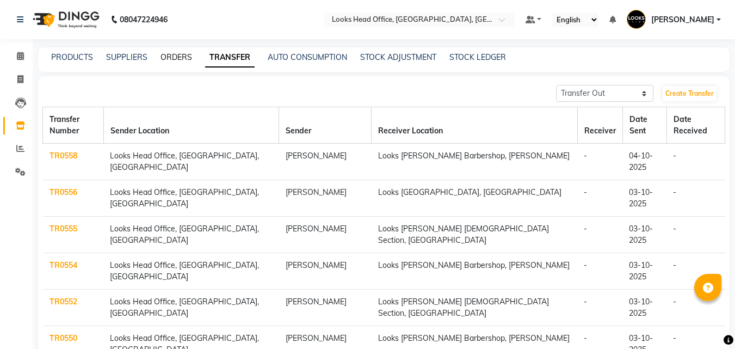
click at [173, 58] on link "ORDERS" at bounding box center [177, 57] width 32 height 10
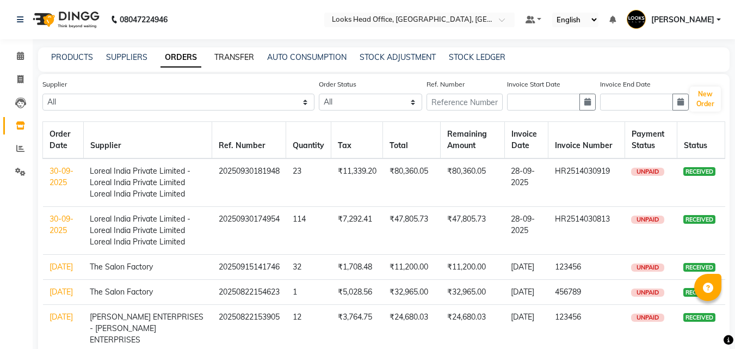
click at [221, 60] on link "TRANSFER" at bounding box center [234, 57] width 40 height 10
select select "sender"
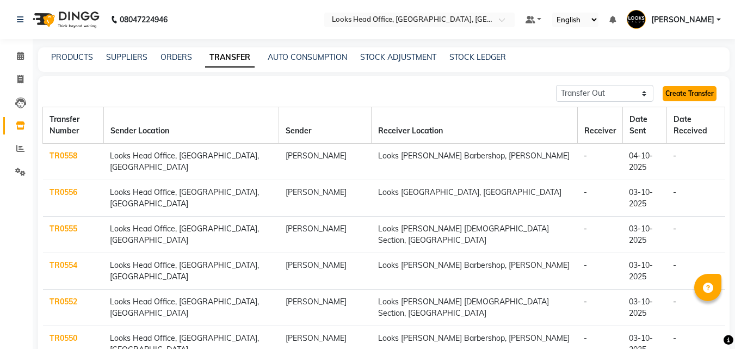
click at [692, 96] on link "Create Transfer" at bounding box center [690, 93] width 54 height 15
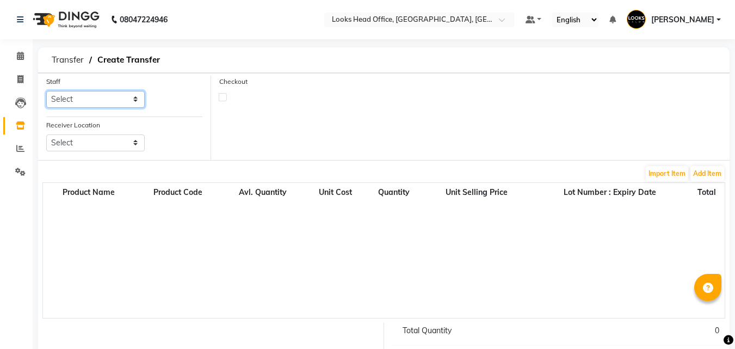
click at [84, 98] on select "Select Accounts Reports [PERSON_NAME] [PERSON_NAME] [PERSON_NAME] Dingg Support…" at bounding box center [95, 99] width 99 height 17
select select "54603"
click at [46, 91] on select "Select Accounts Reports [PERSON_NAME] [PERSON_NAME] [PERSON_NAME] Dingg Support…" at bounding box center [95, 99] width 99 height 17
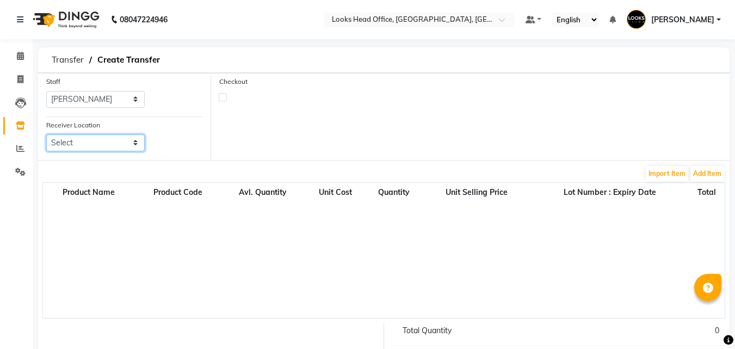
click at [88, 145] on select "Select Looks Prive [GEOGRAPHIC_DATA], [GEOGRAPHIC_DATA] [GEOGRAPHIC_DATA]-42 [G…" at bounding box center [95, 142] width 99 height 17
select select "1785"
click at [46, 134] on select "Select Looks Prive [GEOGRAPHIC_DATA], [GEOGRAPHIC_DATA] [GEOGRAPHIC_DATA]-42 [G…" at bounding box center [95, 142] width 99 height 17
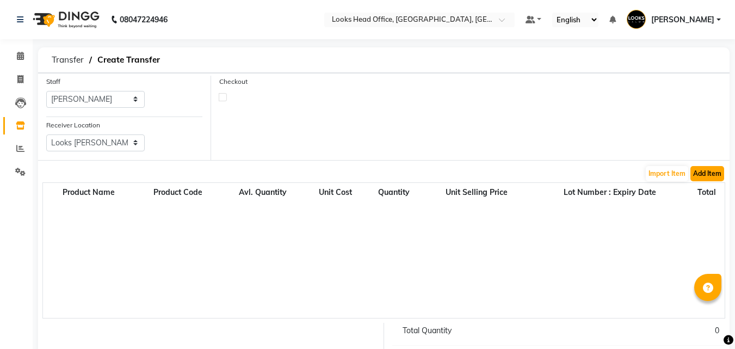
click at [711, 173] on button "Add Item" at bounding box center [708, 173] width 34 height 15
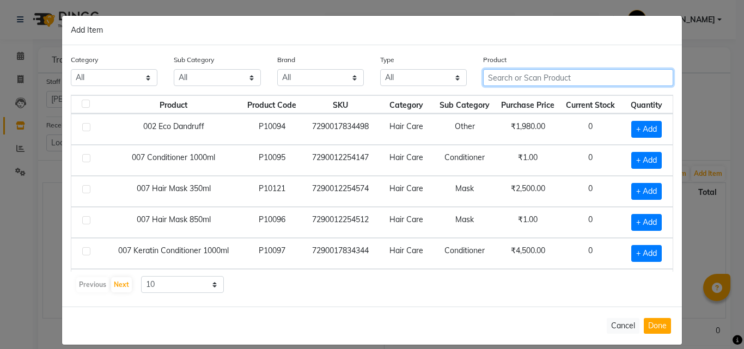
click at [511, 82] on input "text" at bounding box center [578, 77] width 190 height 17
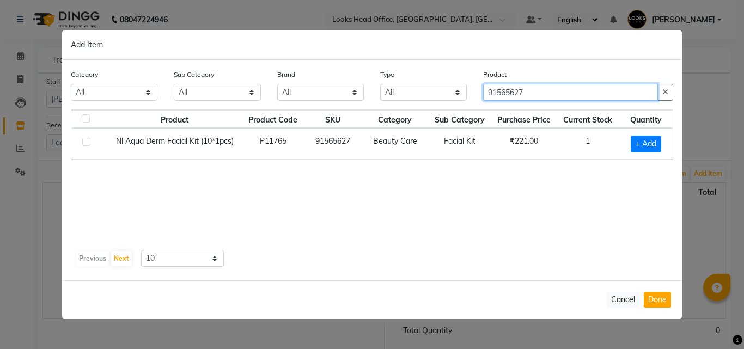
type input "91565627"
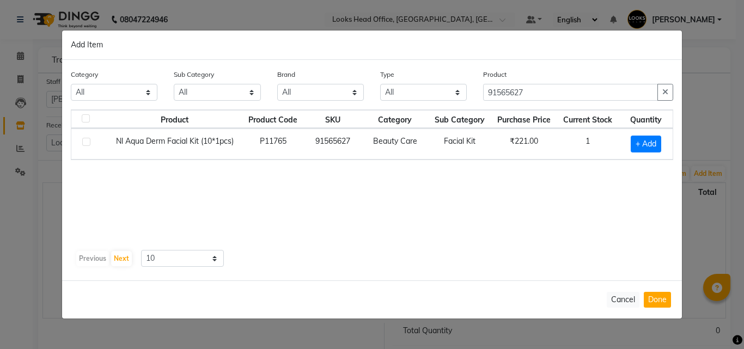
click at [85, 140] on label at bounding box center [86, 142] width 8 height 8
click at [85, 140] on input "checkbox" at bounding box center [85, 142] width 7 height 7
checkbox input "true"
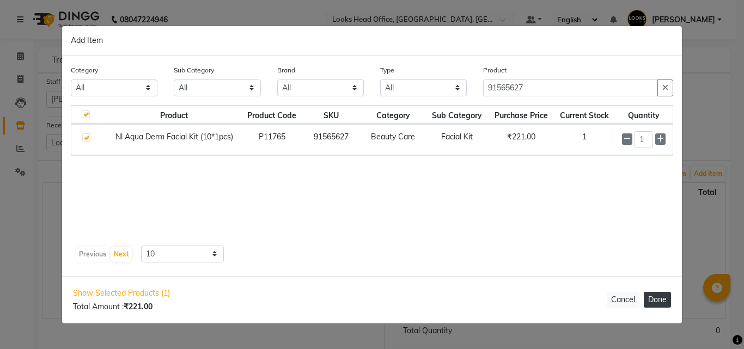
click at [663, 295] on button "Done" at bounding box center [656, 300] width 27 height 16
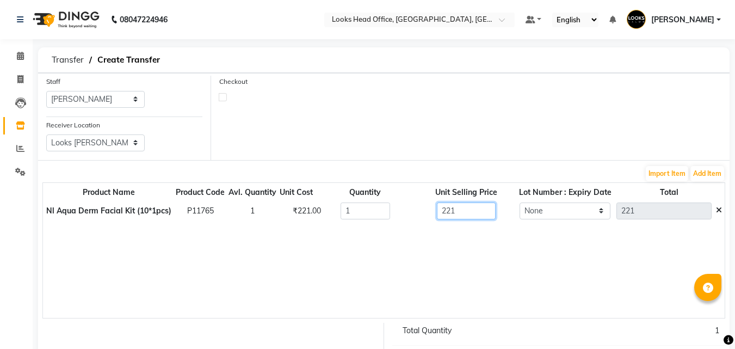
click at [458, 213] on input "221" at bounding box center [466, 211] width 58 height 17
type input "2"
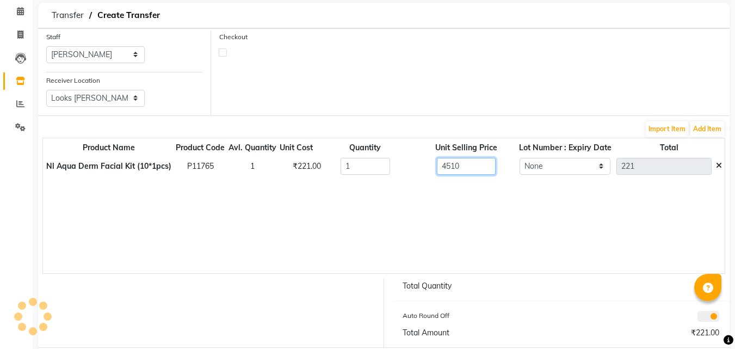
scroll to position [99, 0]
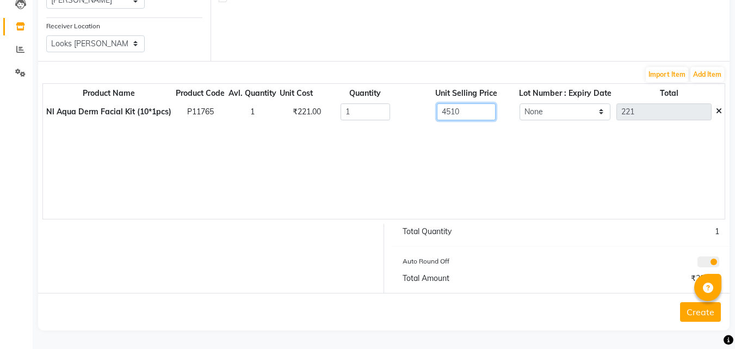
type input "4510"
click at [694, 316] on button "Create" at bounding box center [700, 312] width 41 height 20
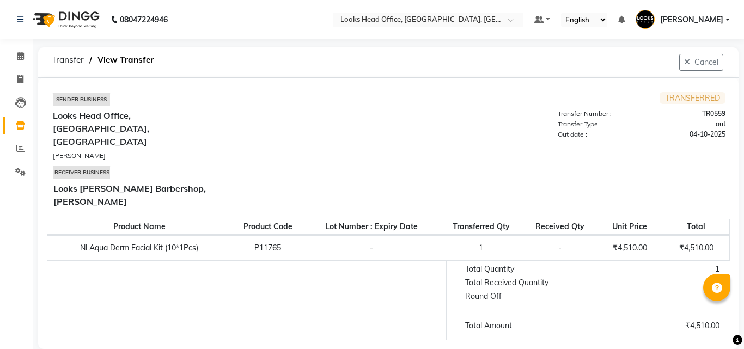
click at [17, 130] on span at bounding box center [20, 126] width 19 height 13
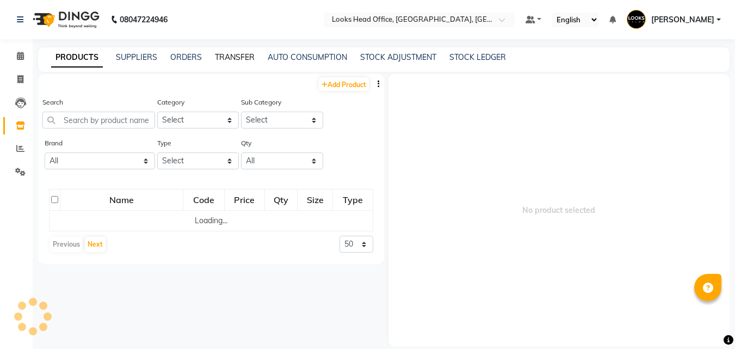
click at [246, 56] on link "TRANSFER" at bounding box center [235, 57] width 40 height 10
select select "sender"
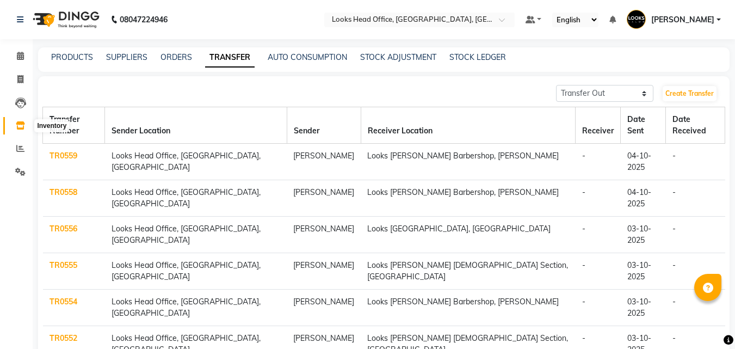
click at [22, 127] on icon at bounding box center [20, 125] width 9 height 8
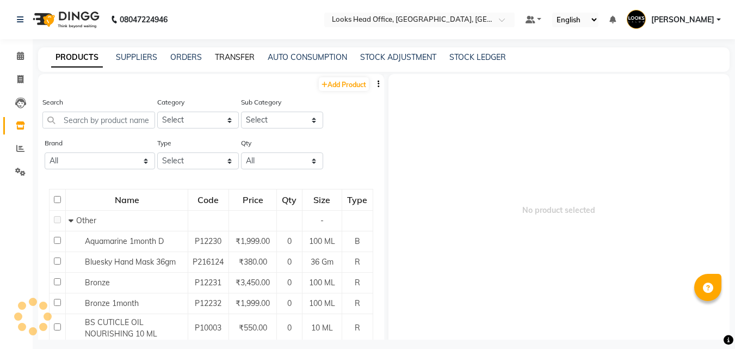
click at [239, 57] on link "TRANSFER" at bounding box center [235, 57] width 40 height 10
select select "sender"
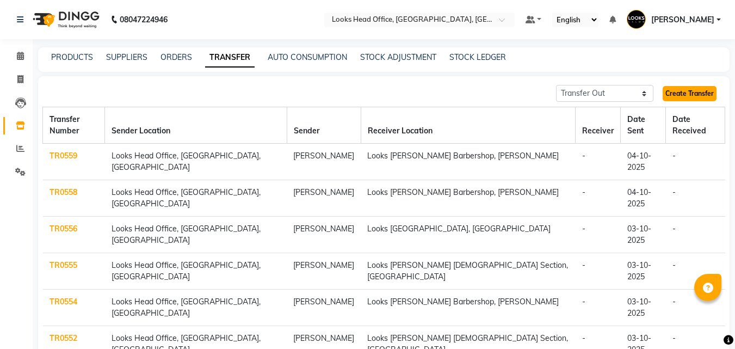
click at [702, 96] on link "Create Transfer" at bounding box center [690, 93] width 54 height 15
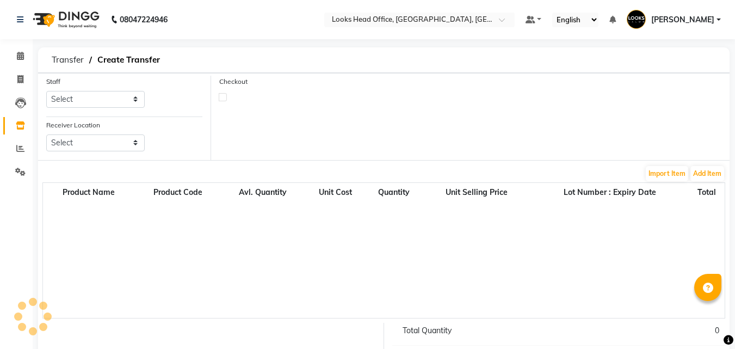
click at [95, 102] on select "Select" at bounding box center [95, 99] width 99 height 17
click at [71, 97] on select "Select Accounts Reports [PERSON_NAME] [PERSON_NAME] [PERSON_NAME] Dingg Support…" at bounding box center [95, 99] width 99 height 17
select select "54603"
click at [46, 91] on select "Select Accounts Reports [PERSON_NAME] [PERSON_NAME] [PERSON_NAME] Dingg Support…" at bounding box center [95, 99] width 99 height 17
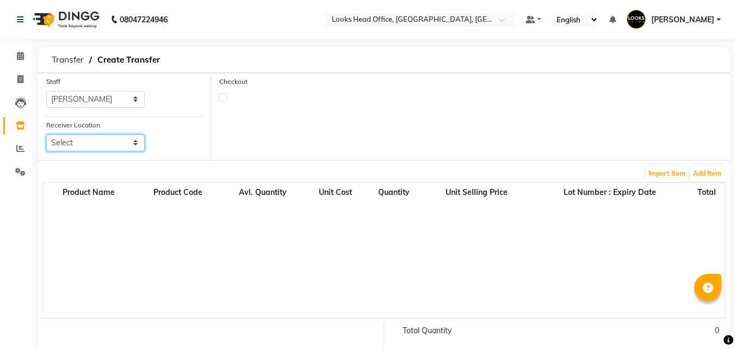
click at [116, 143] on select "Select Looks Prive [GEOGRAPHIC_DATA], [GEOGRAPHIC_DATA] [GEOGRAPHIC_DATA]-42 [G…" at bounding box center [95, 142] width 99 height 17
select select "1785"
click at [46, 134] on select "Select Looks Prive [GEOGRAPHIC_DATA], [GEOGRAPHIC_DATA] [GEOGRAPHIC_DATA]-42 [G…" at bounding box center [95, 142] width 99 height 17
click at [101, 141] on select "Select Looks Prive [GEOGRAPHIC_DATA], [GEOGRAPHIC_DATA] [GEOGRAPHIC_DATA]-42 [G…" at bounding box center [95, 142] width 99 height 17
click at [46, 134] on select "Select Looks Prive [GEOGRAPHIC_DATA], [GEOGRAPHIC_DATA] [GEOGRAPHIC_DATA]-42 [G…" at bounding box center [95, 142] width 99 height 17
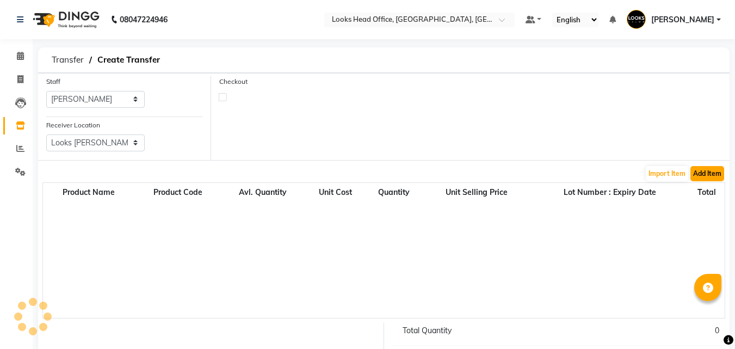
click at [714, 175] on button "Add Item" at bounding box center [708, 173] width 34 height 15
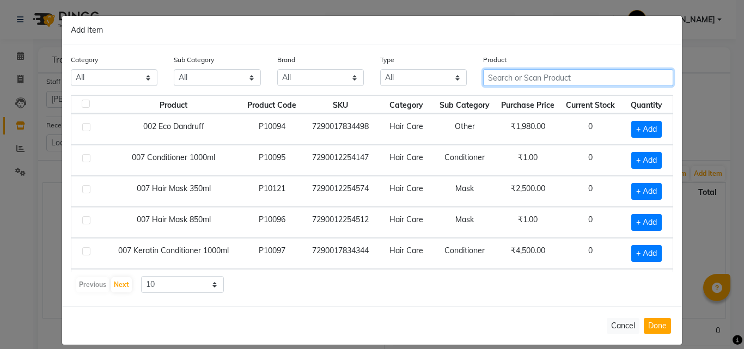
click at [510, 76] on input "text" at bounding box center [578, 77] width 190 height 17
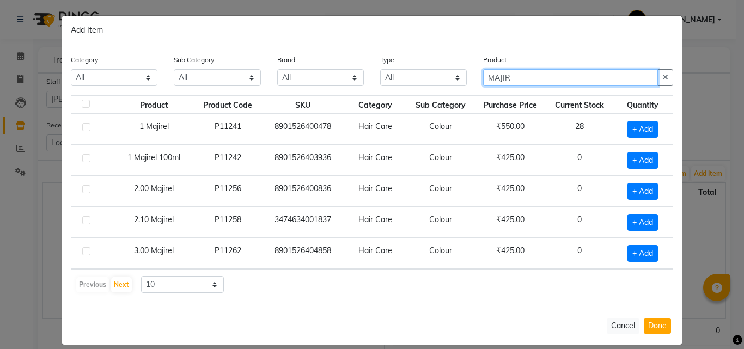
type input "MAJIR"
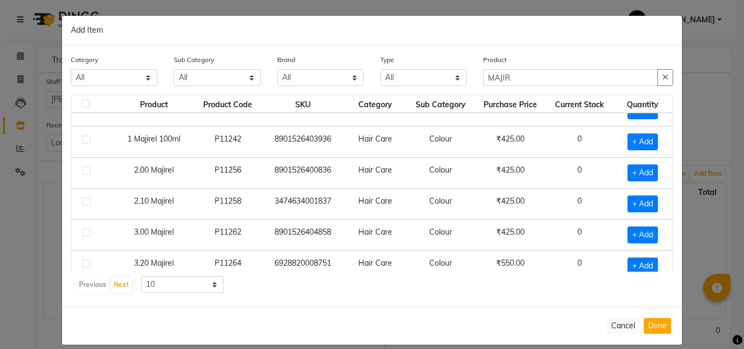
scroll to position [22, 0]
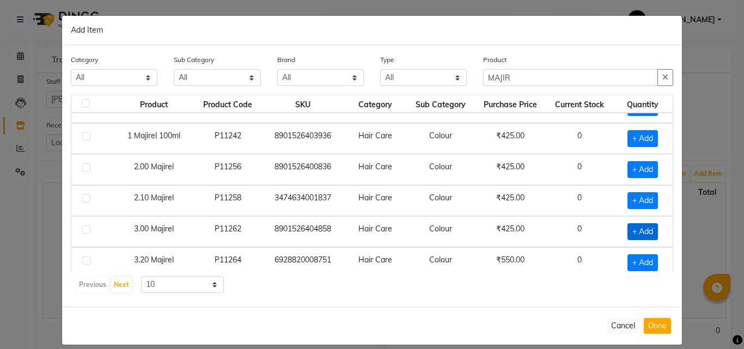
click at [627, 234] on span "+ Add" at bounding box center [642, 231] width 30 height 17
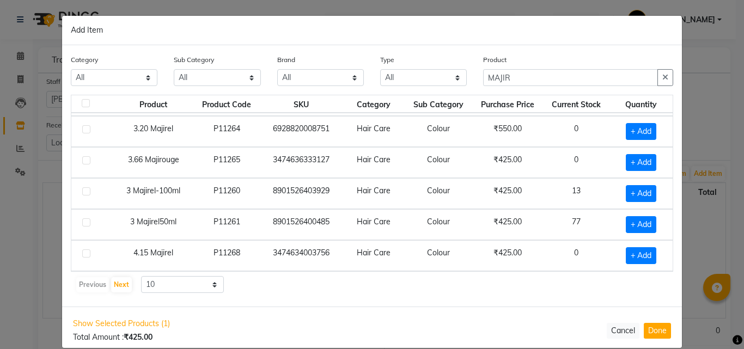
scroll to position [99, 0]
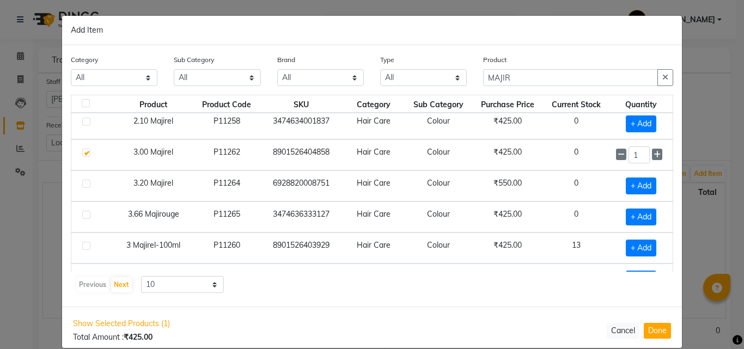
click at [84, 154] on label at bounding box center [86, 153] width 8 height 8
click at [84, 154] on input "checkbox" at bounding box center [85, 153] width 7 height 7
checkbox input "false"
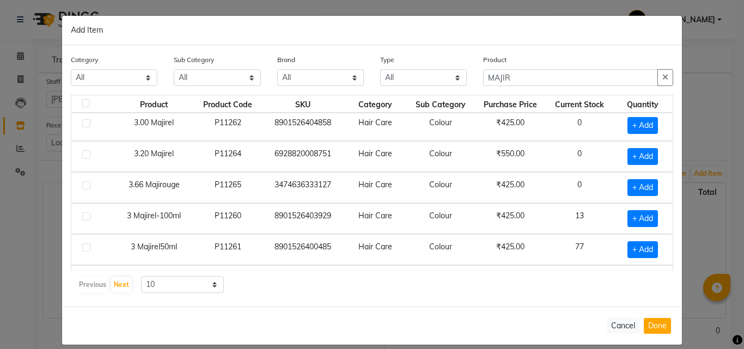
scroll to position [153, 0]
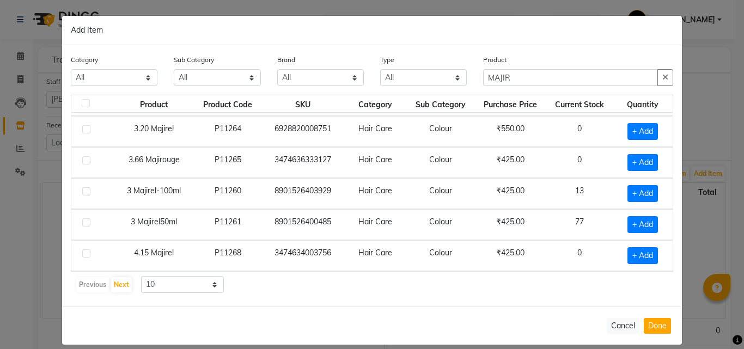
click at [83, 225] on label at bounding box center [86, 222] width 8 height 8
click at [83, 225] on input "checkbox" at bounding box center [85, 222] width 7 height 7
checkbox input "true"
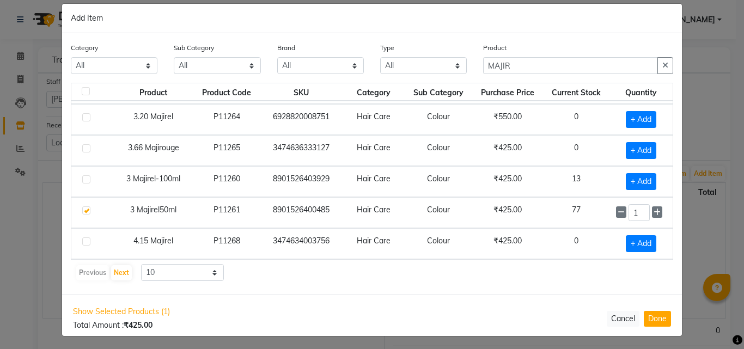
scroll to position [15, 0]
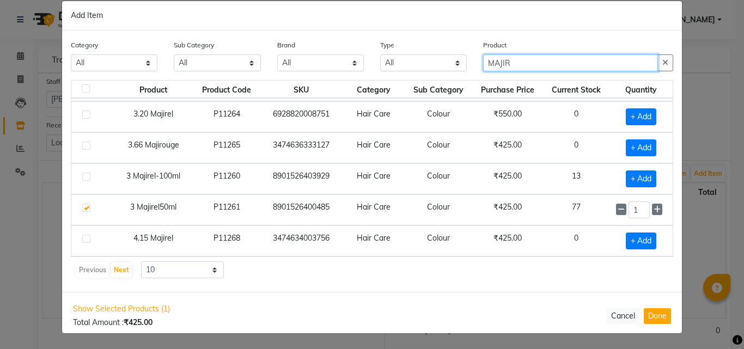
click at [539, 64] on input "MAJIR" at bounding box center [570, 62] width 175 height 17
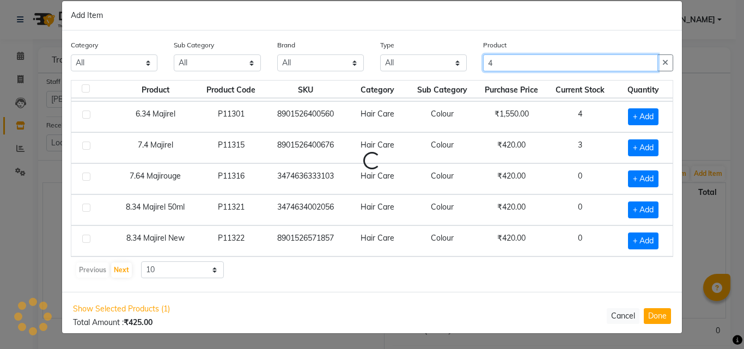
type input "4"
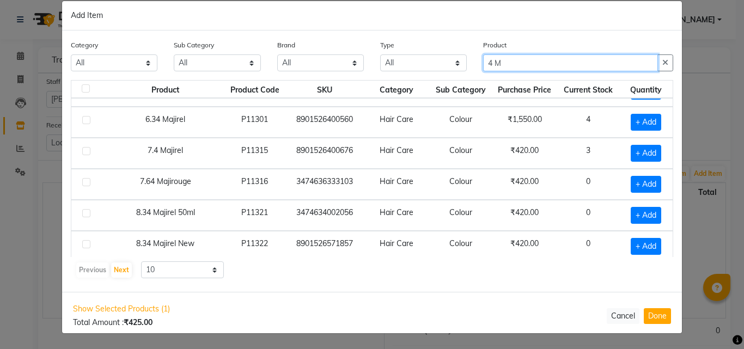
scroll to position [60, 0]
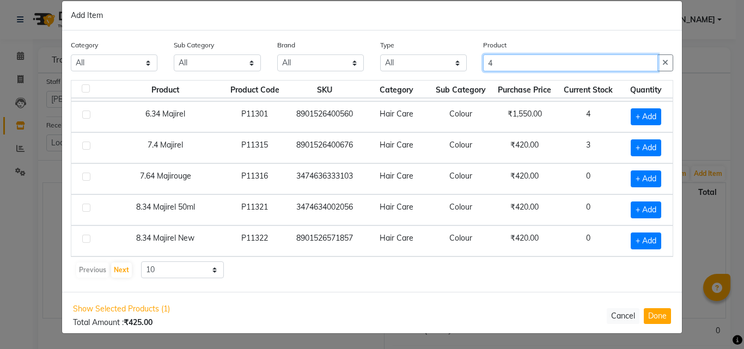
type input "4"
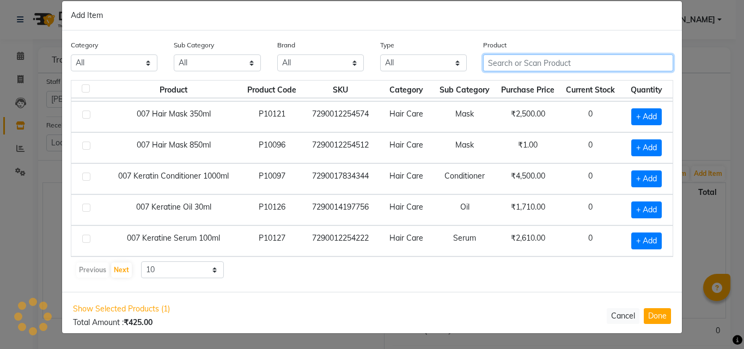
type input "m"
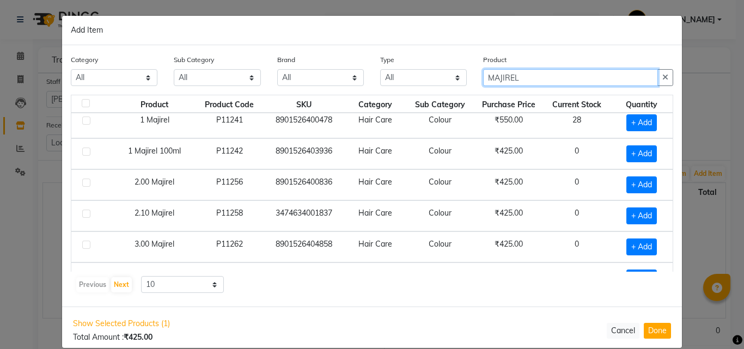
scroll to position [0, 0]
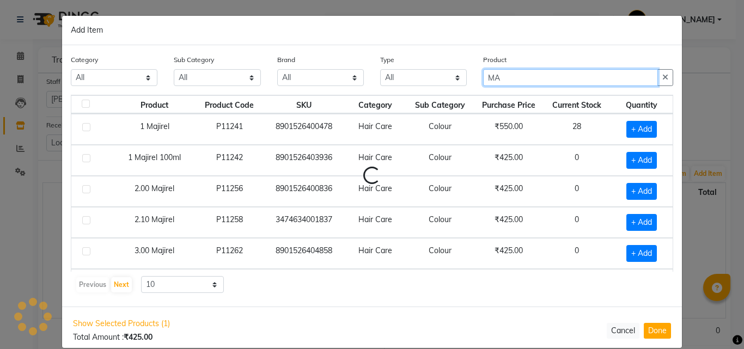
type input "M"
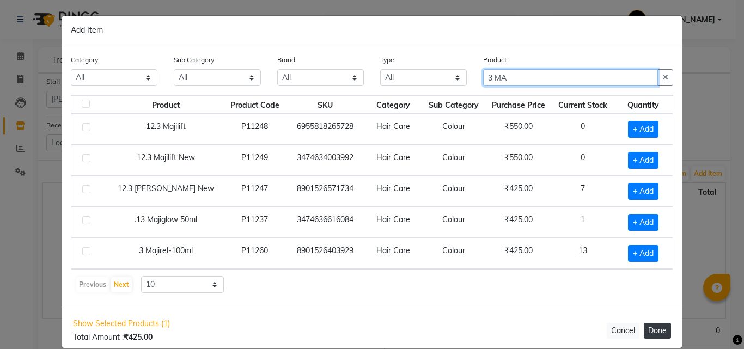
type input "3 MA"
click at [663, 336] on button "Done" at bounding box center [656, 331] width 27 height 16
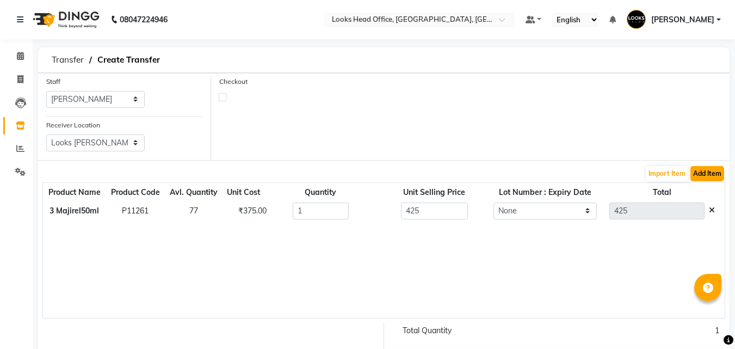
click at [702, 173] on button "Add Item" at bounding box center [708, 173] width 34 height 15
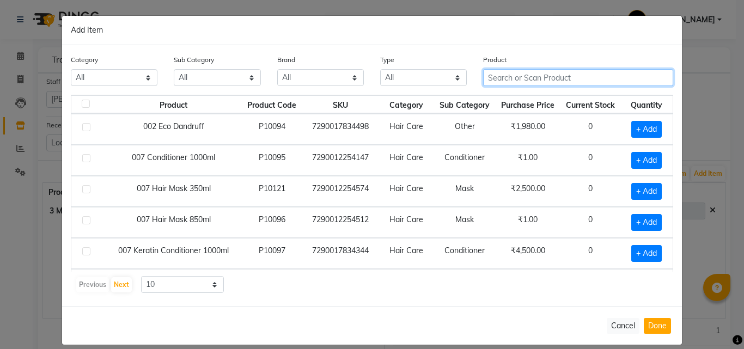
click at [506, 77] on input "text" at bounding box center [578, 77] width 190 height 17
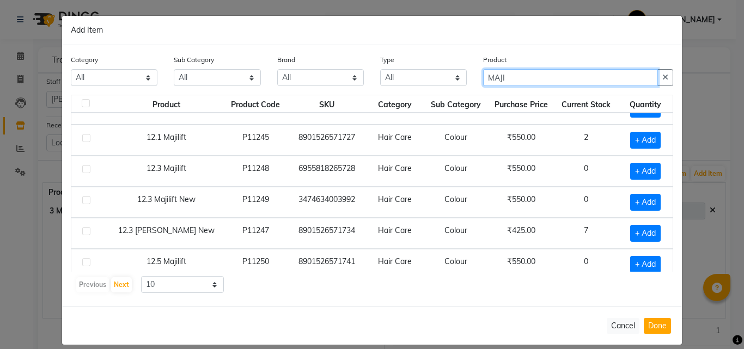
scroll to position [153, 0]
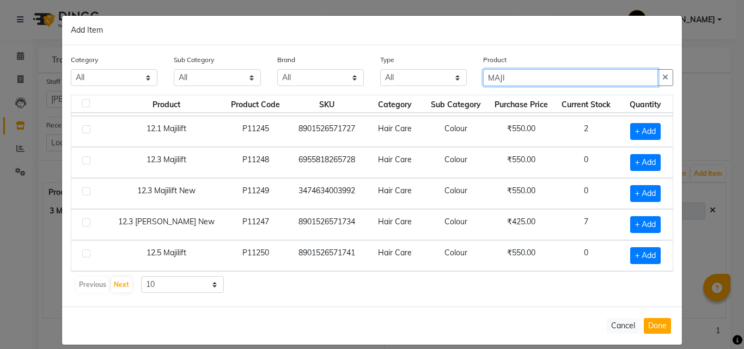
click at [522, 84] on input "MAJI" at bounding box center [570, 77] width 175 height 17
type input "M"
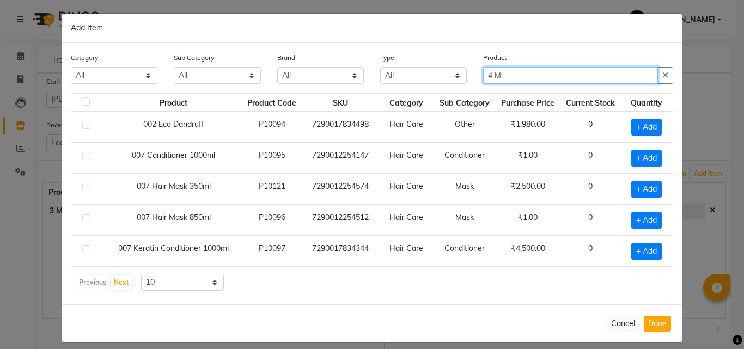
scroll to position [0, 0]
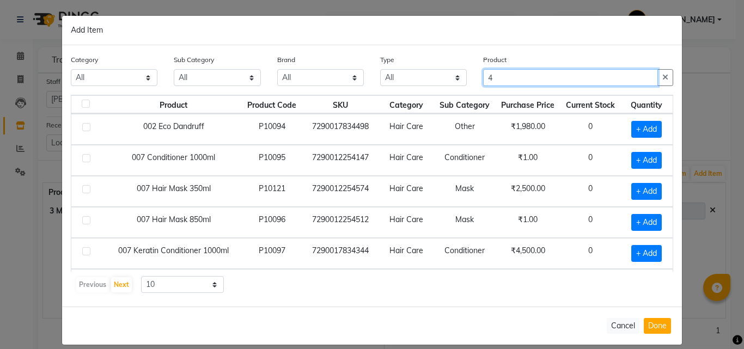
type input "4"
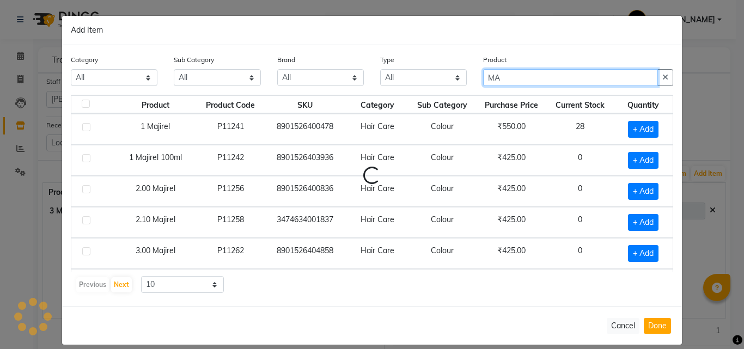
type input "M"
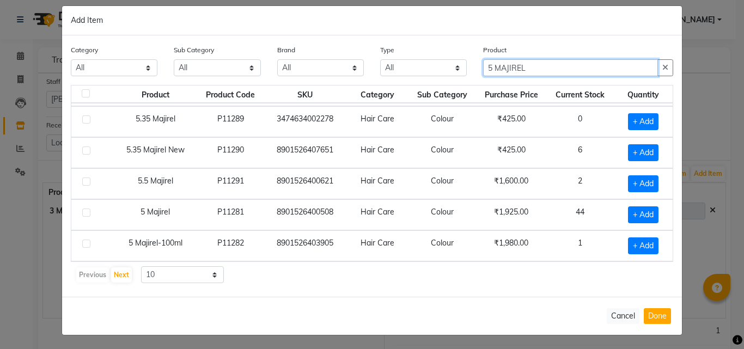
scroll to position [11, 0]
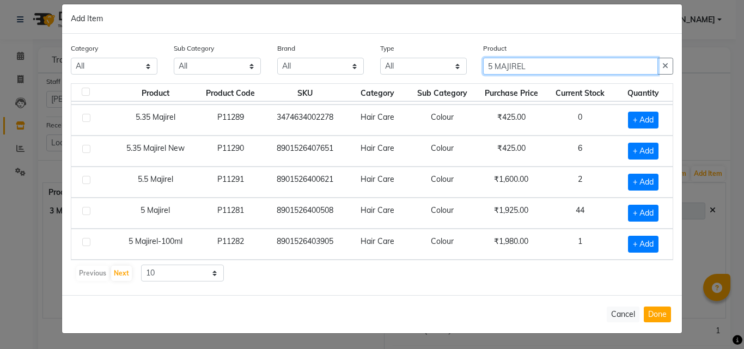
type input "5 MAJIREL"
click at [84, 211] on label at bounding box center [86, 211] width 8 height 8
click at [84, 211] on input "checkbox" at bounding box center [85, 211] width 7 height 7
checkbox input "true"
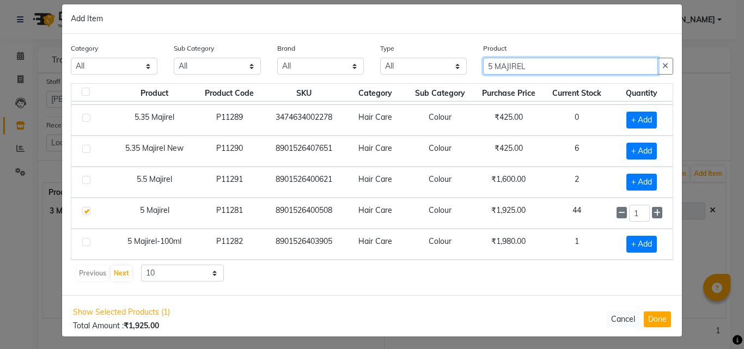
click at [488, 65] on input "5 MAJIREL" at bounding box center [570, 66] width 175 height 17
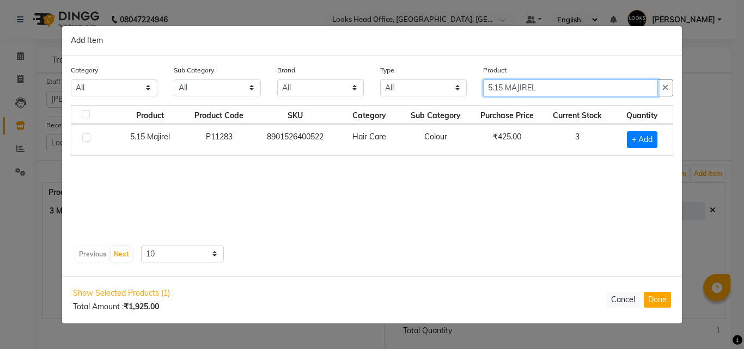
scroll to position [0, 0]
type input "5.15 MAJIREL"
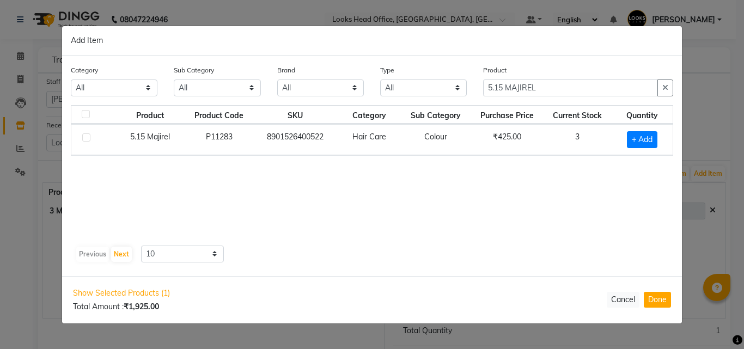
click at [85, 138] on label at bounding box center [86, 137] width 8 height 8
click at [85, 138] on input "checkbox" at bounding box center [85, 137] width 7 height 7
checkbox input "true"
click at [659, 297] on button "Done" at bounding box center [656, 300] width 27 height 16
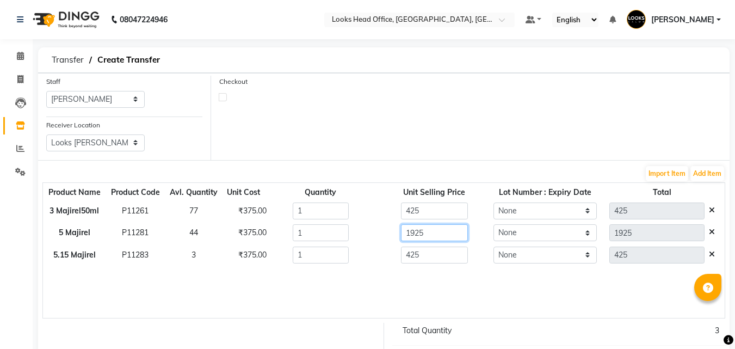
click at [444, 232] on input "1925" at bounding box center [434, 232] width 67 height 17
type input "1"
type input "425"
click at [475, 283] on div "Product Name Product Code Avl. Quantity Unit Cost Quantity Unit Selling Price L…" at bounding box center [383, 250] width 683 height 136
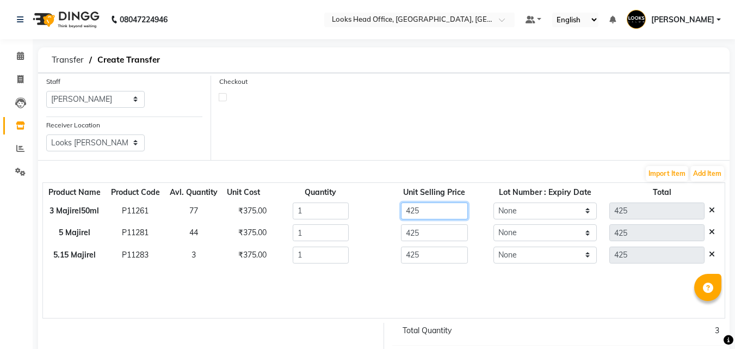
click at [426, 210] on input "425" at bounding box center [434, 211] width 67 height 17
type input "4"
type input "425"
click at [377, 281] on div "Product Name Product Code Avl. Quantity Unit Cost Quantity Unit Selling Price L…" at bounding box center [383, 250] width 683 height 136
click at [303, 260] on input "1" at bounding box center [321, 255] width 57 height 17
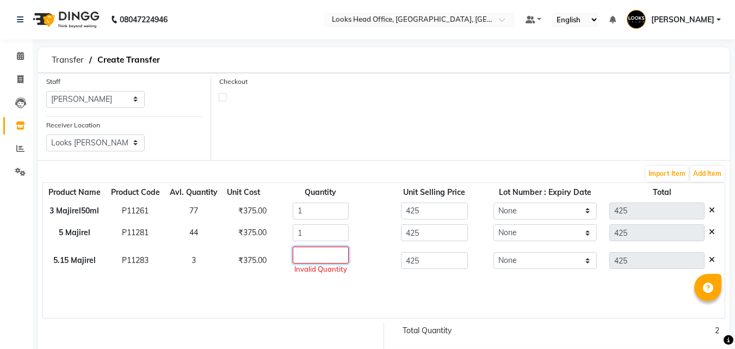
type input "2"
type input "850"
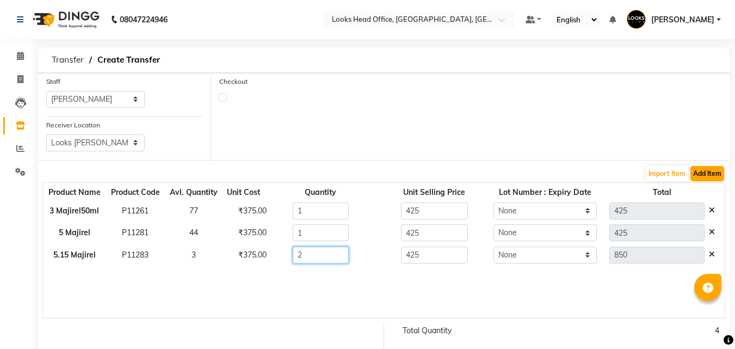
type input "2"
click at [717, 171] on button "Add Item" at bounding box center [708, 173] width 34 height 15
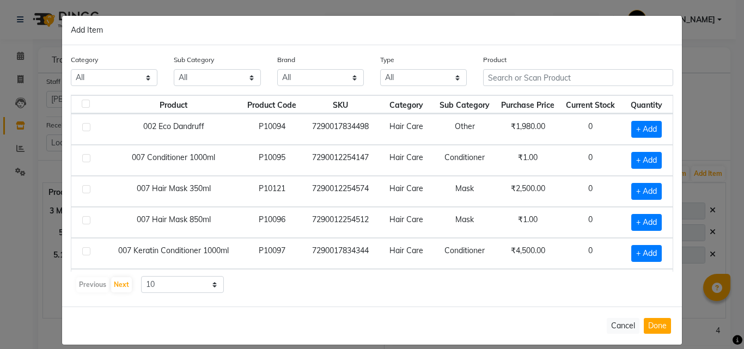
click at [525, 88] on div "Product" at bounding box center [578, 74] width 206 height 41
click at [519, 84] on input "text" at bounding box center [578, 77] width 190 height 17
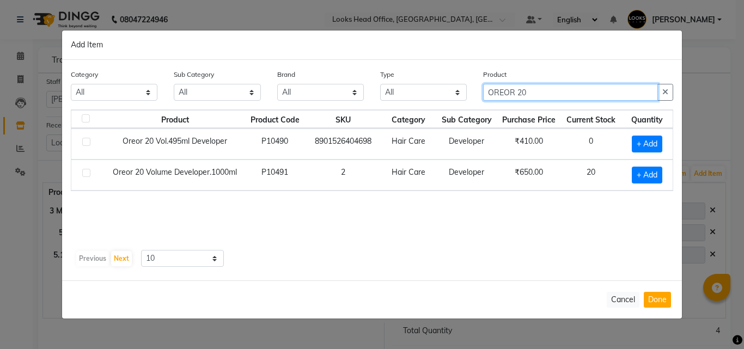
type input "OREOR 20"
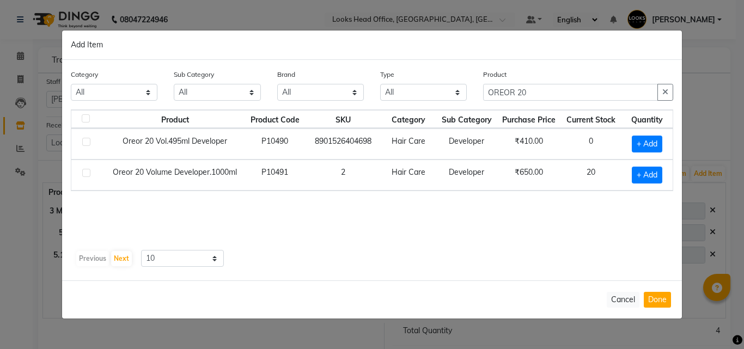
click at [88, 177] on div at bounding box center [85, 174] width 7 height 11
click at [88, 176] on label at bounding box center [86, 173] width 8 height 8
click at [88, 176] on input "checkbox" at bounding box center [85, 173] width 7 height 7
checkbox input "true"
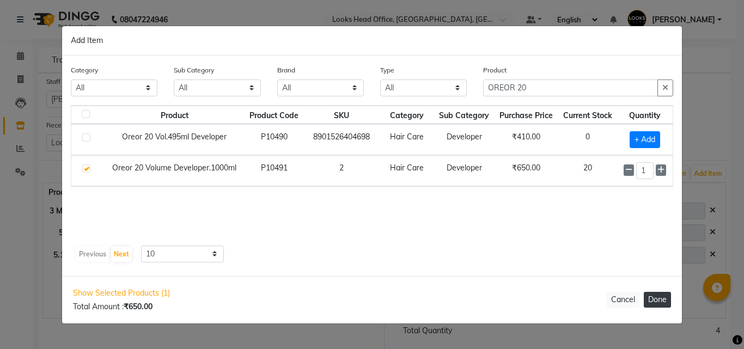
click at [664, 302] on button "Done" at bounding box center [656, 300] width 27 height 16
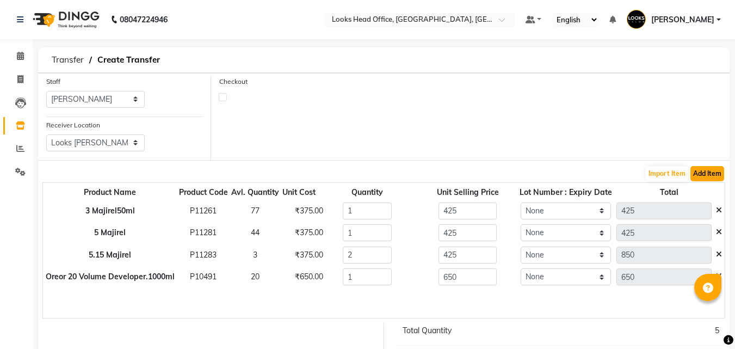
click at [708, 175] on button "Add Item" at bounding box center [708, 173] width 34 height 15
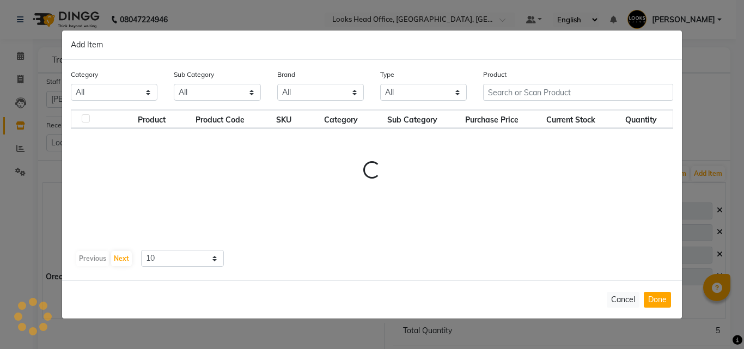
click at [533, 93] on div "Product" at bounding box center [578, 89] width 206 height 41
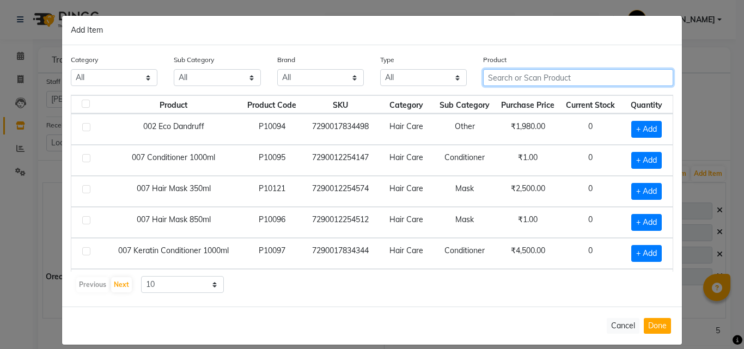
click at [514, 79] on input "text" at bounding box center [578, 77] width 190 height 17
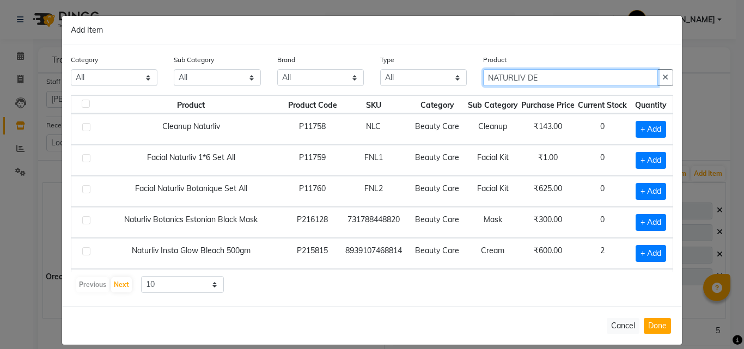
click at [559, 79] on input "NATURLIV DE" at bounding box center [570, 77] width 175 height 17
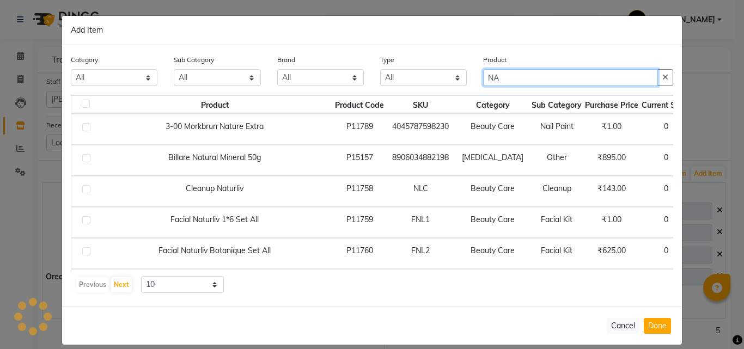
type input "N"
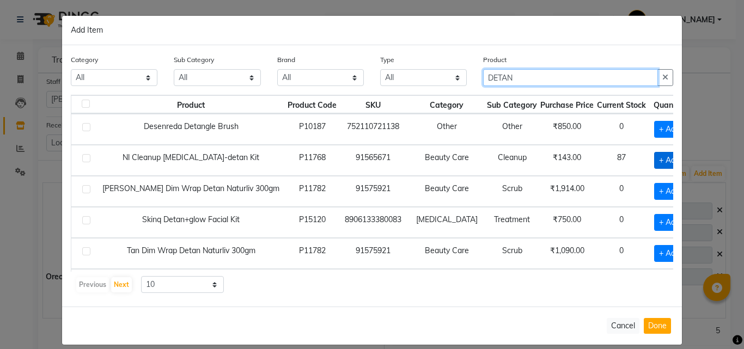
type input "DETAN"
click at [654, 162] on span "+ Add" at bounding box center [669, 160] width 30 height 17
checkbox input "true"
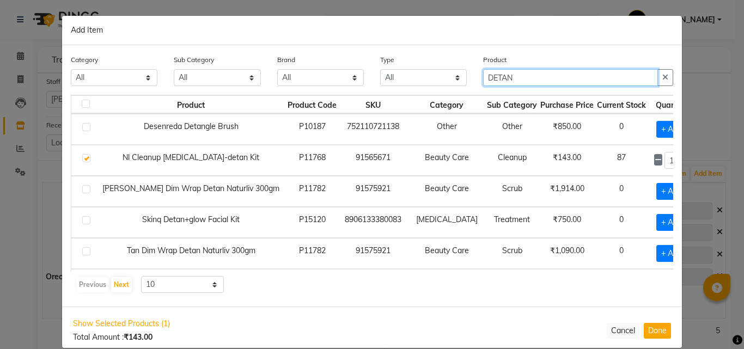
click at [525, 70] on input "DETAN" at bounding box center [570, 77] width 175 height 17
type input "D"
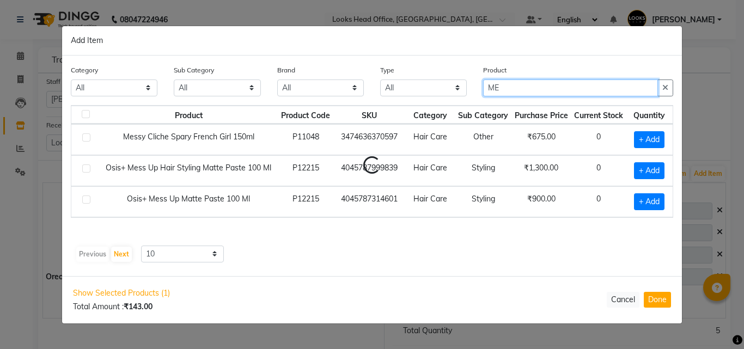
type input "M"
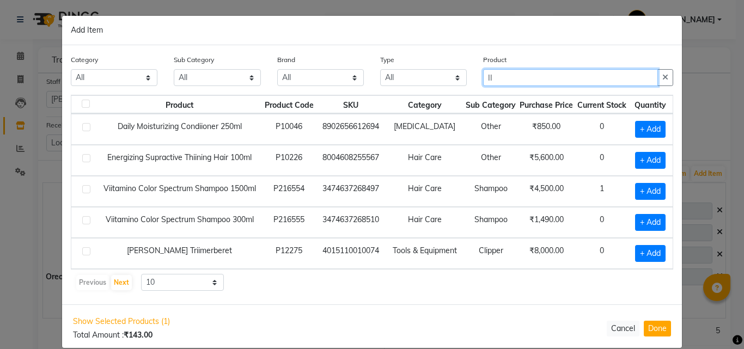
type input "I"
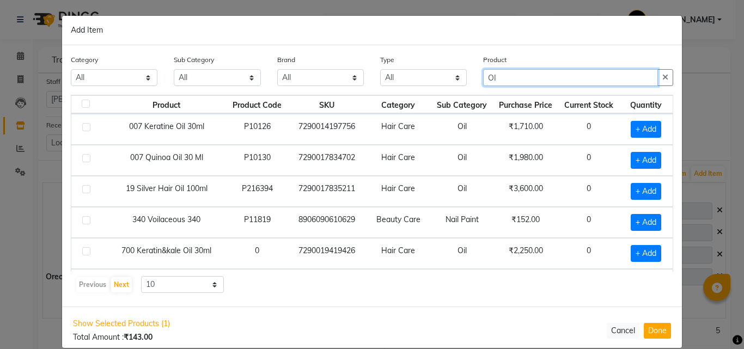
type input "O"
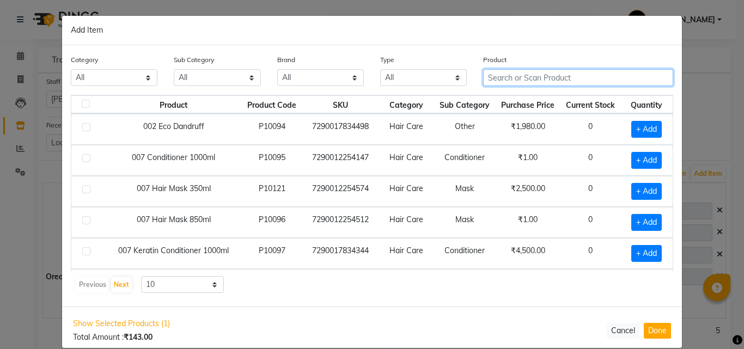
click at [512, 79] on input "text" at bounding box center [578, 77] width 190 height 17
click at [506, 78] on input "text" at bounding box center [578, 77] width 190 height 17
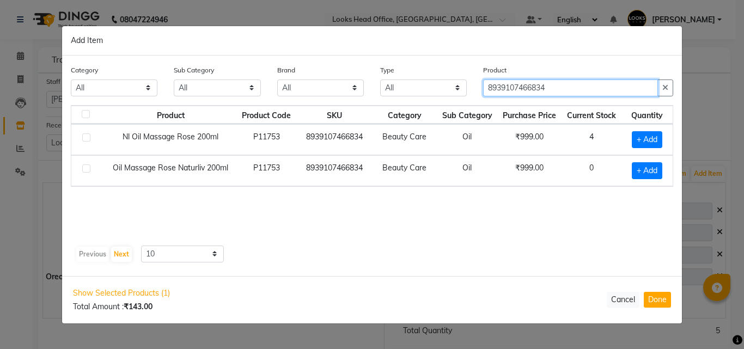
type input "8939107466834"
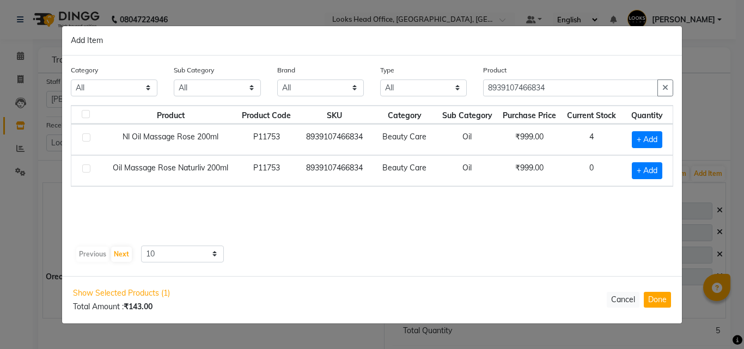
click at [82, 139] on label at bounding box center [86, 137] width 8 height 8
click at [82, 139] on input "checkbox" at bounding box center [85, 137] width 7 height 7
checkbox input "true"
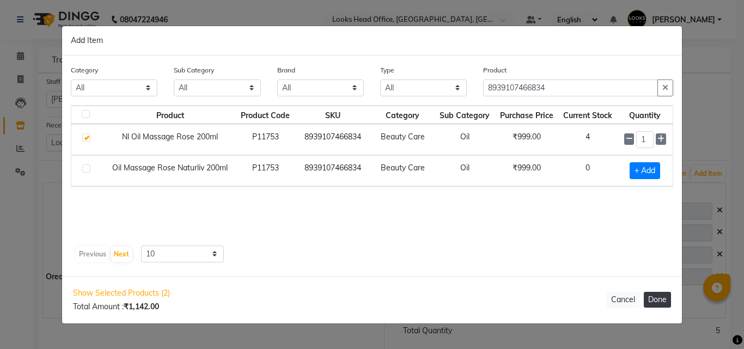
click at [657, 302] on button "Done" at bounding box center [656, 300] width 27 height 16
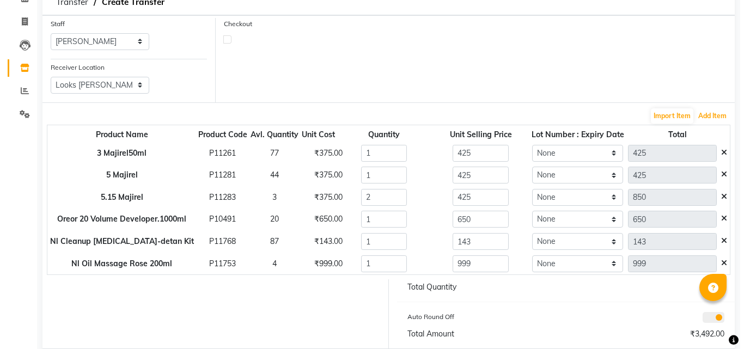
scroll to position [113, 0]
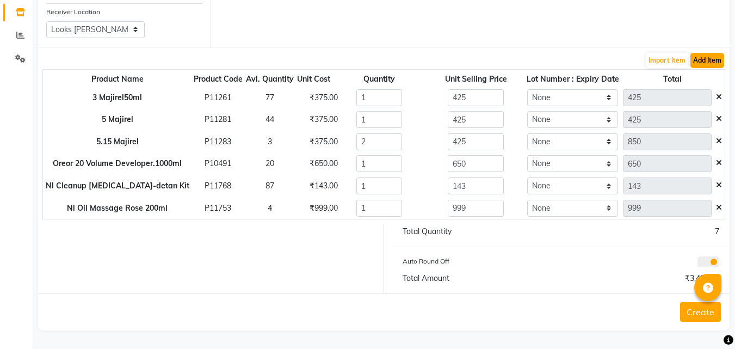
click at [709, 58] on button "Add Item" at bounding box center [708, 60] width 34 height 15
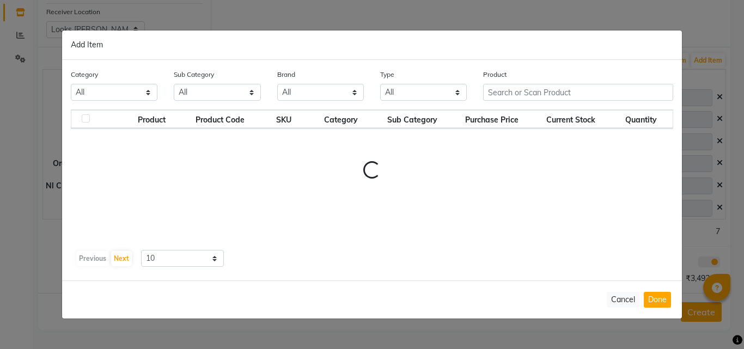
click at [510, 92] on div "Product" at bounding box center [578, 89] width 206 height 41
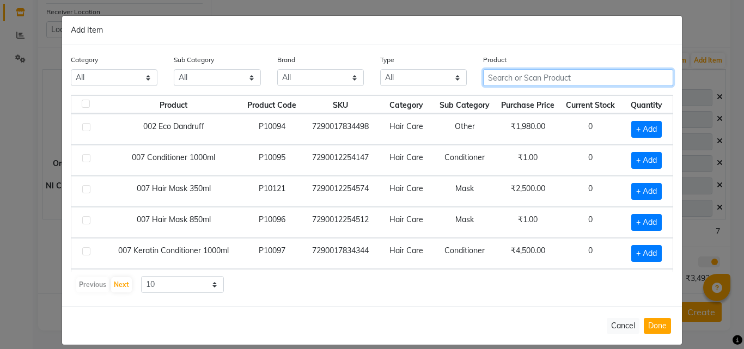
click at [505, 79] on input "text" at bounding box center [578, 77] width 190 height 17
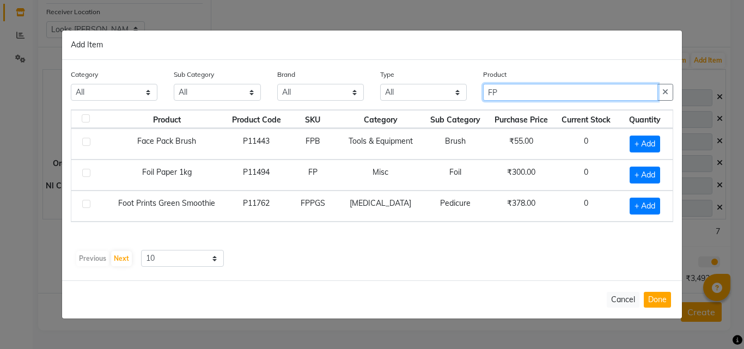
type input "F"
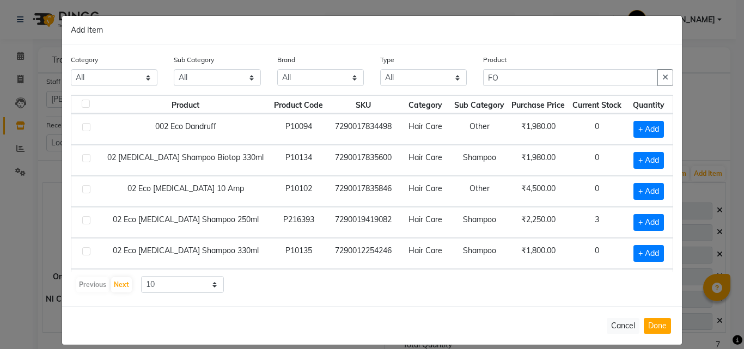
select select "54603"
select select "1785"
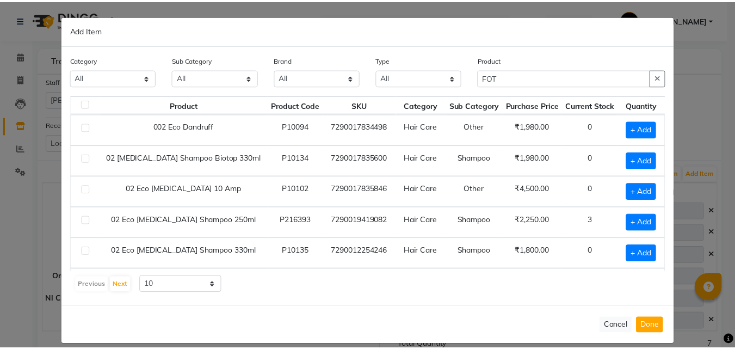
scroll to position [113, 0]
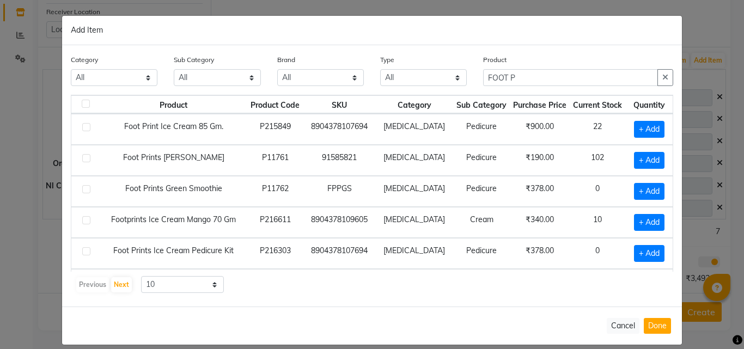
type input "FOOT P"
click at [83, 161] on label at bounding box center [86, 158] width 8 height 8
click at [83, 161] on input "checkbox" at bounding box center [85, 158] width 7 height 7
checkbox input "true"
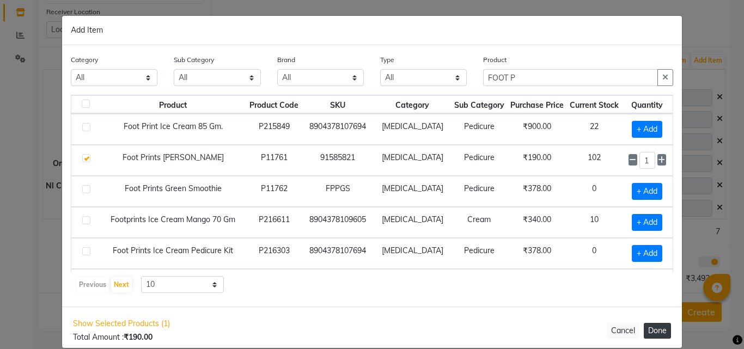
click at [657, 326] on button "Done" at bounding box center [656, 331] width 27 height 16
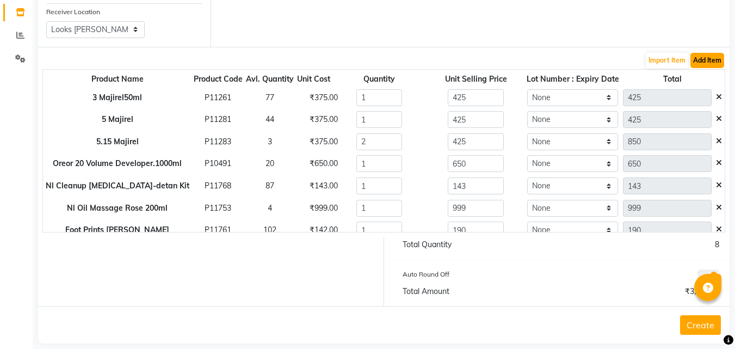
click at [698, 60] on button "Add Item" at bounding box center [708, 60] width 34 height 15
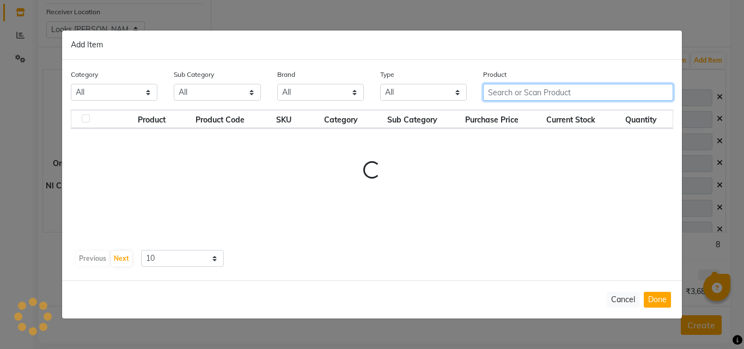
click at [511, 89] on input "text" at bounding box center [578, 92] width 190 height 17
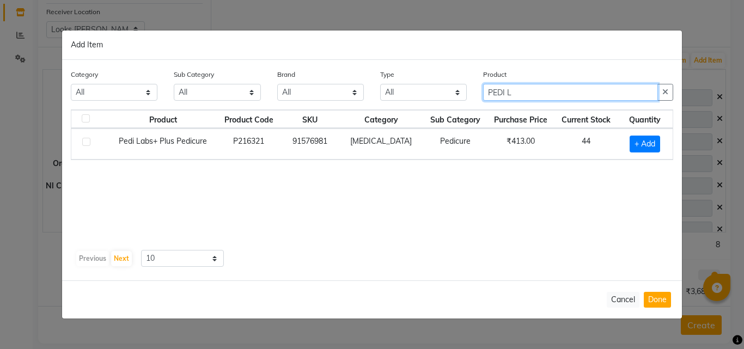
type input "PEDI L"
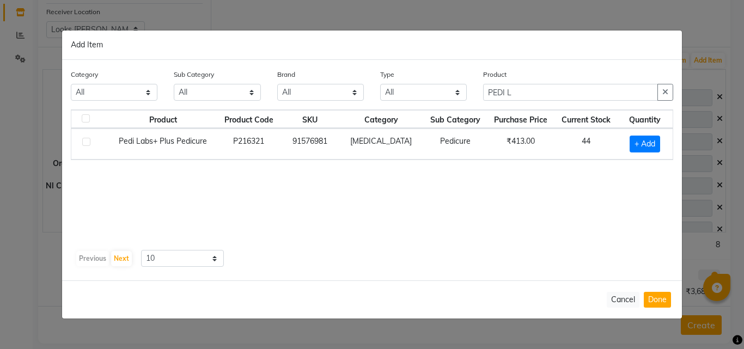
click at [86, 142] on label at bounding box center [86, 142] width 8 height 8
click at [86, 142] on input "checkbox" at bounding box center [85, 142] width 7 height 7
checkbox input "true"
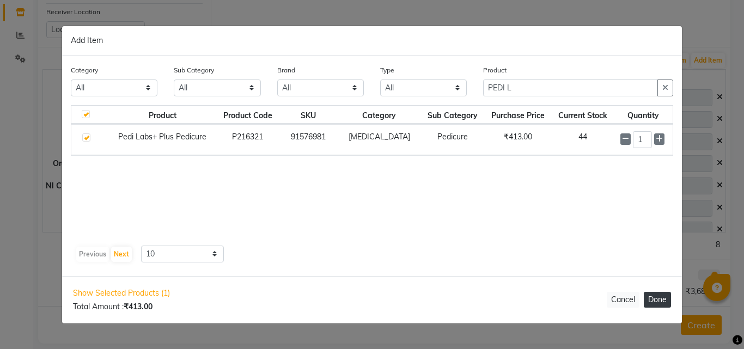
click at [659, 296] on button "Done" at bounding box center [656, 300] width 27 height 16
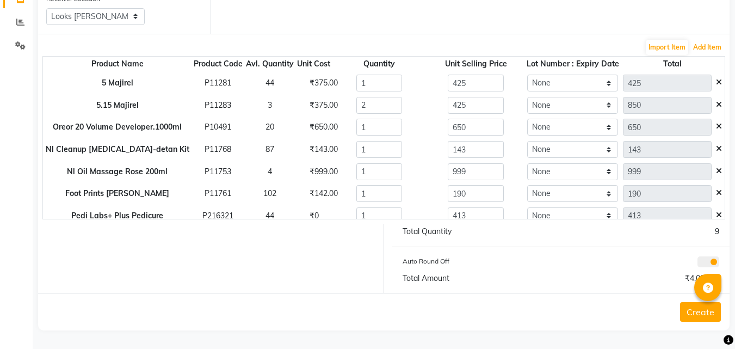
scroll to position [32, 0]
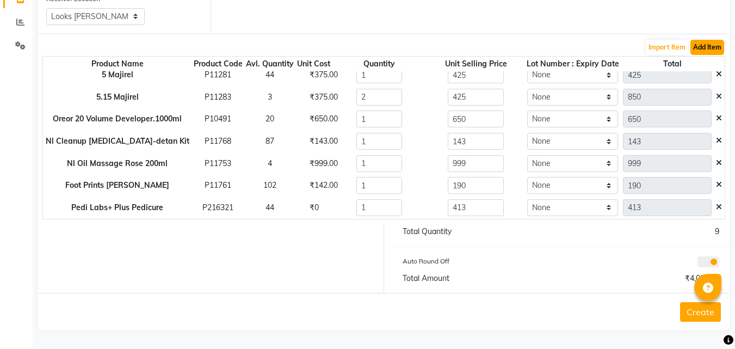
click at [707, 44] on button "Add Item" at bounding box center [708, 47] width 34 height 15
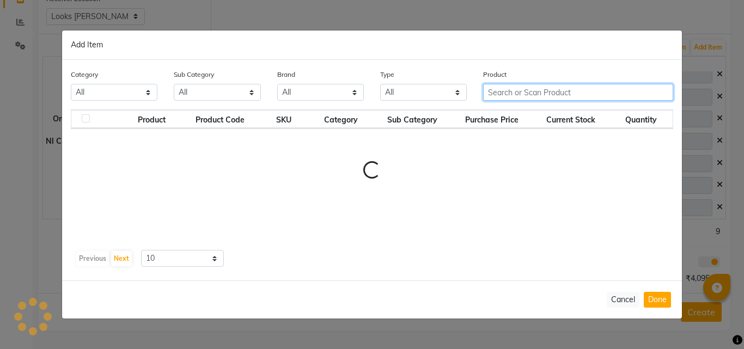
click at [506, 100] on input "text" at bounding box center [578, 92] width 190 height 17
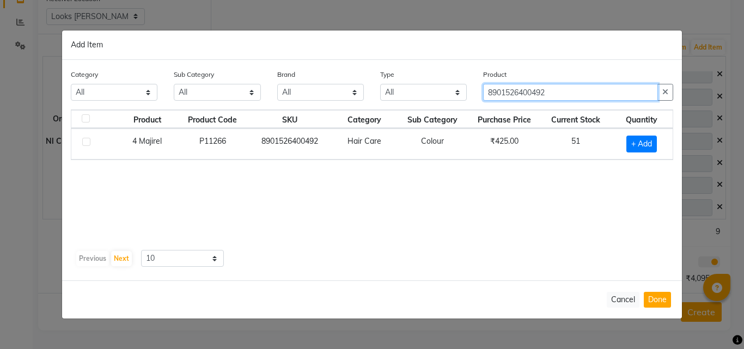
type input "8901526400492"
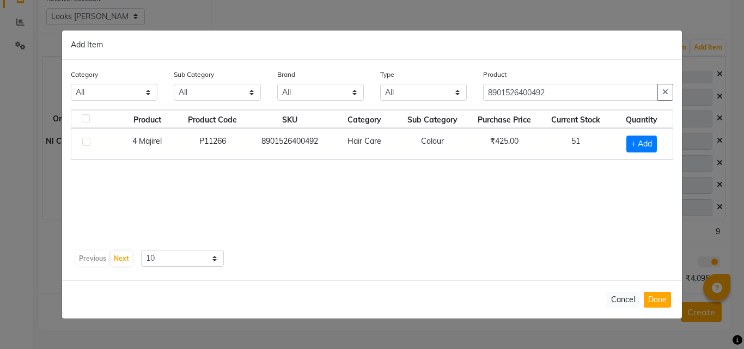
click at [85, 146] on div at bounding box center [85, 143] width 7 height 11
click at [87, 145] on label at bounding box center [86, 142] width 8 height 8
click at [87, 145] on input "checkbox" at bounding box center [85, 142] width 7 height 7
checkbox input "true"
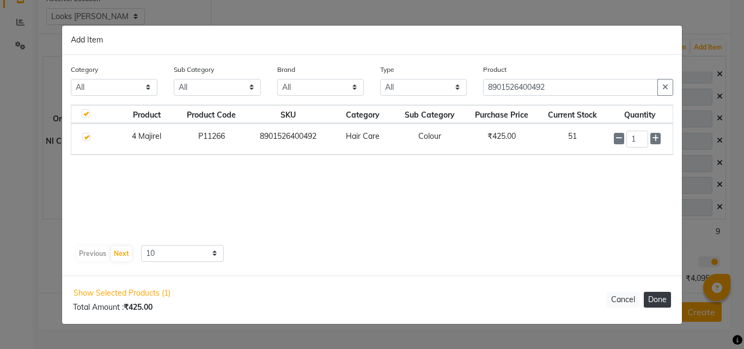
click at [663, 302] on button "Done" at bounding box center [656, 300] width 27 height 16
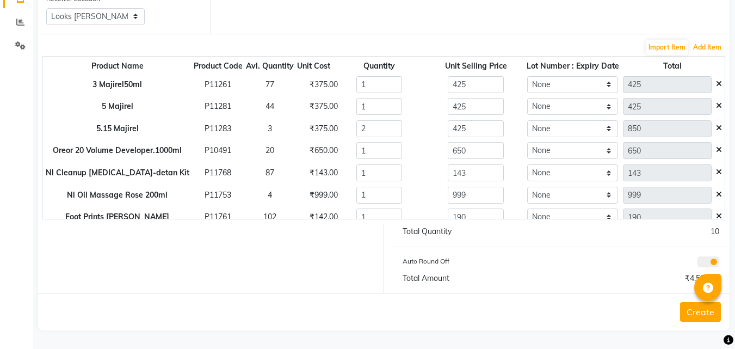
scroll to position [53, 0]
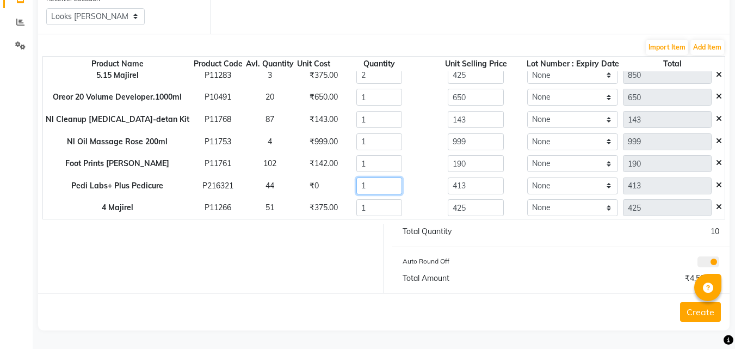
click at [374, 187] on input "1" at bounding box center [380, 185] width 46 height 17
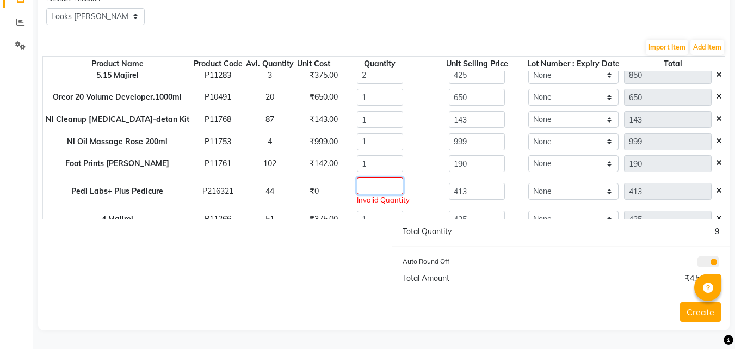
type input "6"
type input "2478"
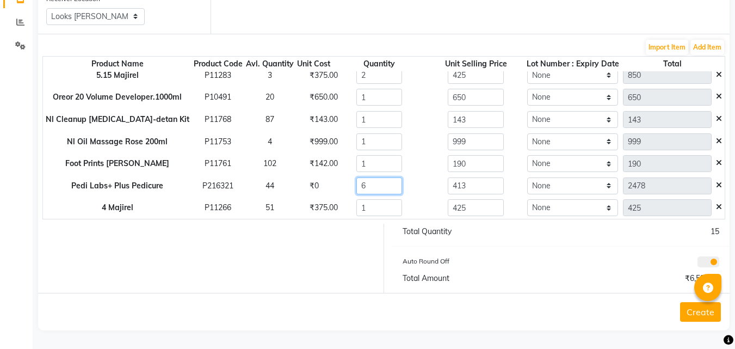
type input "6"
click at [302, 186] on div "₹0" at bounding box center [314, 185] width 24 height 11
click at [379, 184] on input "6" at bounding box center [380, 185] width 46 height 17
click at [372, 203] on input "1" at bounding box center [380, 207] width 46 height 17
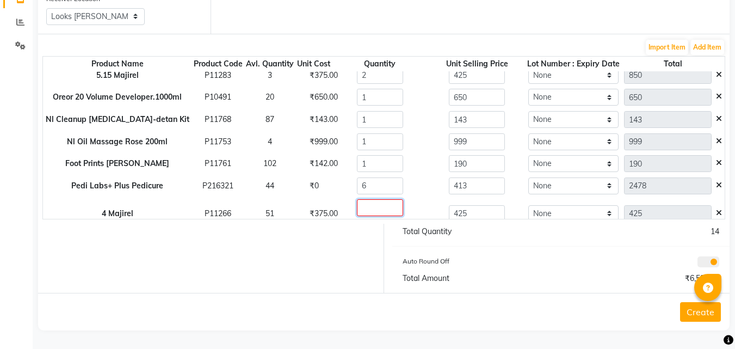
type input "3"
type input "1275"
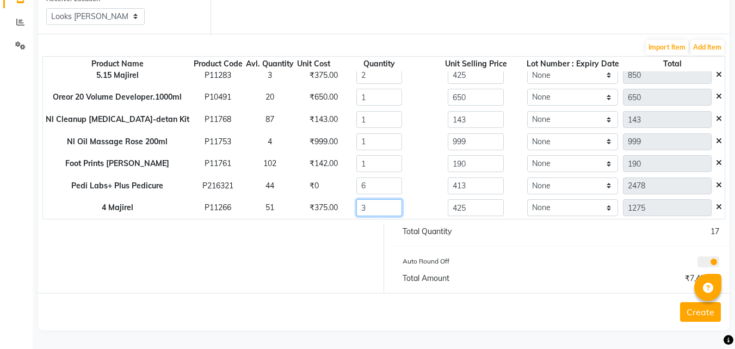
type input "3"
click at [358, 165] on input "1" at bounding box center [380, 163] width 46 height 17
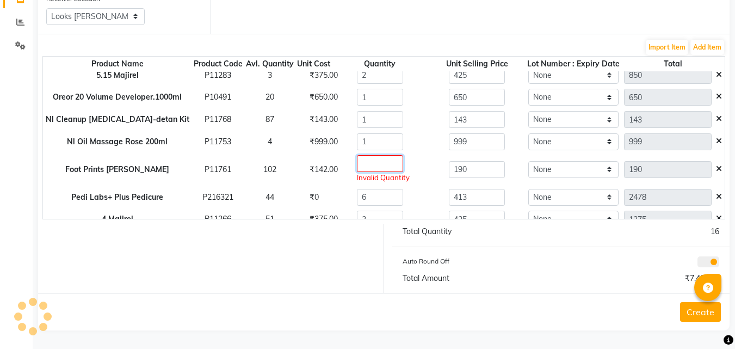
type input "6"
type input "1140"
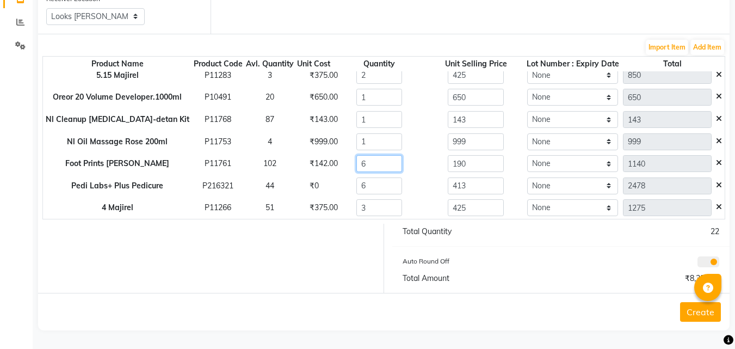
scroll to position [0, 0]
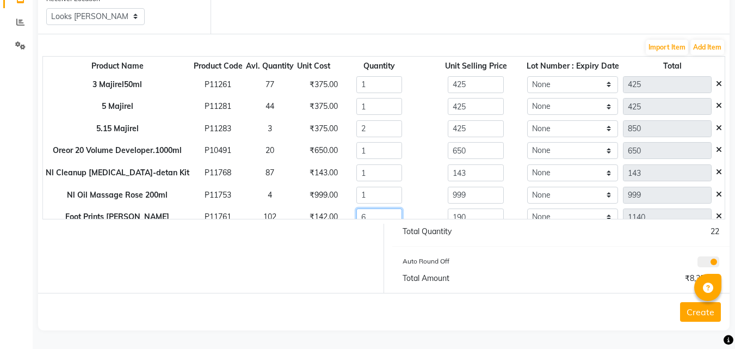
type input "6"
click at [369, 193] on input "1" at bounding box center [380, 195] width 46 height 17
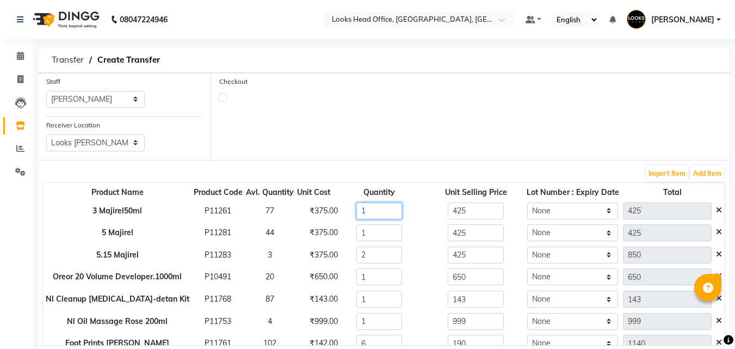
click at [370, 216] on input "1" at bounding box center [380, 211] width 46 height 17
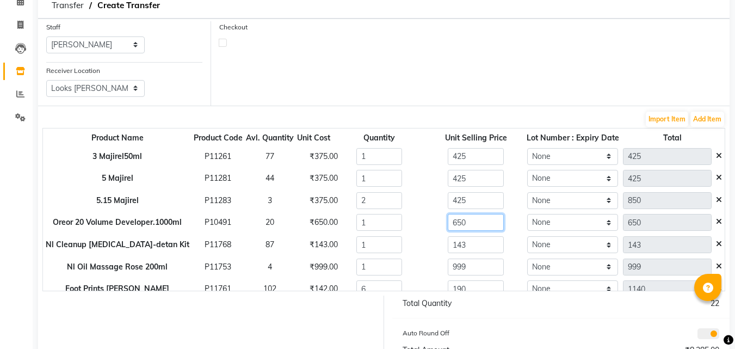
click at [469, 225] on input "650" at bounding box center [476, 222] width 56 height 17
type input "6"
type input "800"
click at [473, 243] on input "143" at bounding box center [476, 244] width 56 height 17
type input "800"
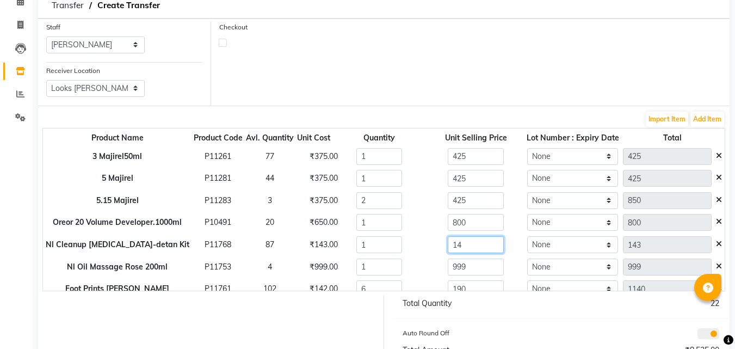
type input "1"
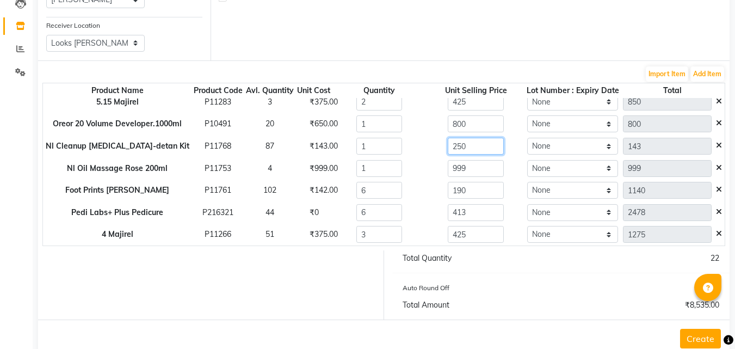
scroll to position [109, 0]
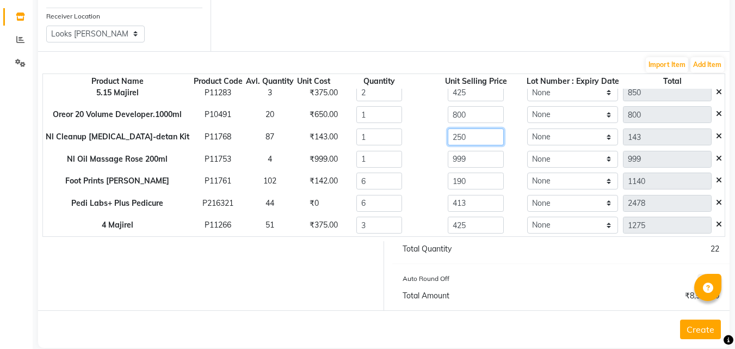
type input "250"
click at [422, 231] on div "425" at bounding box center [476, 225] width 109 height 17
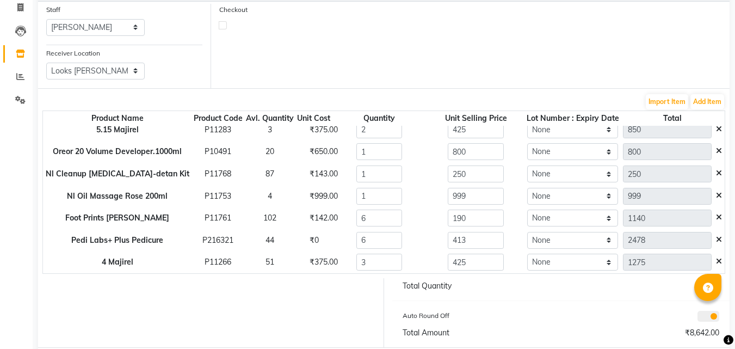
scroll to position [126, 0]
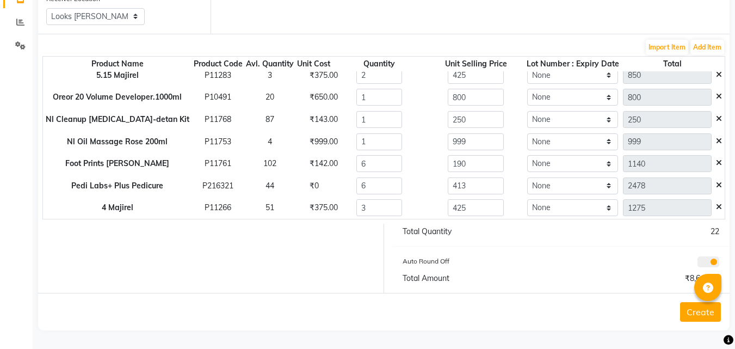
click at [690, 316] on button "Create" at bounding box center [700, 312] width 41 height 20
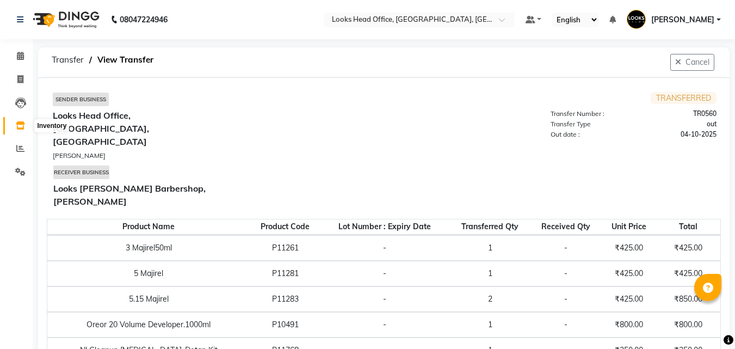
click at [23, 127] on icon at bounding box center [20, 125] width 9 height 8
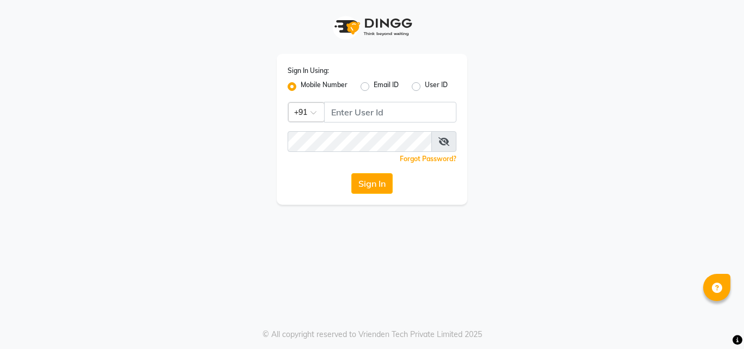
click at [329, 122] on div "Sign In Using: Mobile Number Email ID User ID Country Code × +91 Remember me Fo…" at bounding box center [372, 129] width 191 height 151
drag, startPoint x: 329, startPoint y: 122, endPoint x: 370, endPoint y: 94, distance: 49.2
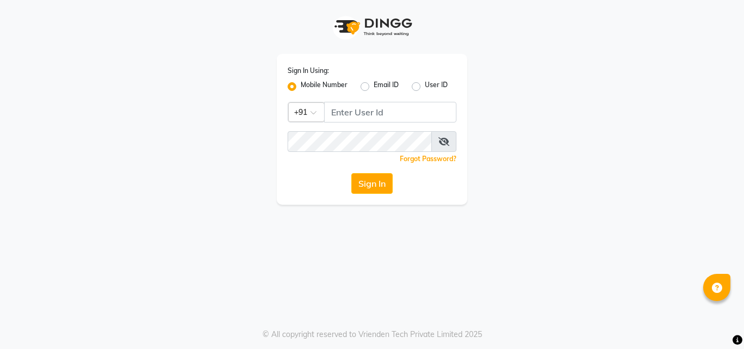
click at [370, 94] on div "Sign In Using: Mobile Number Email ID User ID Country Code × +91 Remember me Fo…" at bounding box center [372, 129] width 191 height 151
drag, startPoint x: 370, startPoint y: 94, endPoint x: 370, endPoint y: 106, distance: 11.4
click at [370, 106] on div "Sign In Using: Mobile Number Email ID User ID Country Code × +91 Remember me Fo…" at bounding box center [372, 129] width 191 height 151
click at [370, 106] on input "Username" at bounding box center [390, 112] width 132 height 21
drag, startPoint x: 370, startPoint y: 106, endPoint x: 370, endPoint y: 214, distance: 108.9
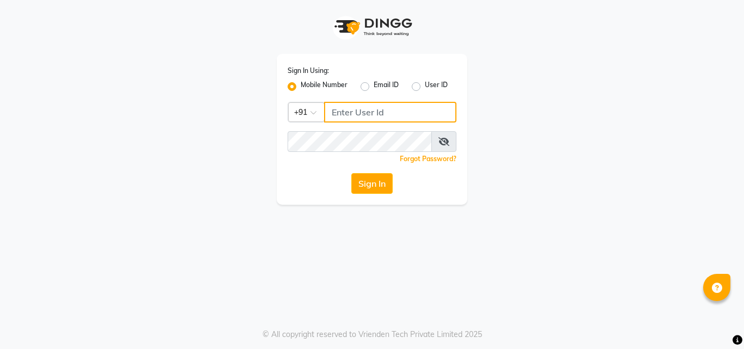
click at [370, 214] on div "Sign In Using: Mobile Number Email ID User ID Country Code × +91 Remember me Fo…" at bounding box center [372, 174] width 744 height 349
click at [326, 338] on div "© All copyright reserved to Vrienden Tech Private Limited 2025" at bounding box center [372, 334] width 744 height 11
click at [333, 262] on div "Sign In Using: Mobile Number Email ID User ID Country Code × +91 Remember me Fo…" at bounding box center [372, 174] width 744 height 349
click at [333, 250] on div "Sign In Using: Mobile Number Email ID User ID Country Code × +91 Remember me Fo…" at bounding box center [372, 174] width 744 height 349
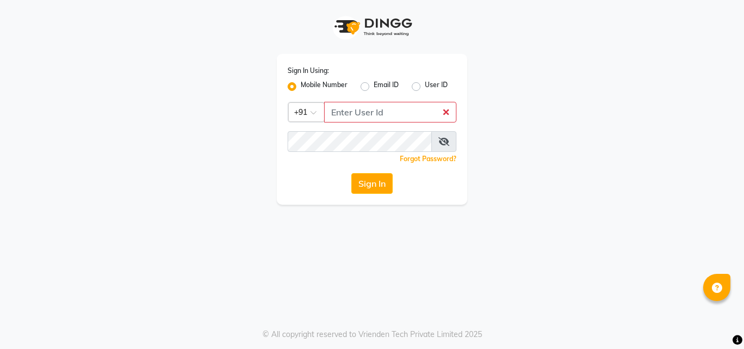
click at [334, 181] on div "Sign In" at bounding box center [371, 183] width 169 height 21
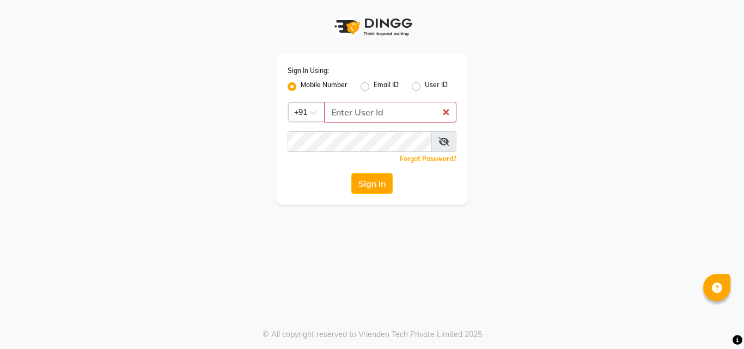
click at [334, 181] on div "Sign In" at bounding box center [371, 183] width 169 height 21
drag, startPoint x: 334, startPoint y: 181, endPoint x: 334, endPoint y: 174, distance: 7.1
click at [334, 174] on div "Sign In" at bounding box center [371, 183] width 169 height 21
click at [324, 26] on div at bounding box center [372, 27] width 191 height 54
drag, startPoint x: 324, startPoint y: 32, endPoint x: 341, endPoint y: 82, distance: 52.3
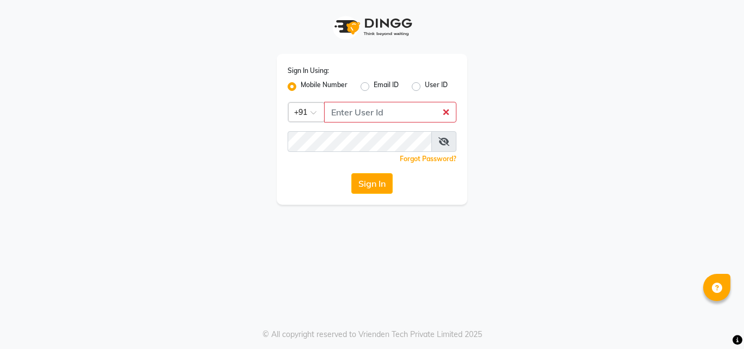
click at [341, 82] on div "Sign In Using: Mobile Number Email ID User ID Country Code × +91 Remember me Fo…" at bounding box center [371, 102] width 207 height 205
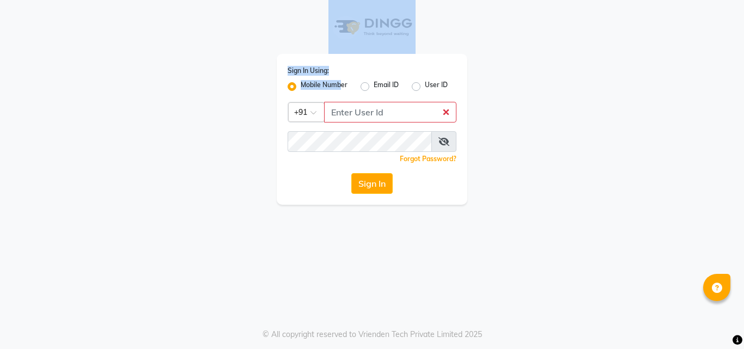
click at [341, 82] on label "Mobile Number" at bounding box center [323, 86] width 47 height 13
click at [308, 82] on input "Mobile Number" at bounding box center [303, 83] width 7 height 7
